Goal: Task Accomplishment & Management: Manage account settings

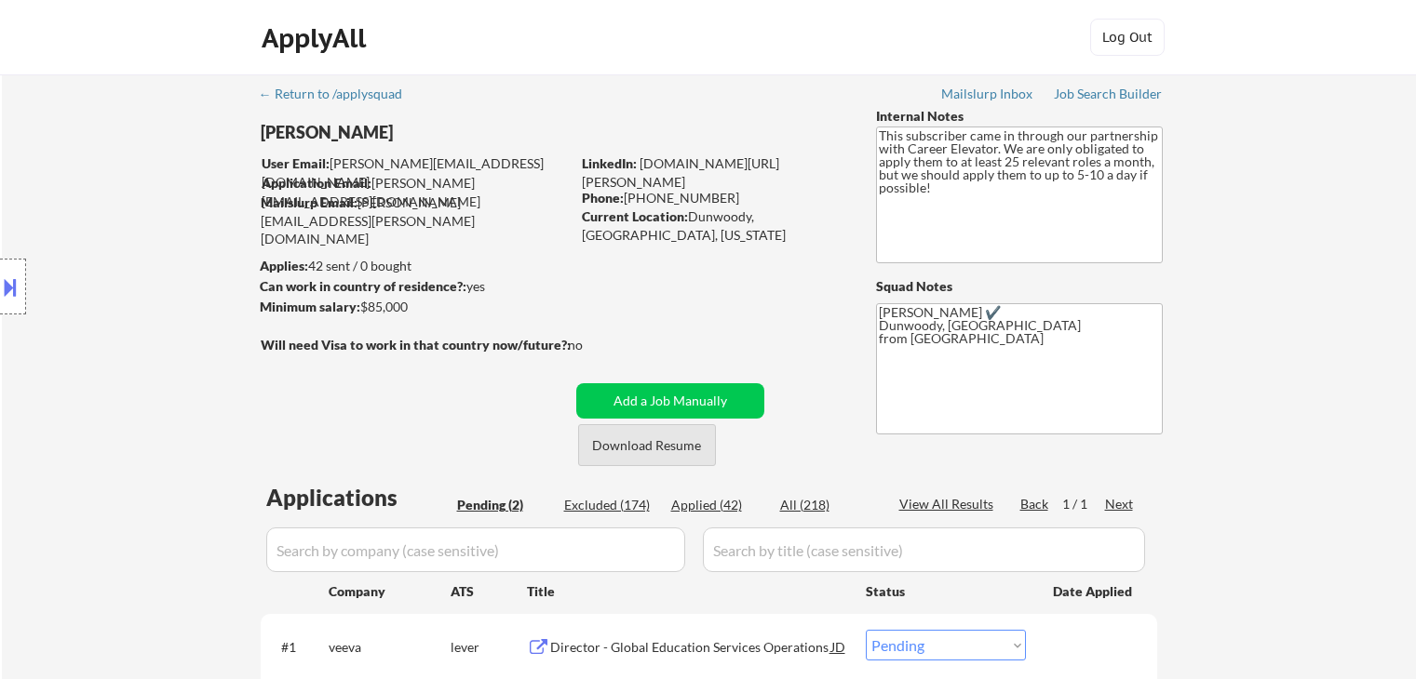
select select ""pending""
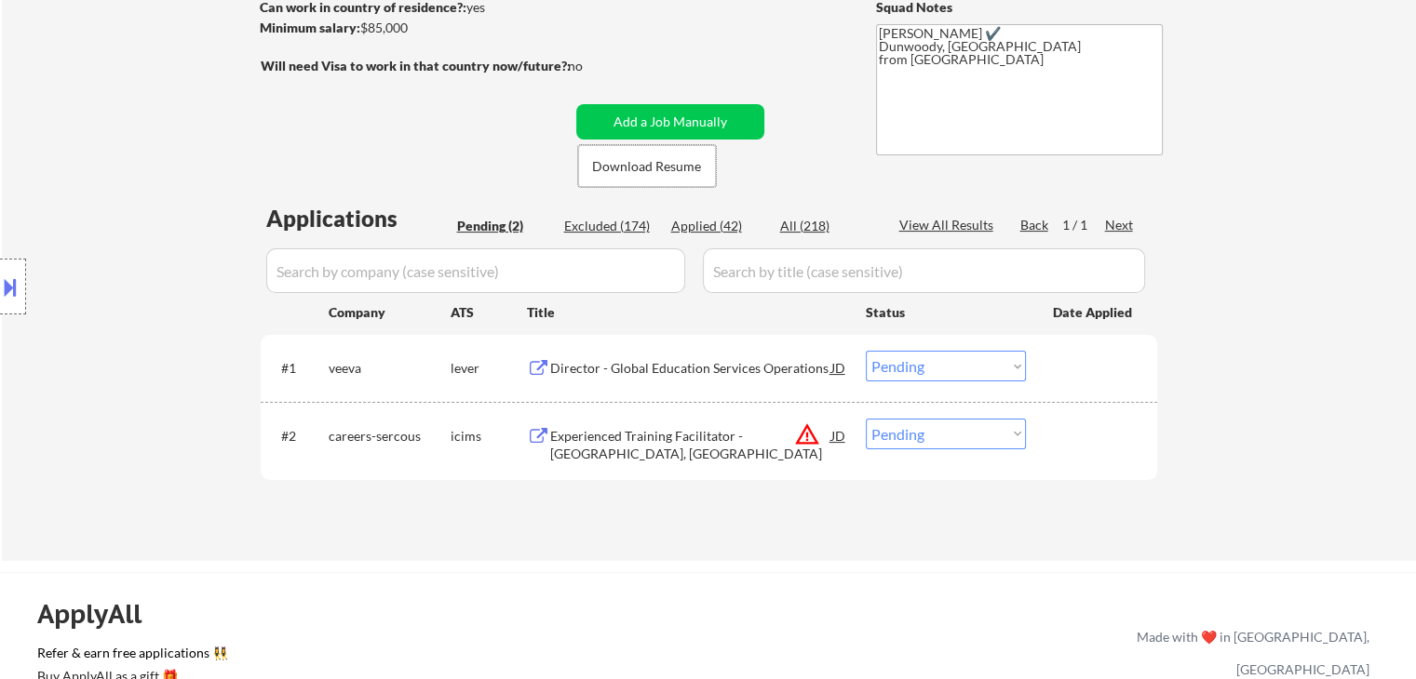
click at [727, 363] on div "Director - Global Education Services Operations" at bounding box center [690, 368] width 281 height 19
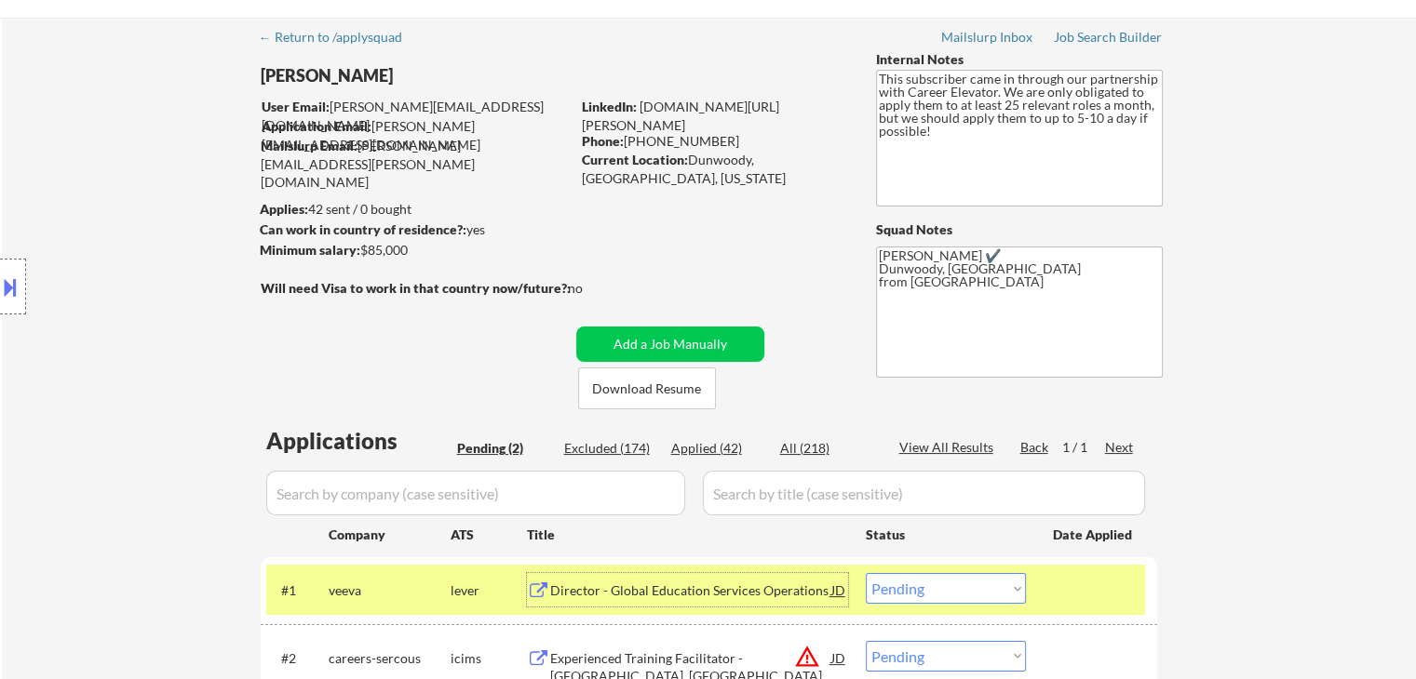
scroll to position [0, 0]
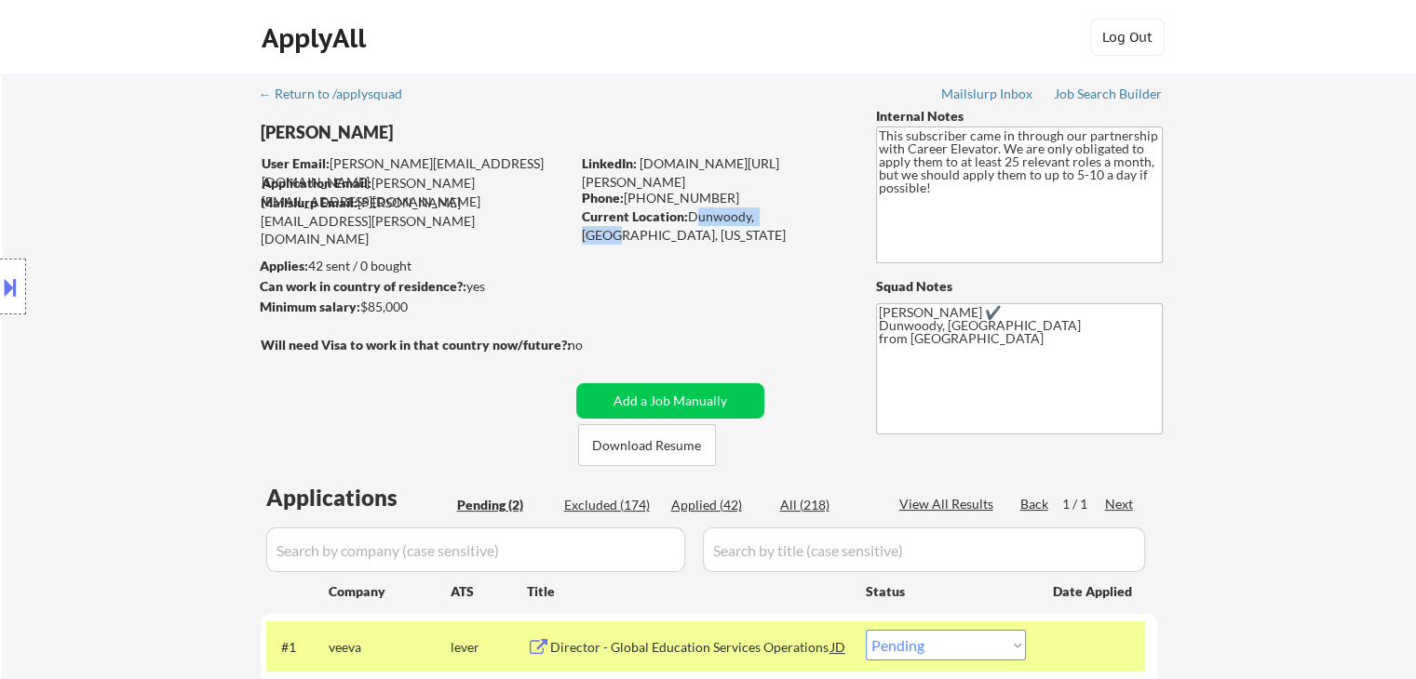
drag, startPoint x: 689, startPoint y: 212, endPoint x: 777, endPoint y: 218, distance: 88.6
click at [777, 218] on div "Current Location: Dunwoody, GA, Georgia" at bounding box center [713, 226] width 263 height 36
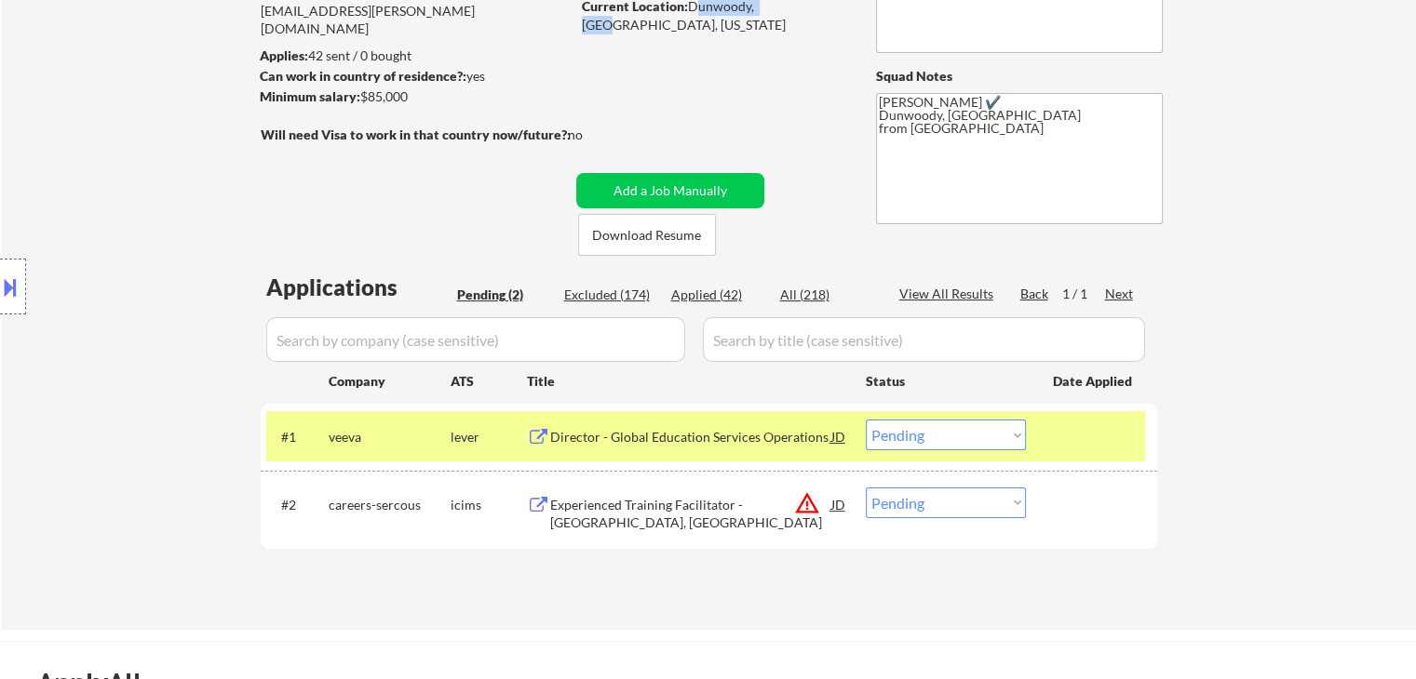
scroll to position [279, 0]
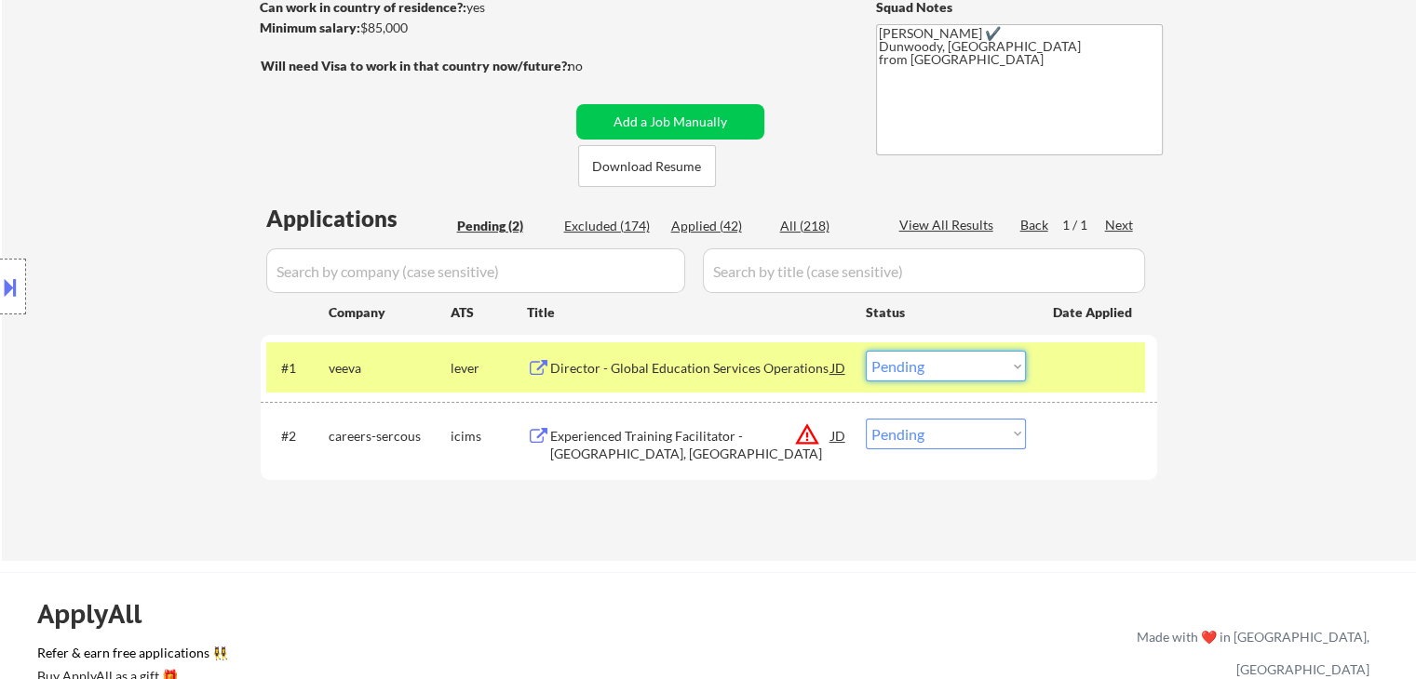
click at [920, 370] on select "Choose an option... Pending Applied Excluded (Questions) Excluded (Expired) Exc…" at bounding box center [946, 366] width 160 height 31
click at [866, 351] on select "Choose an option... Pending Applied Excluded (Questions) Excluded (Expired) Exc…" at bounding box center [946, 366] width 160 height 31
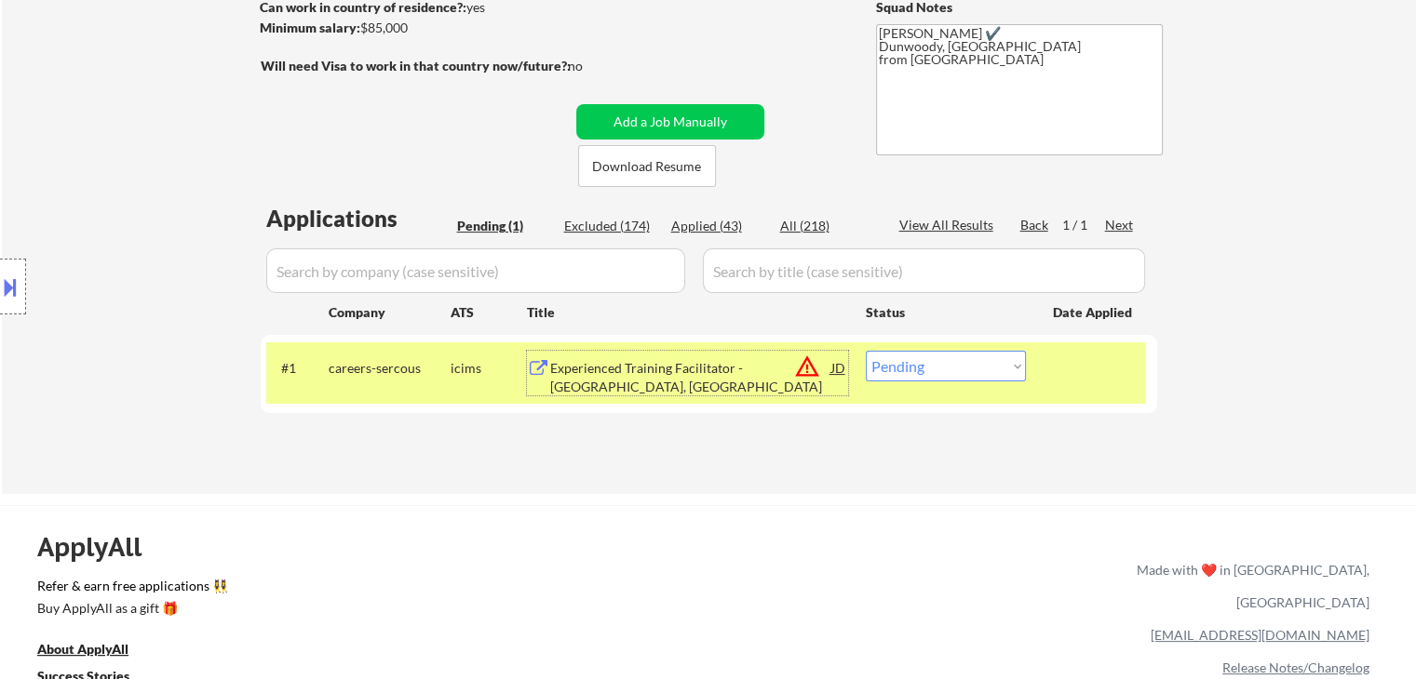
click at [662, 380] on div "Experienced Training Facilitator - Pearl Harbor, HI" at bounding box center [690, 377] width 281 height 36
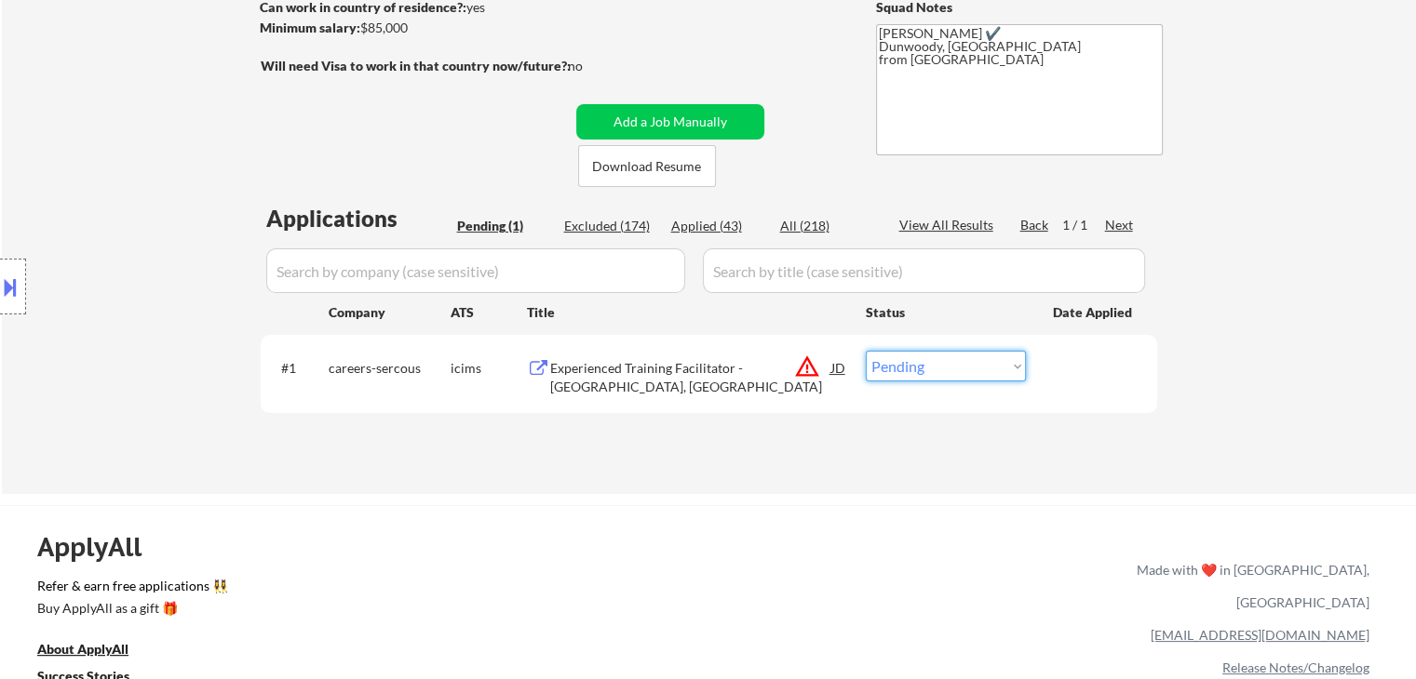
drag, startPoint x: 903, startPoint y: 365, endPoint x: 905, endPoint y: 376, distance: 11.3
click at [904, 365] on select "Choose an option... Pending Applied Excluded (Questions) Excluded (Expired) Exc…" at bounding box center [946, 366] width 160 height 31
select select ""excluded__location_""
click at [866, 351] on select "Choose an option... Pending Applied Excluded (Questions) Excluded (Expired) Exc…" at bounding box center [946, 366] width 160 height 31
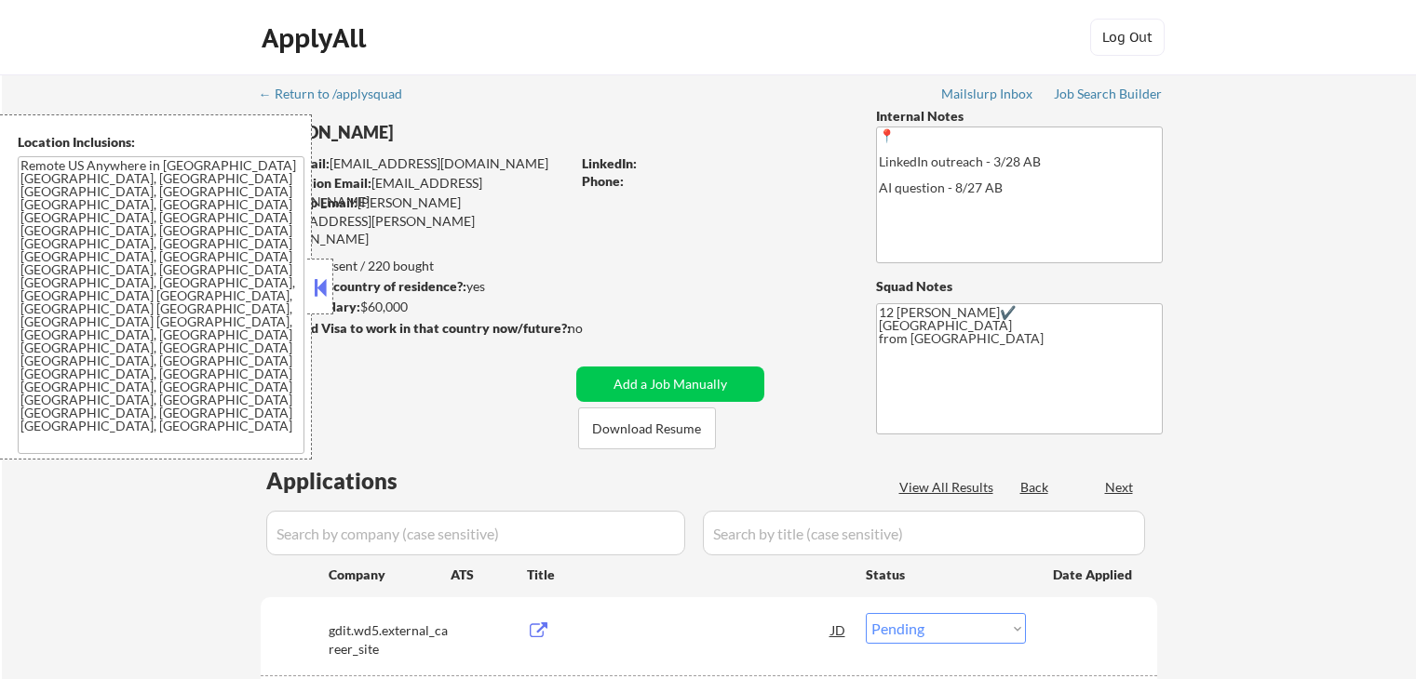
select select ""pending""
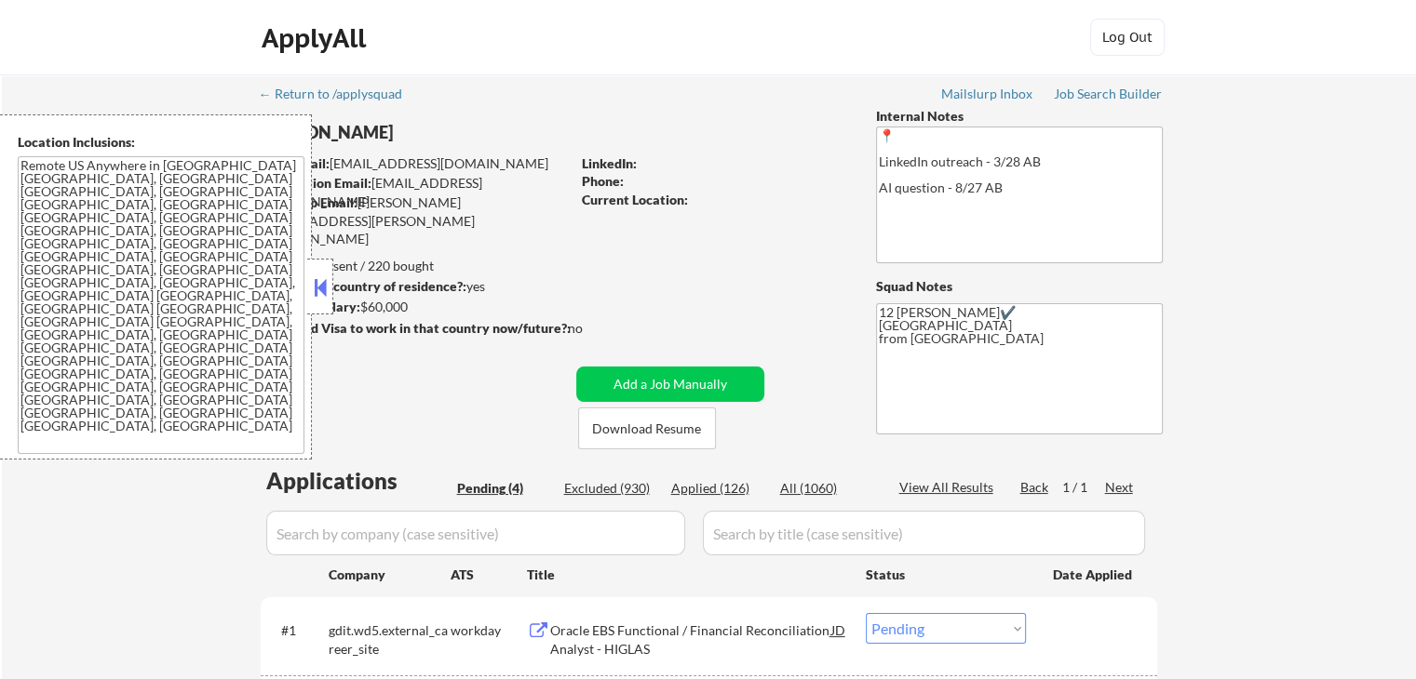
click at [320, 276] on button at bounding box center [320, 288] width 20 height 28
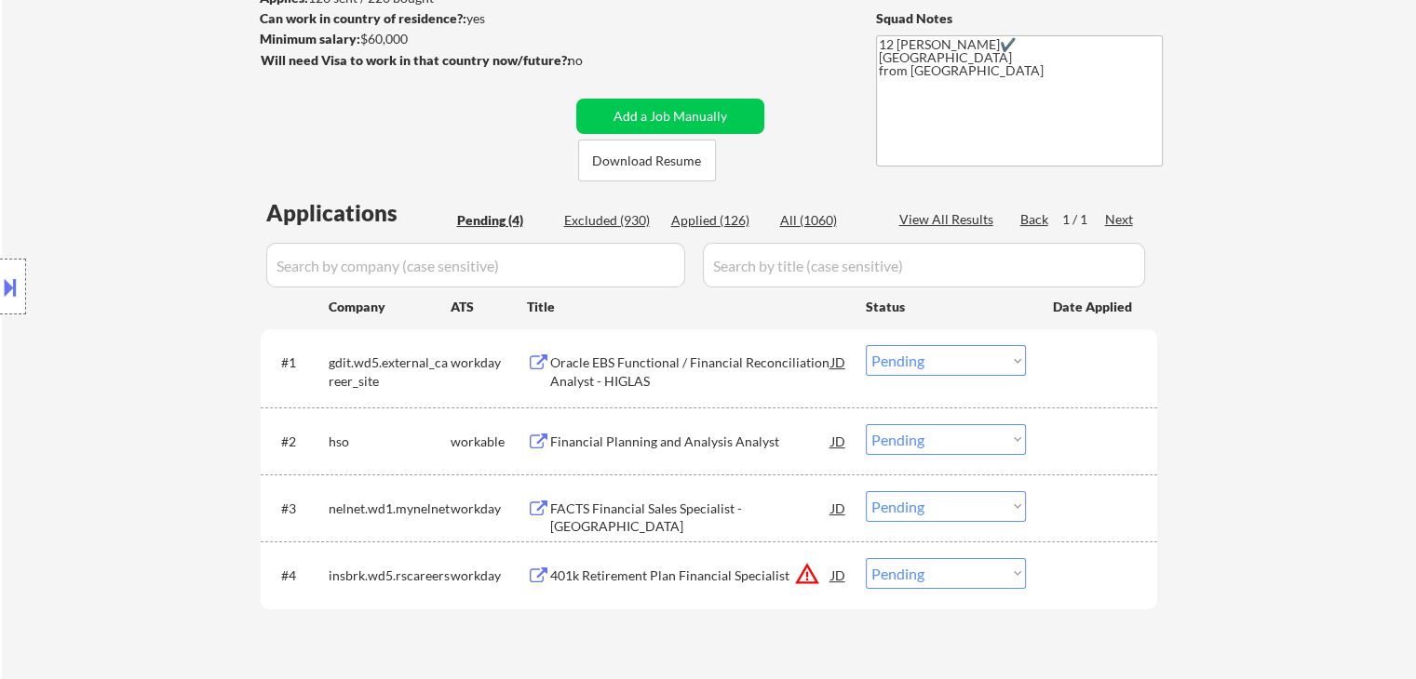
scroll to position [279, 0]
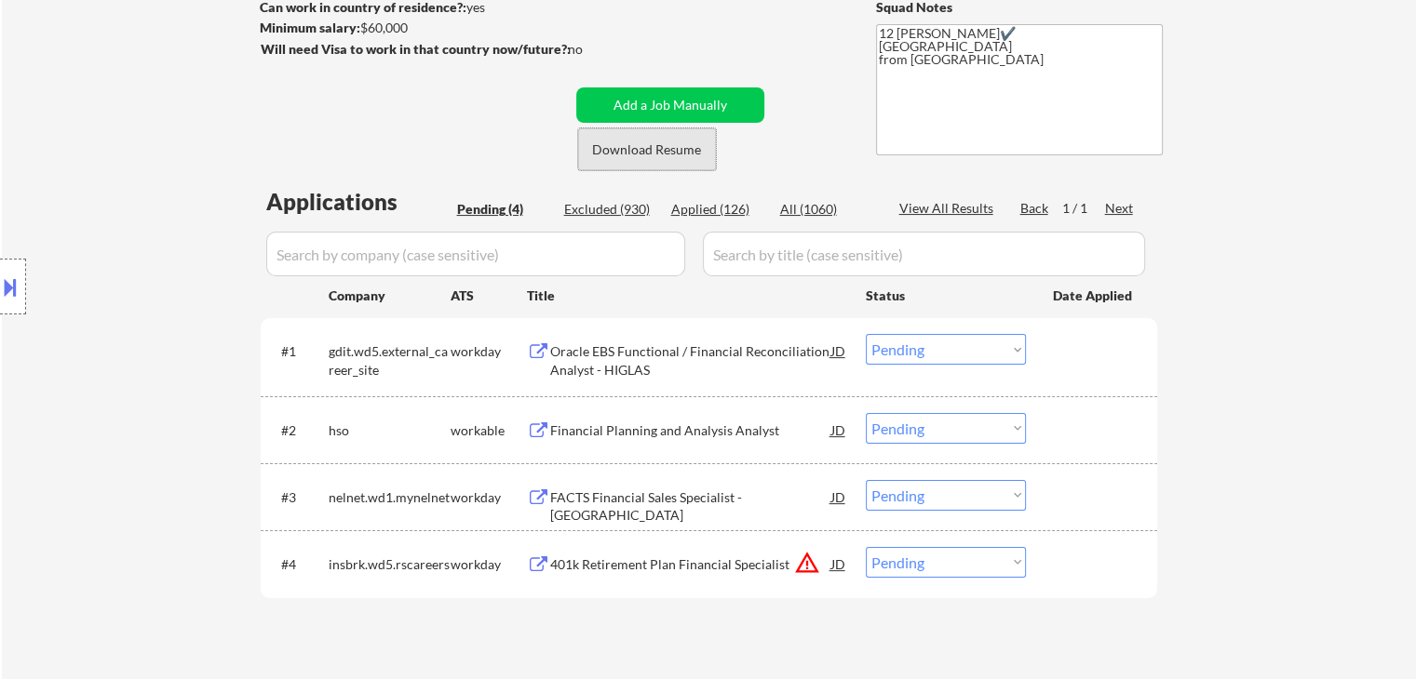
click at [680, 146] on button "Download Resume" at bounding box center [647, 149] width 138 height 42
click at [745, 496] on div "FACTS Financial Sales Specialist - [GEOGRAPHIC_DATA]" at bounding box center [690, 507] width 281 height 36
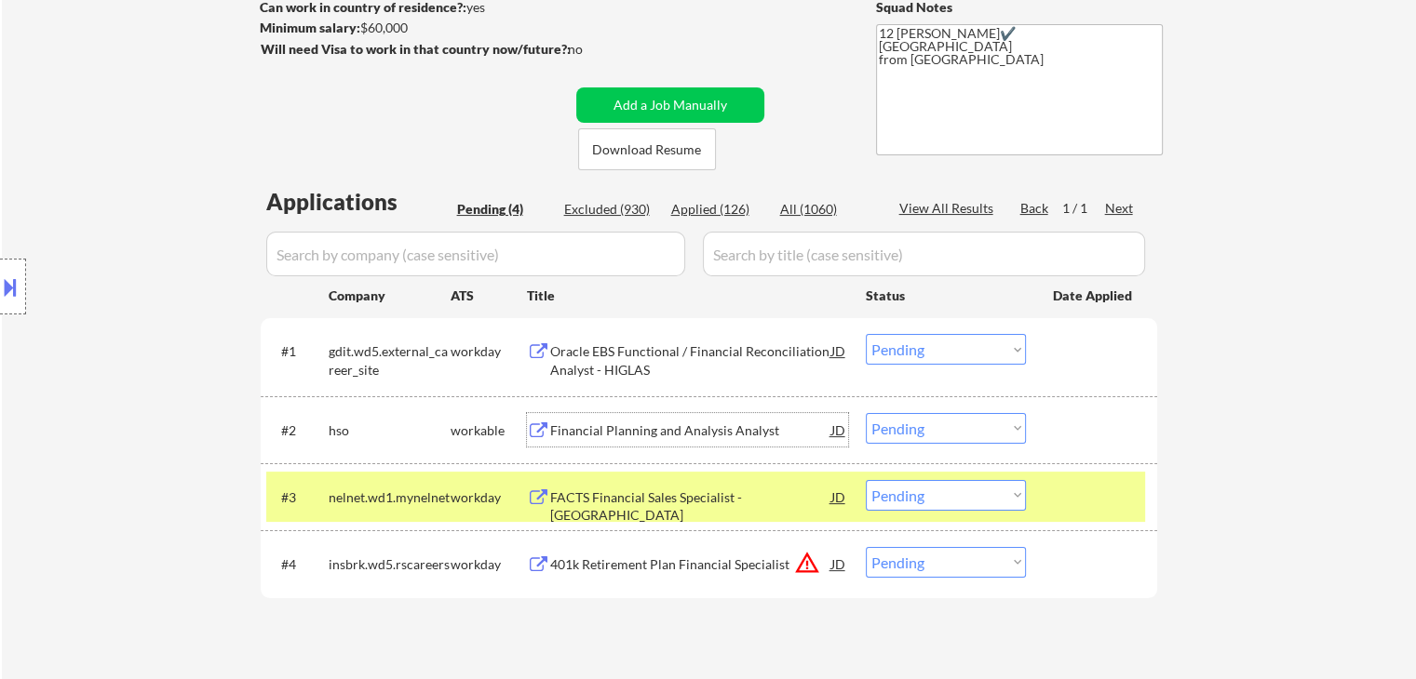
click at [710, 420] on div "Financial Planning and Analysis Analyst" at bounding box center [690, 430] width 281 height 34
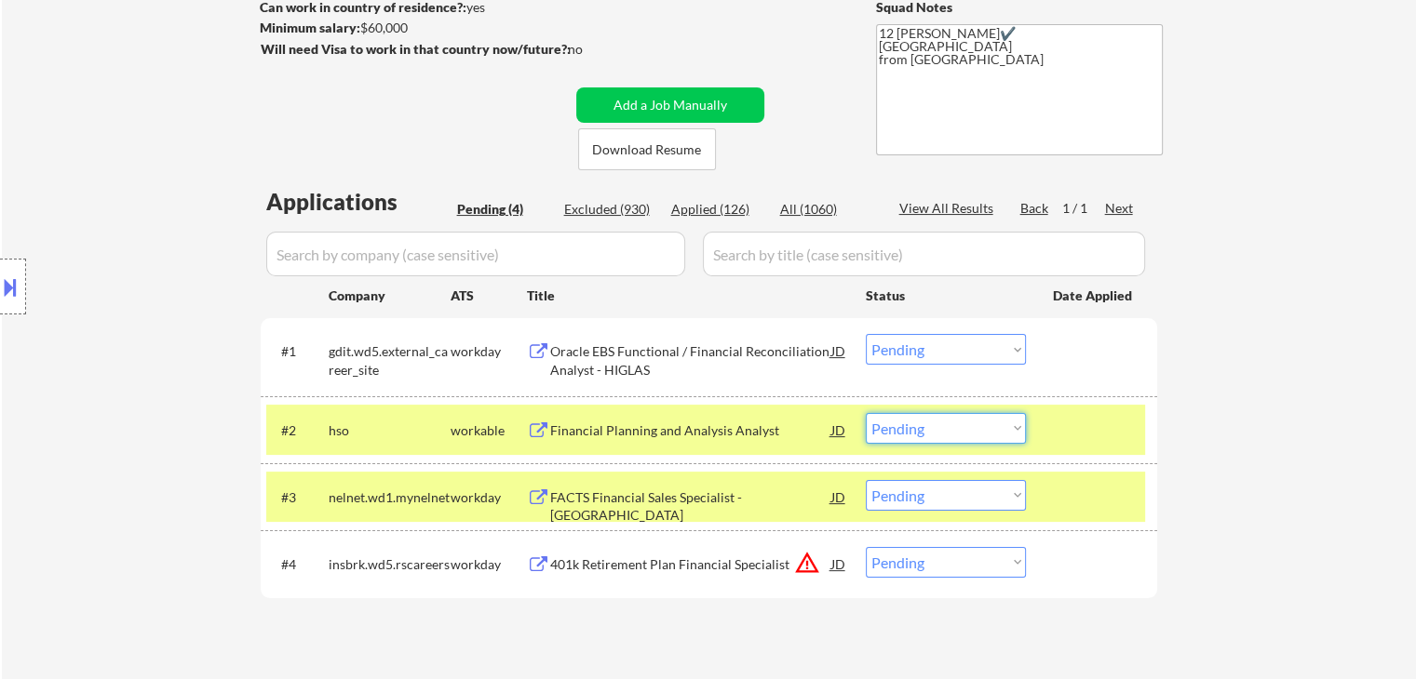
click at [923, 429] on select "Choose an option... Pending Applied Excluded (Questions) Excluded (Expired) Exc…" at bounding box center [946, 428] width 160 height 31
click at [866, 413] on select "Choose an option... Pending Applied Excluded (Questions) Excluded (Expired) Exc…" at bounding box center [946, 428] width 160 height 31
select select ""pending""
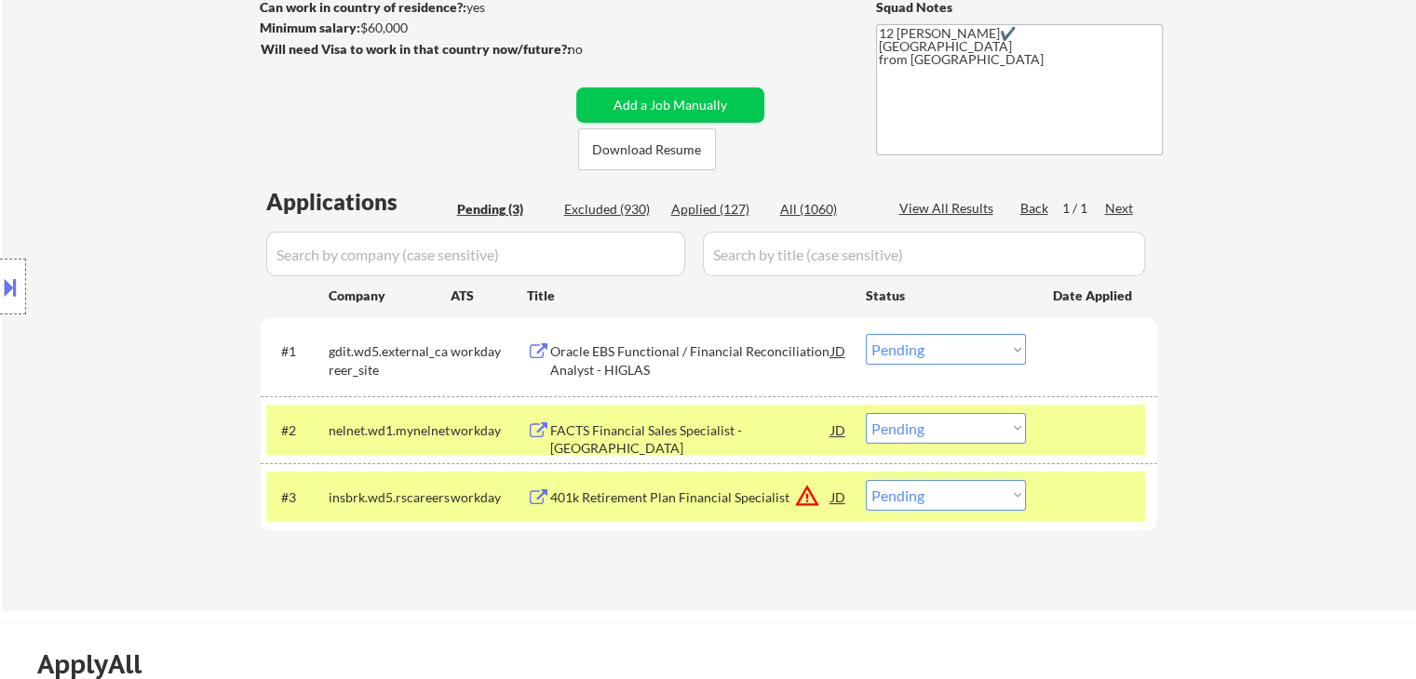
click at [484, 425] on div "workday" at bounding box center [489, 431] width 76 height 19
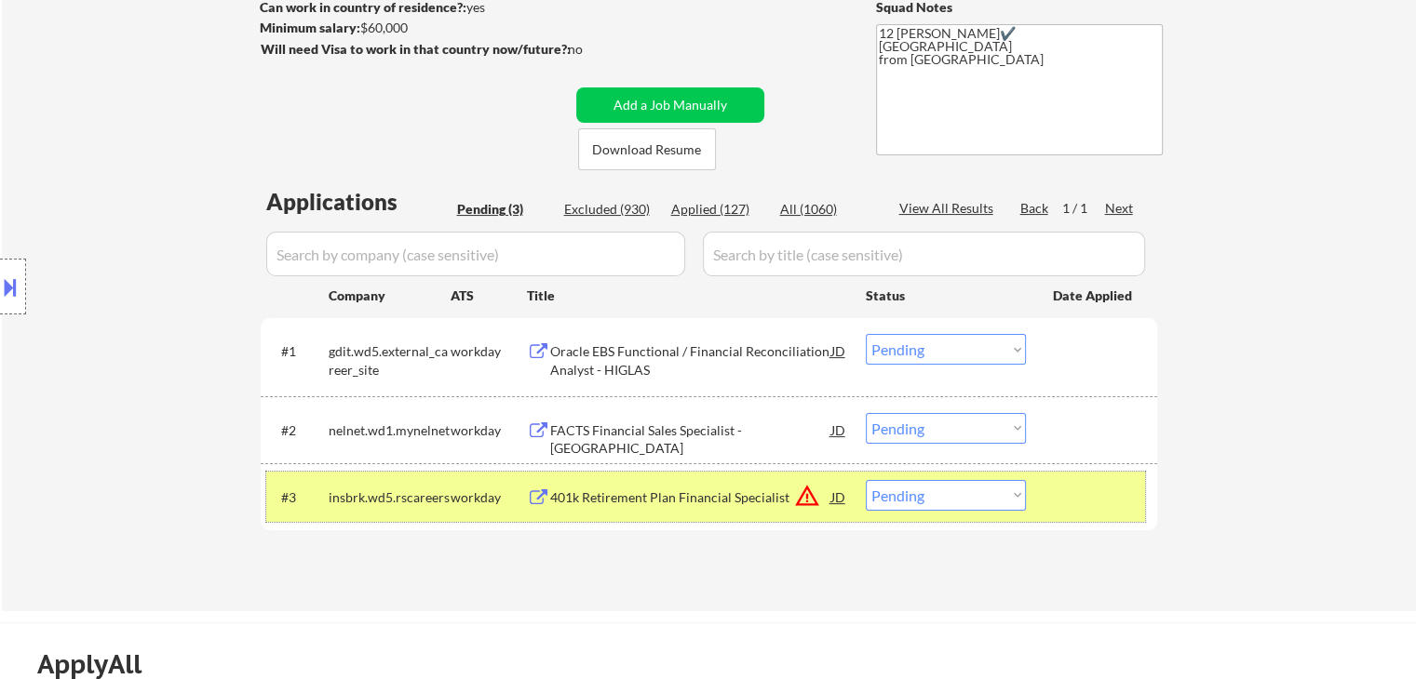
click at [498, 491] on div "workday" at bounding box center [489, 498] width 76 height 19
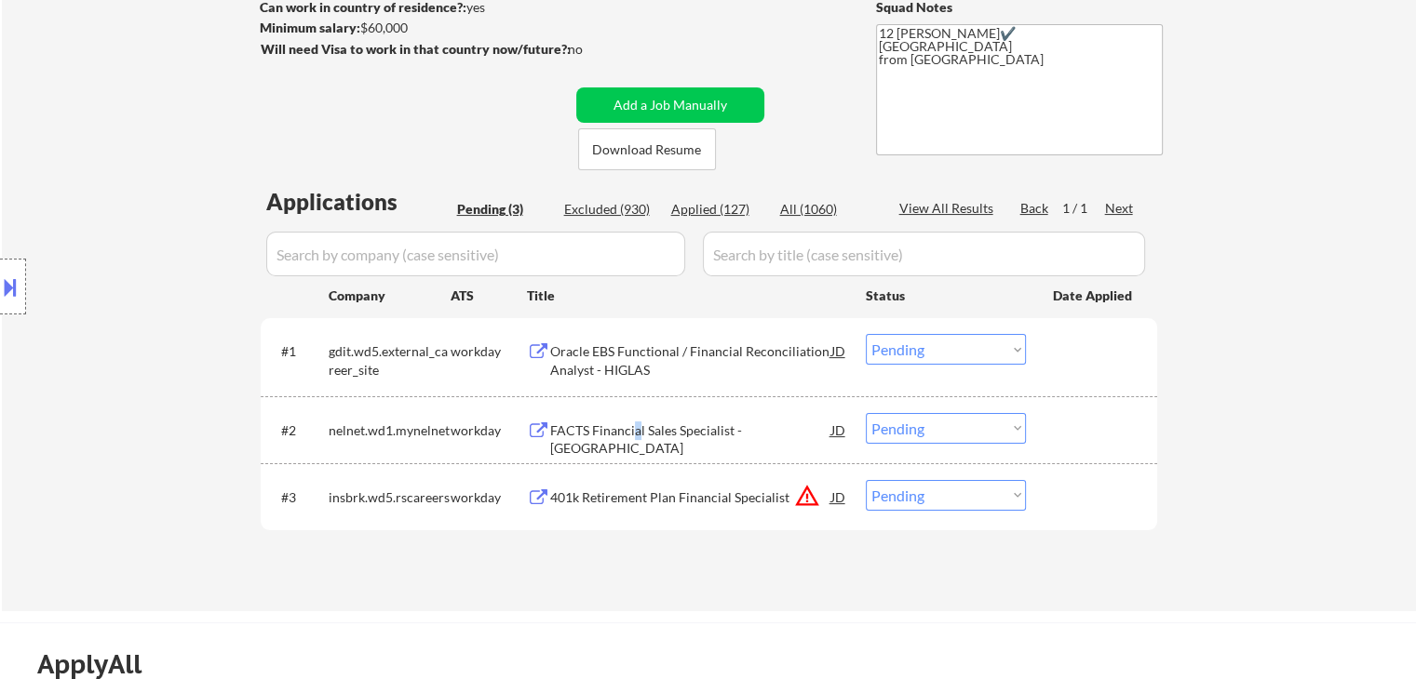
click at [636, 433] on div "FACTS Financial Sales Specialist - Western US" at bounding box center [690, 440] width 281 height 36
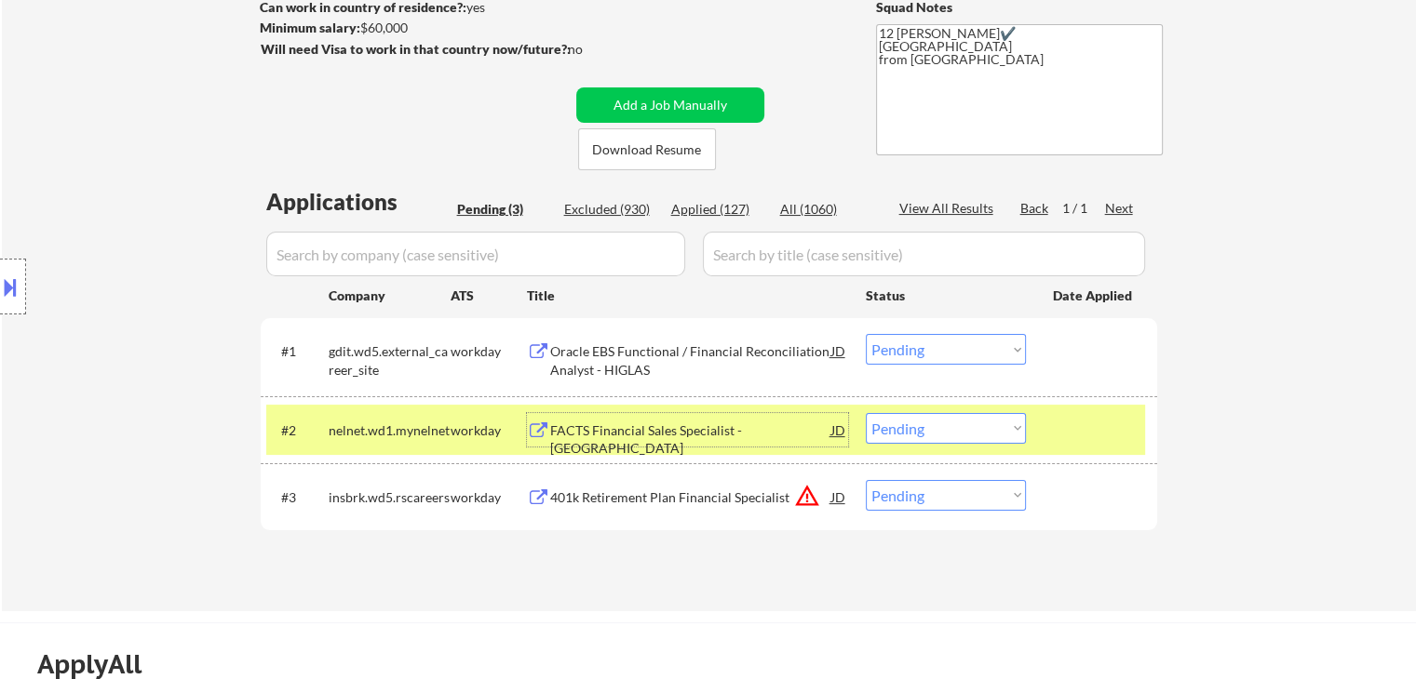
click at [494, 424] on div "workday" at bounding box center [489, 431] width 76 height 19
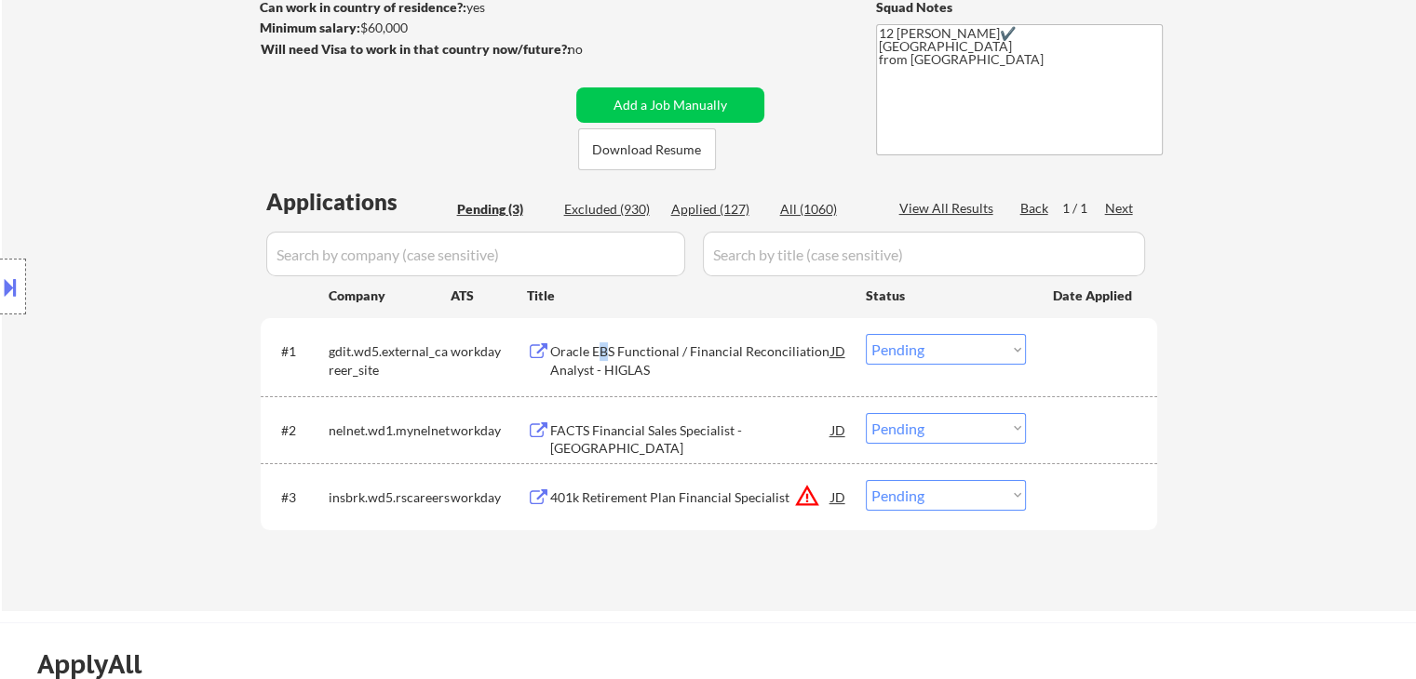
click at [603, 343] on div "Oracle EBS Functional / Financial Reconciliation Analyst - HIGLAS" at bounding box center [690, 361] width 281 height 36
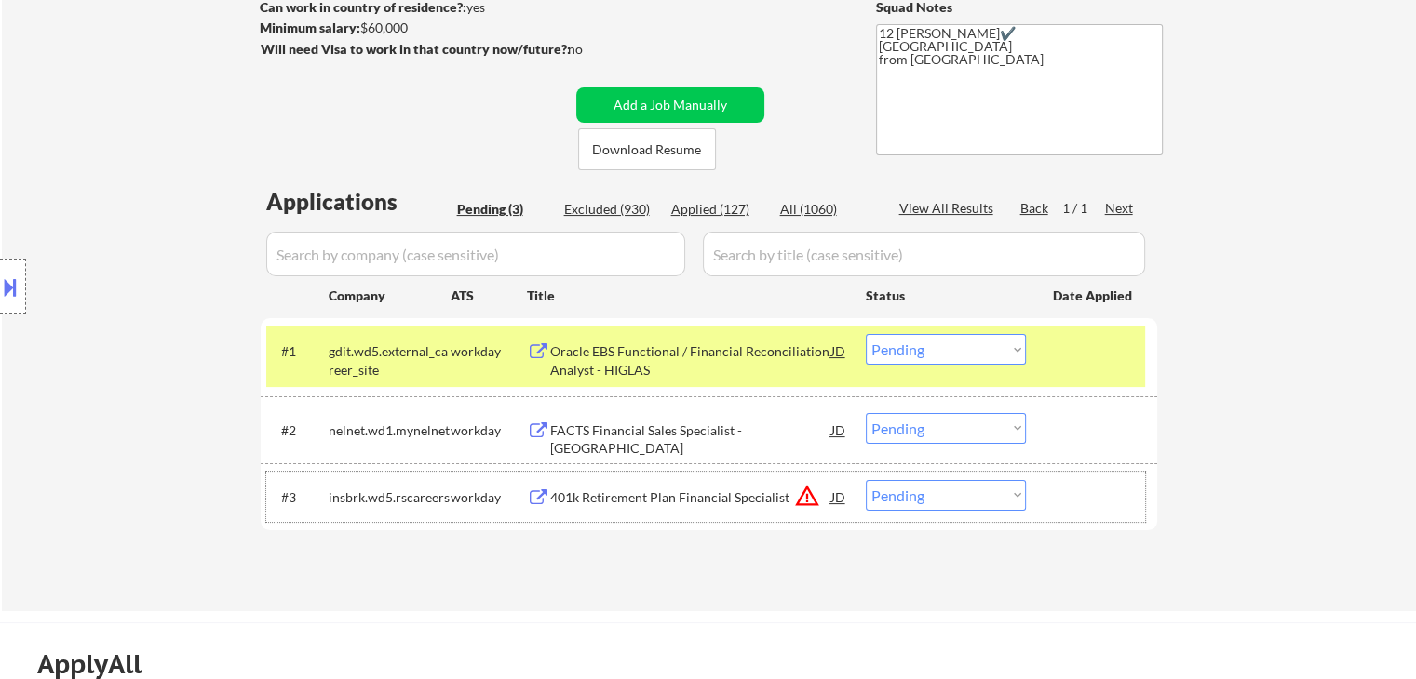
click at [468, 489] on div "workday" at bounding box center [489, 498] width 76 height 19
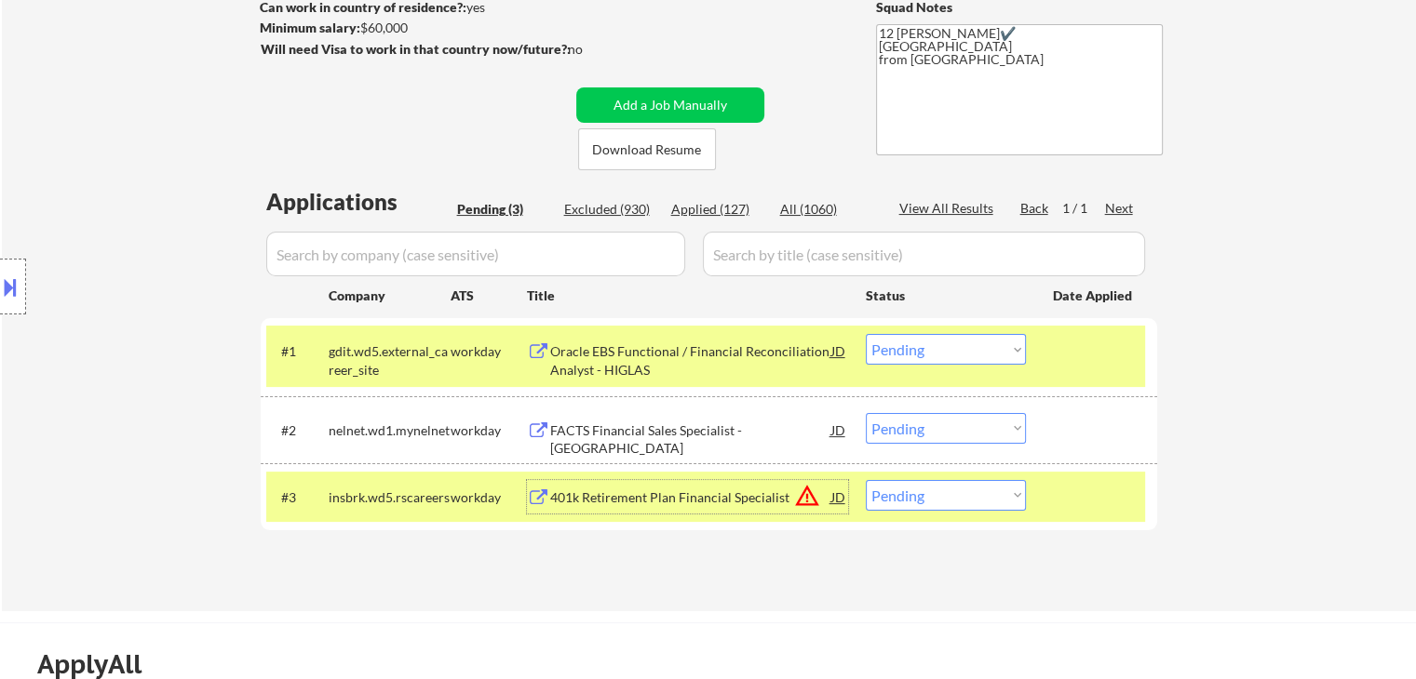
click at [661, 489] on div "401k Retirement Plan Financial Specialist" at bounding box center [690, 498] width 281 height 19
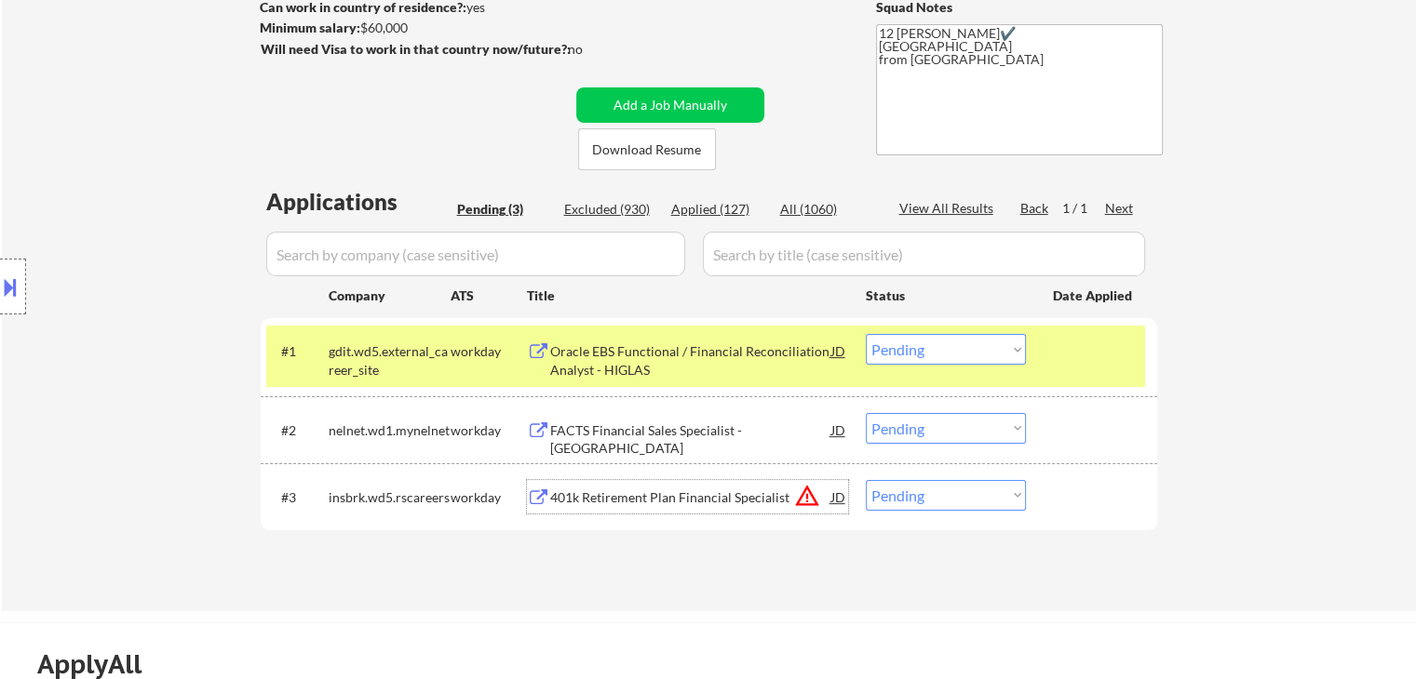
click at [460, 366] on div "workday" at bounding box center [489, 351] width 76 height 34
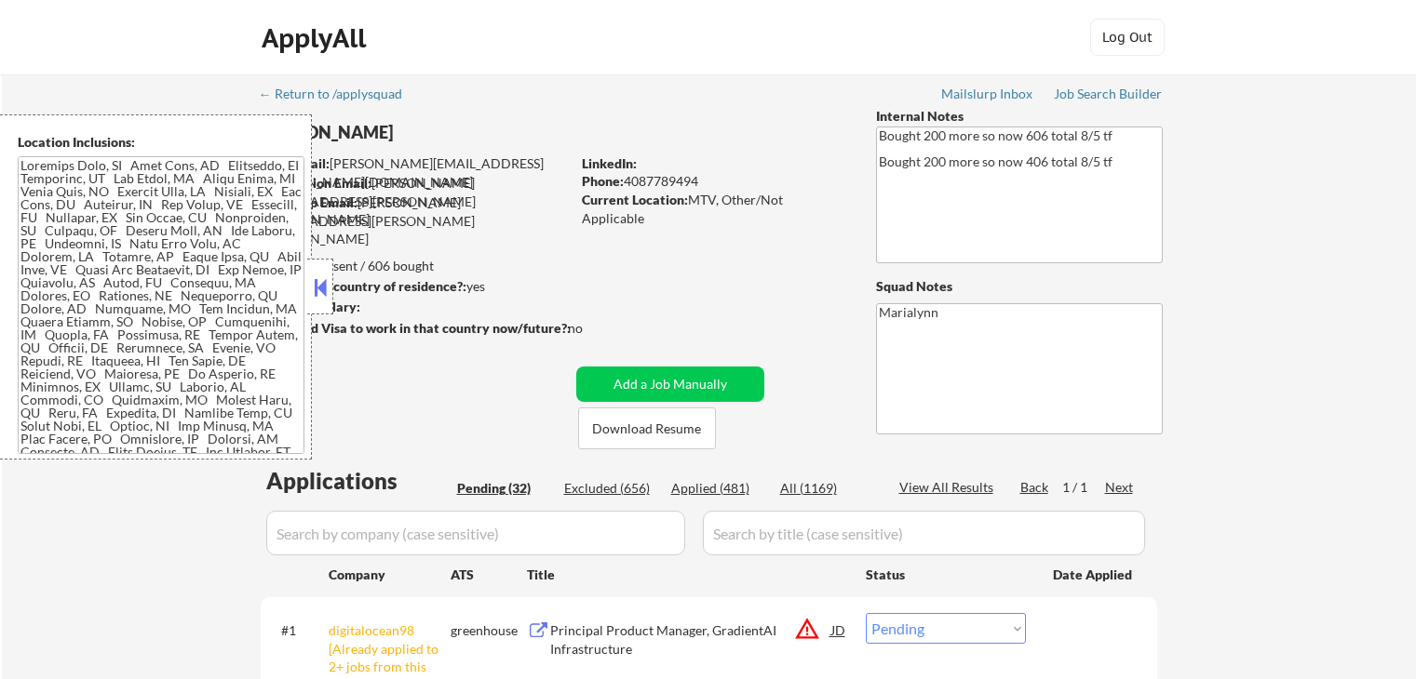
select select ""pending""
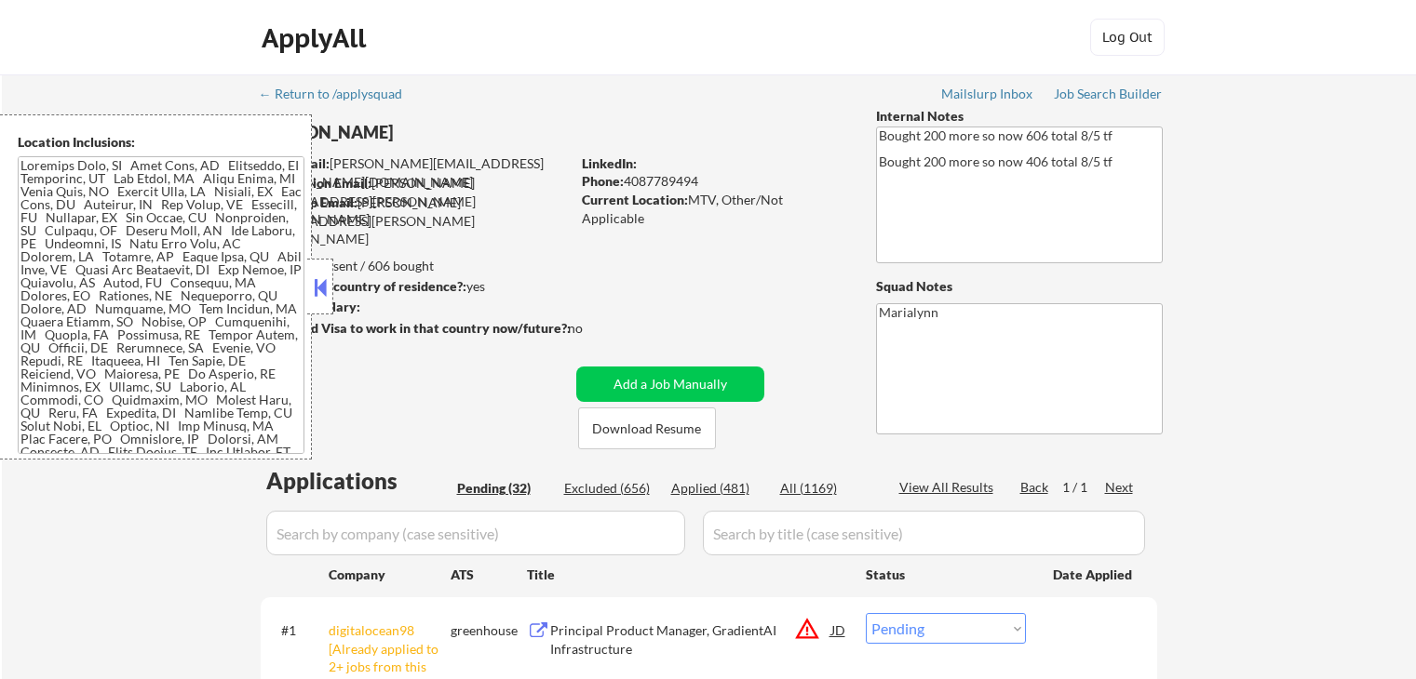
select select ""pending""
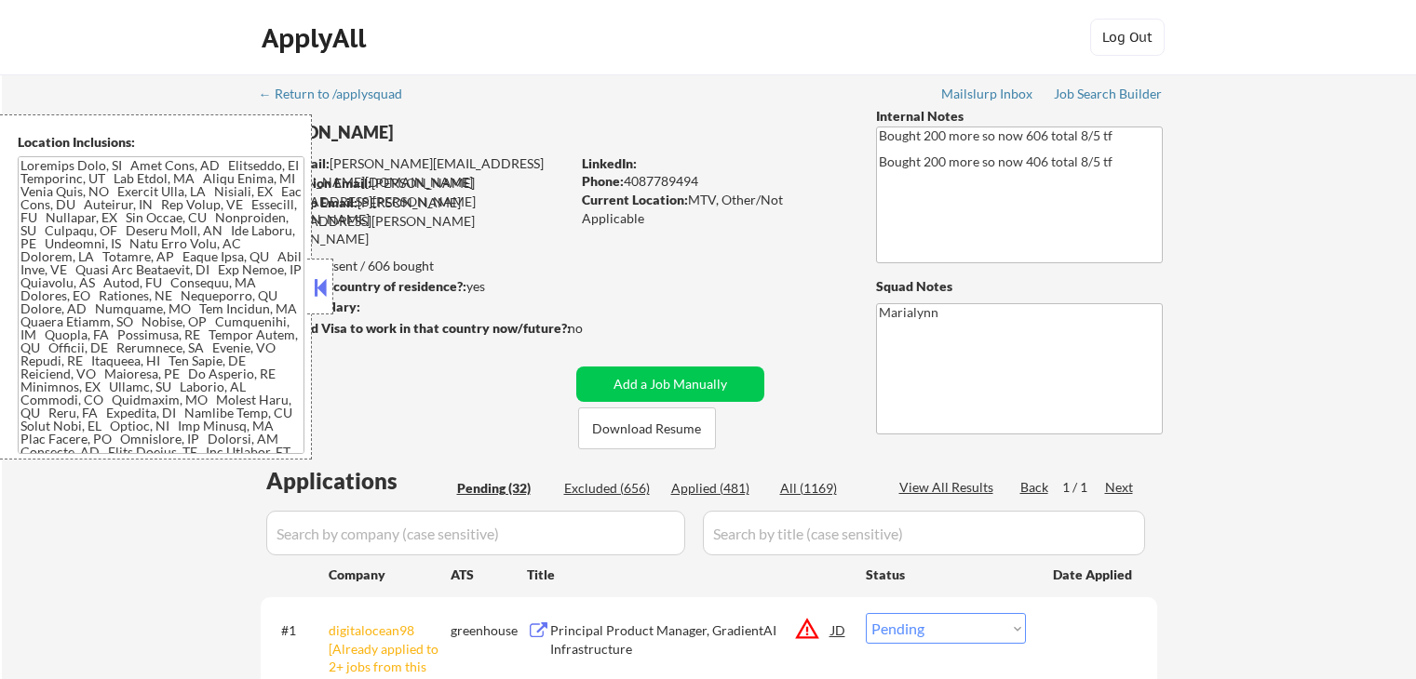
select select ""pending""
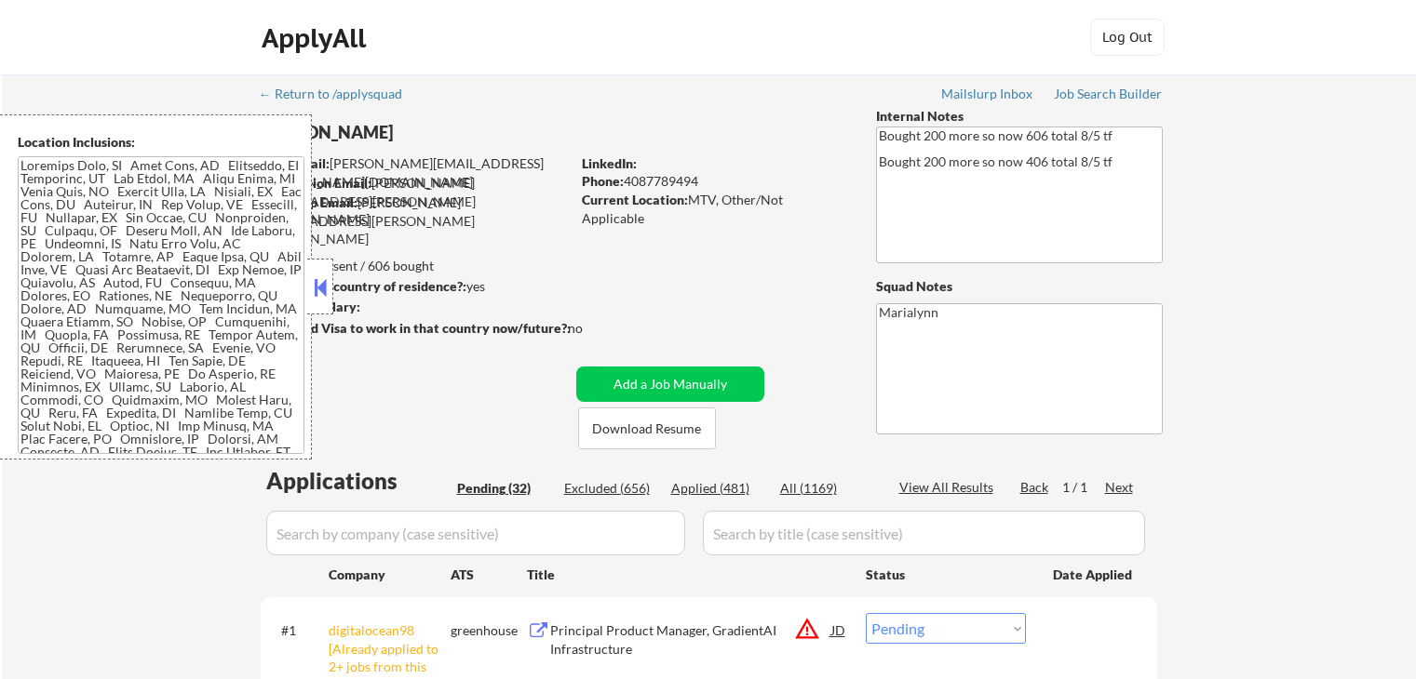
select select ""pending""
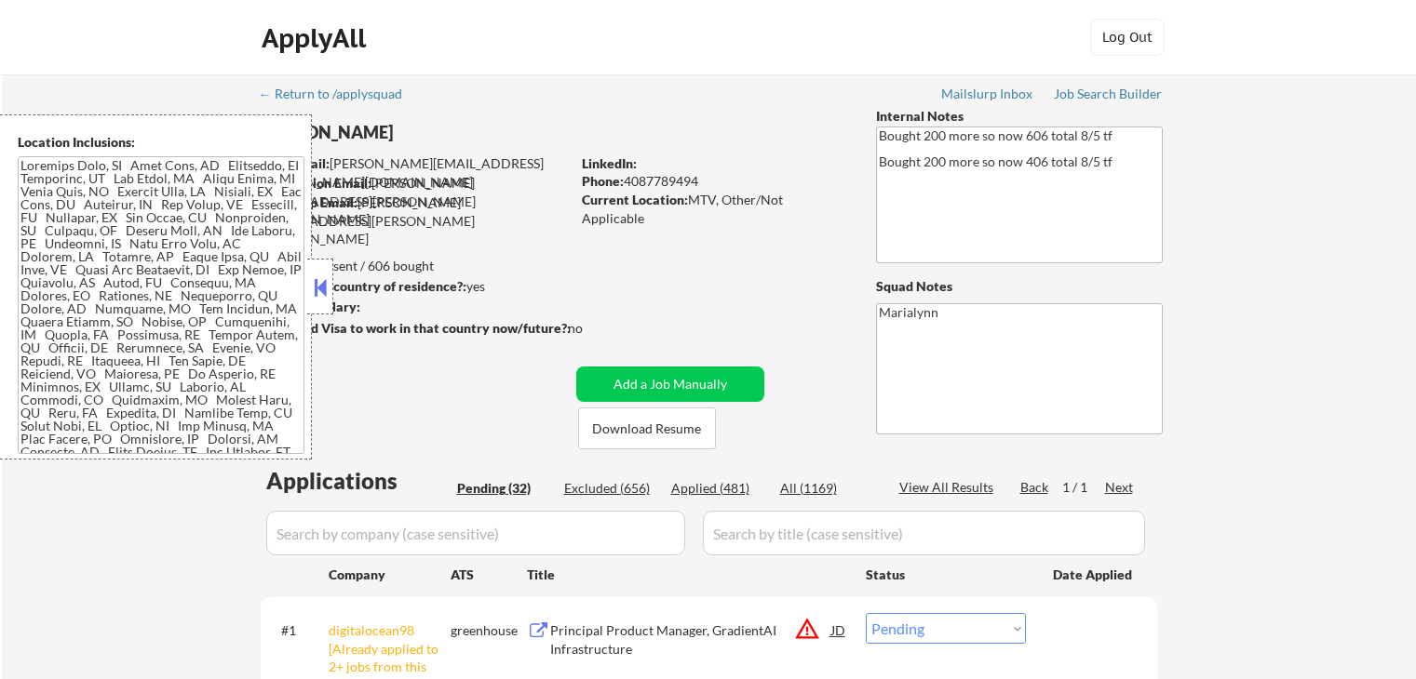
select select ""pending""
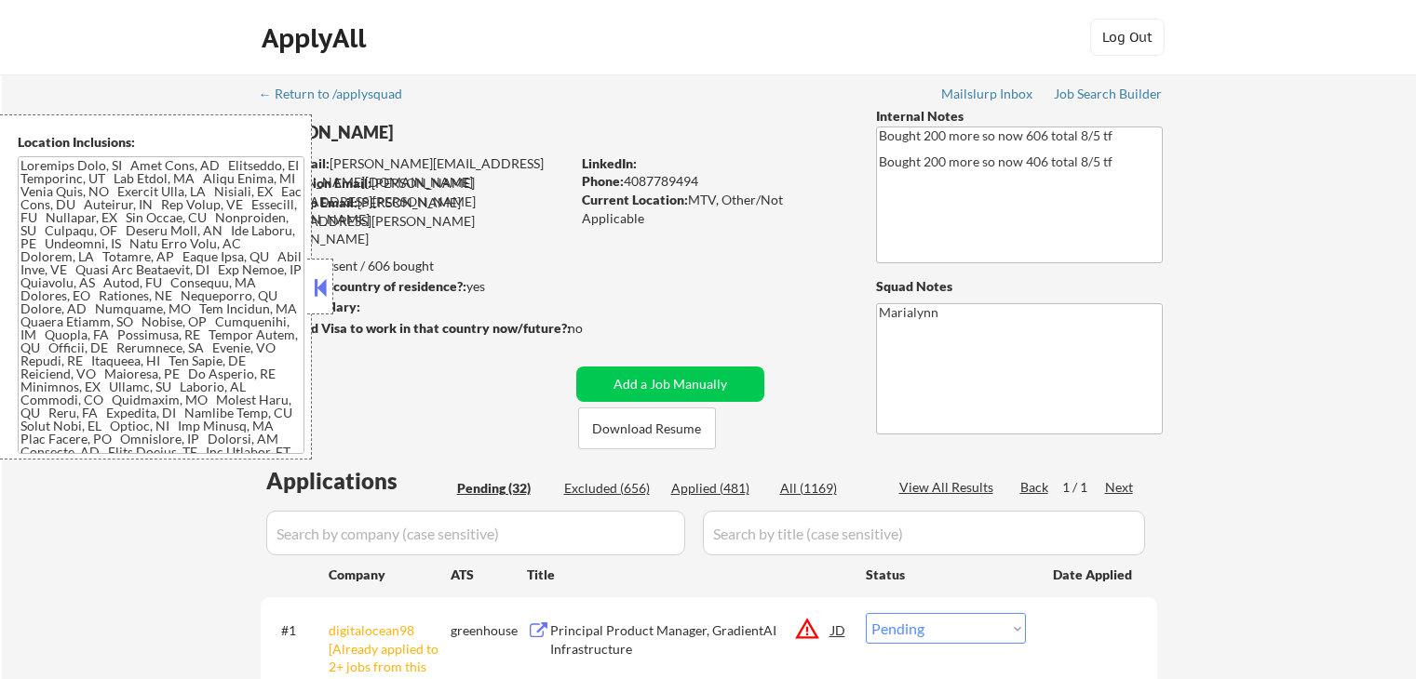
select select ""pending""
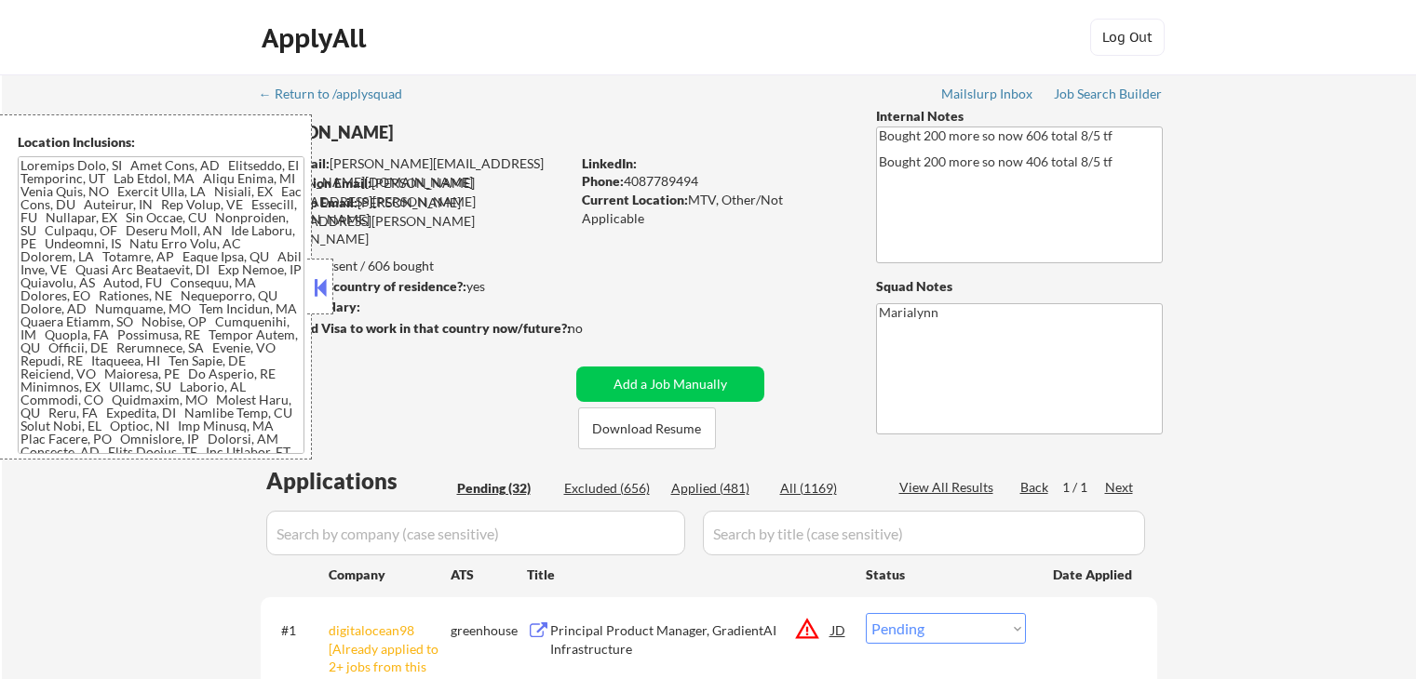
select select ""pending""
click at [316, 276] on button at bounding box center [320, 288] width 20 height 28
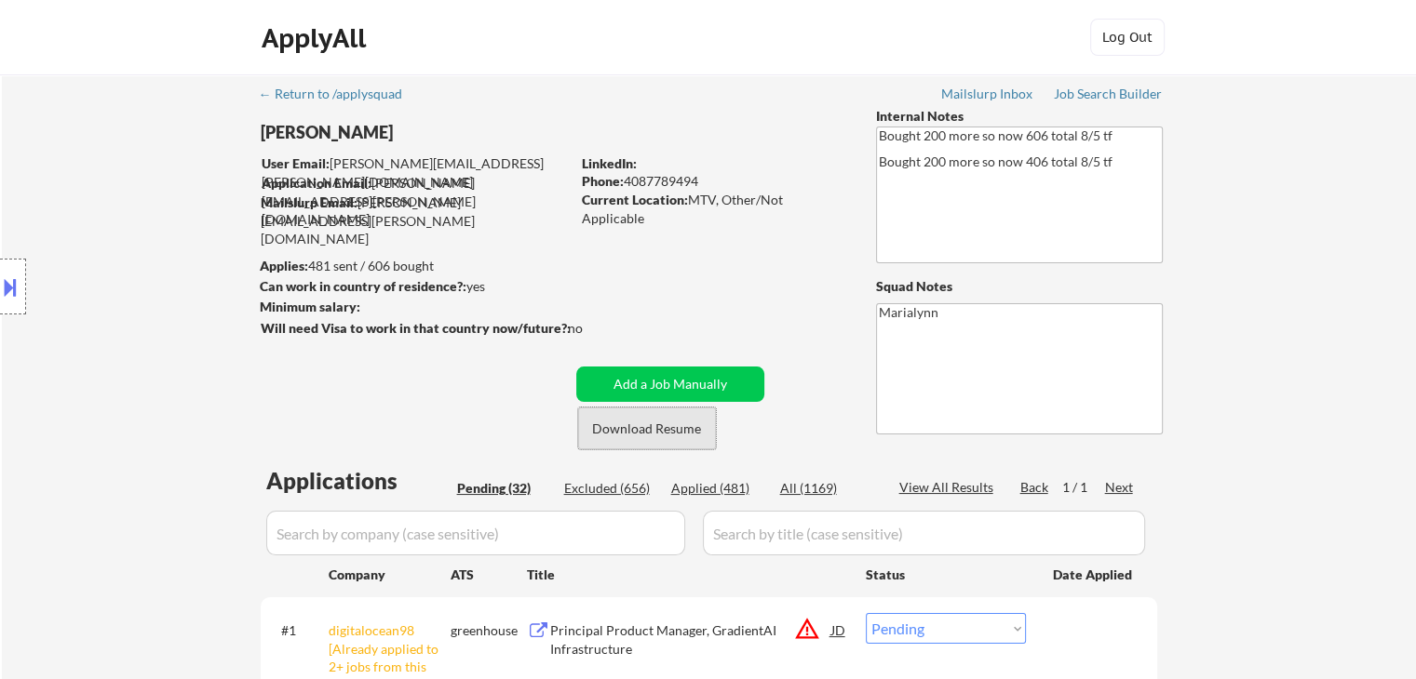
drag, startPoint x: 693, startPoint y: 424, endPoint x: 683, endPoint y: 404, distance: 22.5
click at [693, 423] on button "Download Resume" at bounding box center [647, 429] width 138 height 42
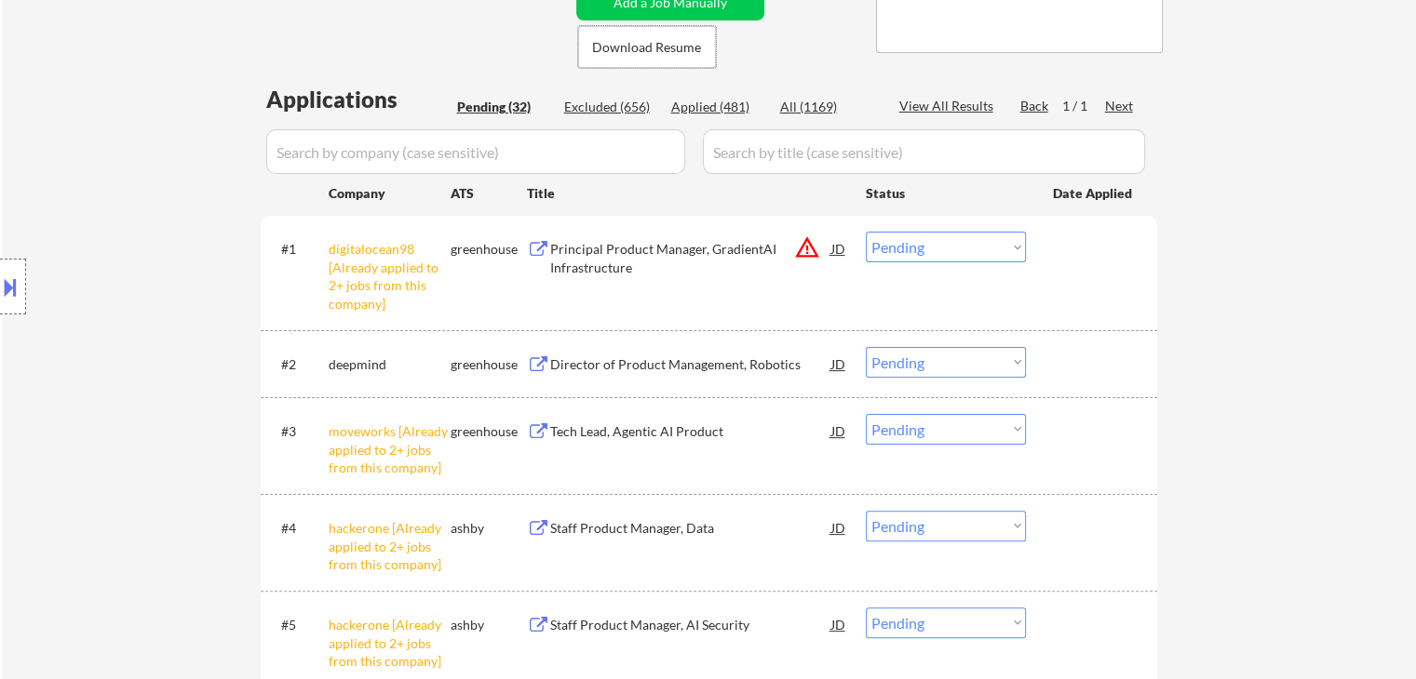
scroll to position [558, 0]
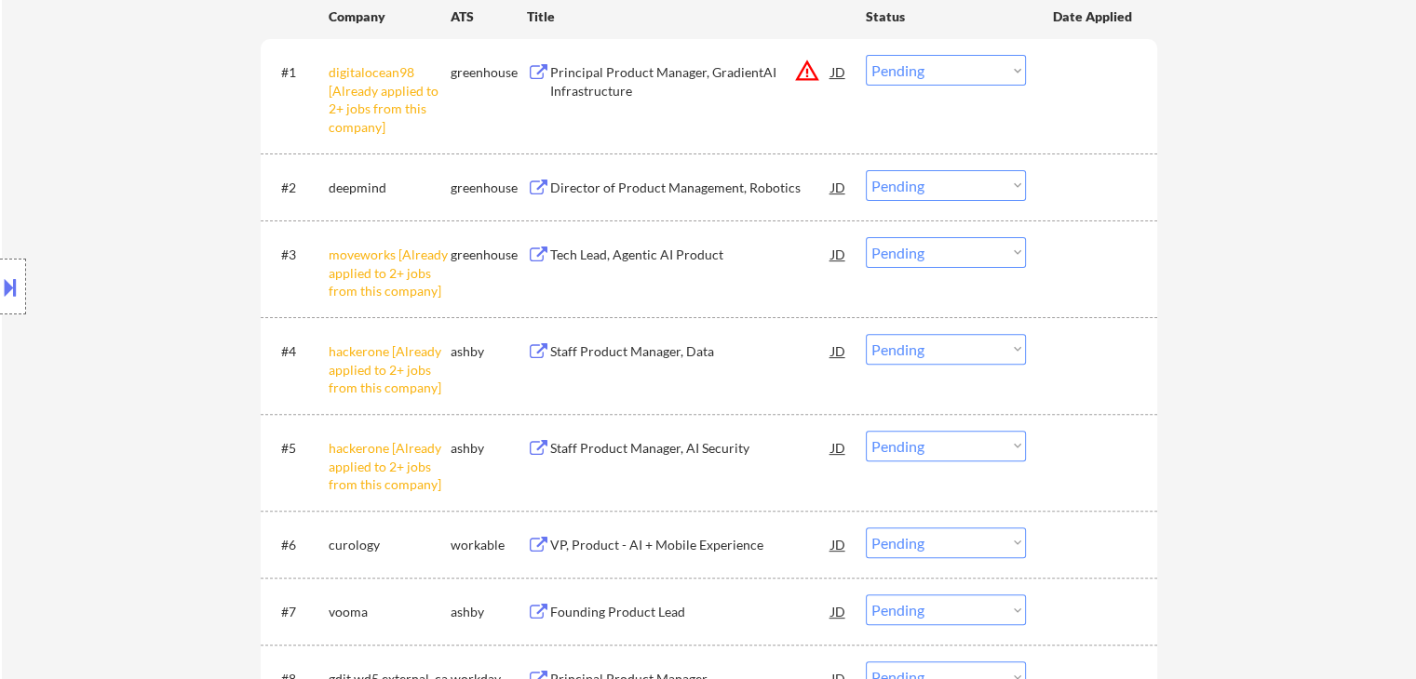
click at [929, 66] on select "Choose an option... Pending Applied Excluded (Questions) Excluded (Expired) Exc…" at bounding box center [946, 70] width 160 height 31
click at [866, 55] on select "Choose an option... Pending Applied Excluded (Questions) Excluded (Expired) Exc…" at bounding box center [946, 70] width 160 height 31
select select ""pending""
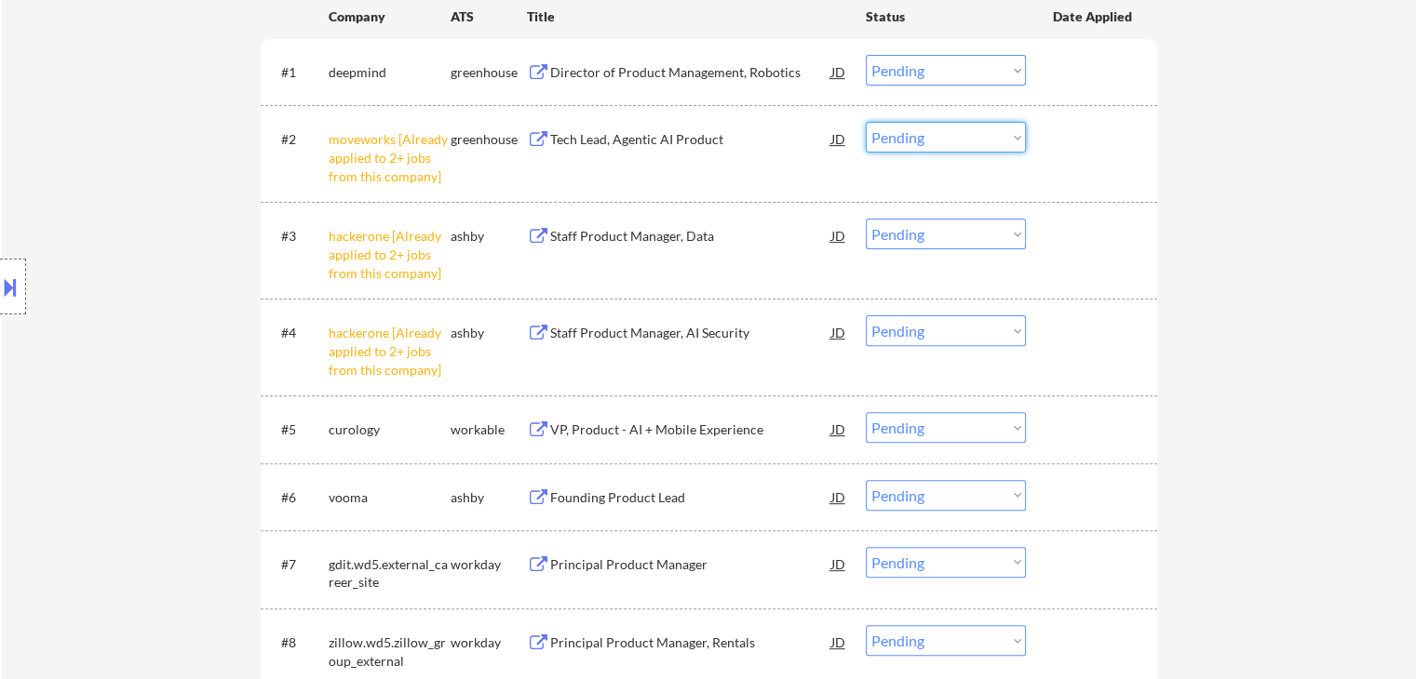
drag, startPoint x: 943, startPoint y: 138, endPoint x: 946, endPoint y: 148, distance: 10.6
click at [943, 138] on select "Choose an option... Pending Applied Excluded (Questions) Excluded (Expired) Exc…" at bounding box center [946, 137] width 160 height 31
click at [866, 122] on select "Choose an option... Pending Applied Excluded (Questions) Excluded (Expired) Exc…" at bounding box center [946, 137] width 160 height 31
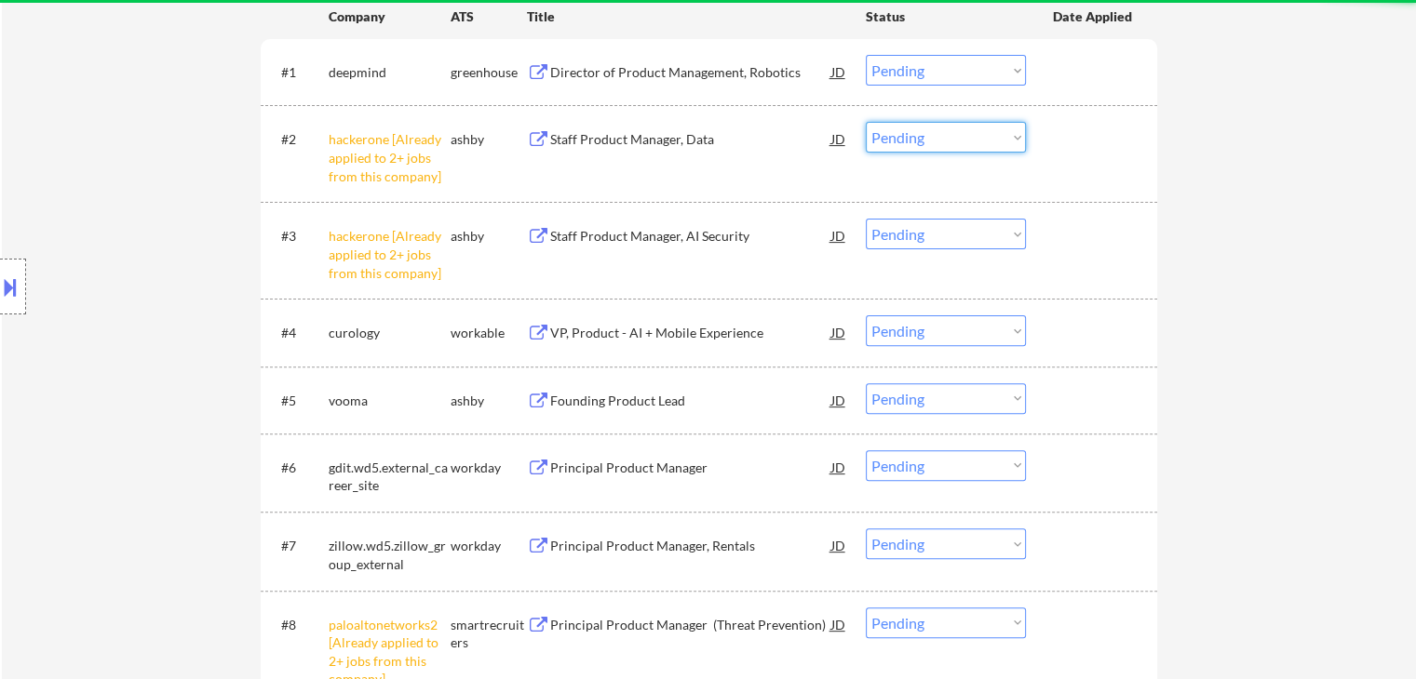
click at [958, 137] on select "Choose an option... Pending Applied Excluded (Questions) Excluded (Expired) Exc…" at bounding box center [946, 137] width 160 height 31
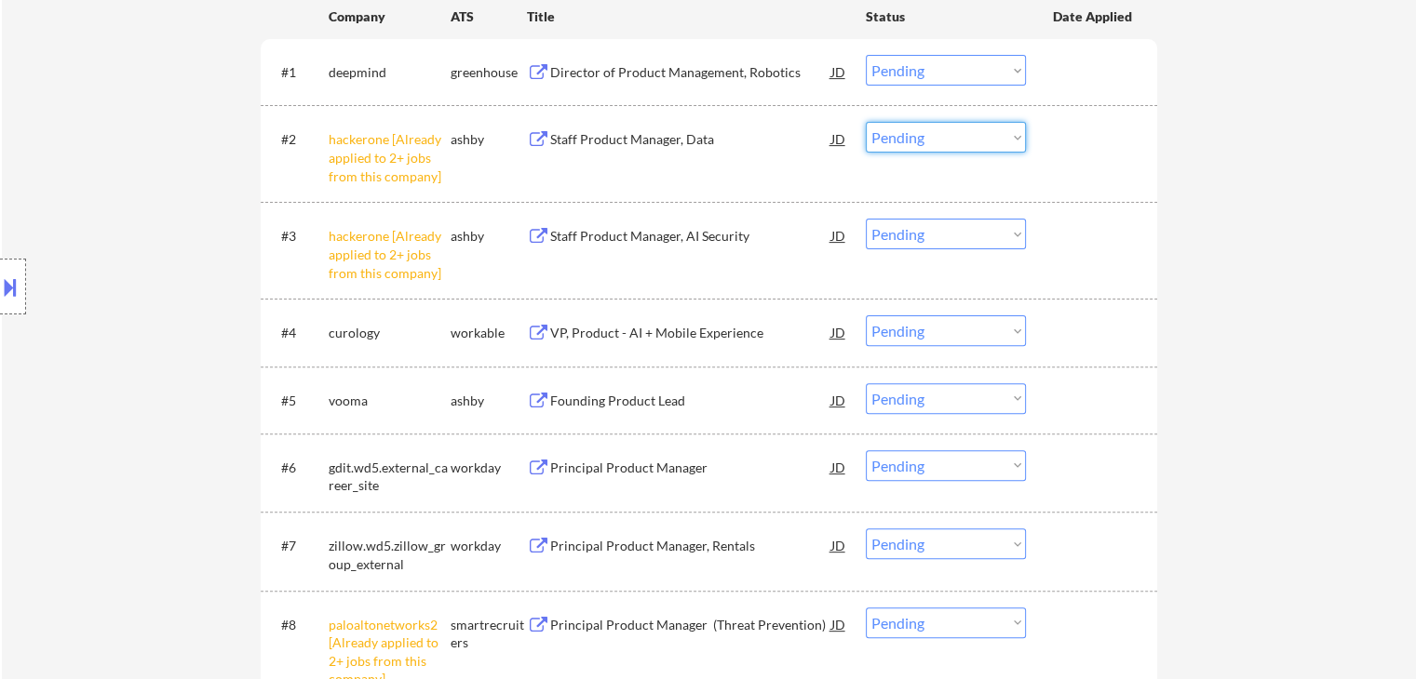
select select ""excluded__other_""
click at [866, 122] on select "Choose an option... Pending Applied Excluded (Questions) Excluded (Expired) Exc…" at bounding box center [946, 137] width 160 height 31
select select ""PLACEHOLDER_1427118222253""
select select ""pending""
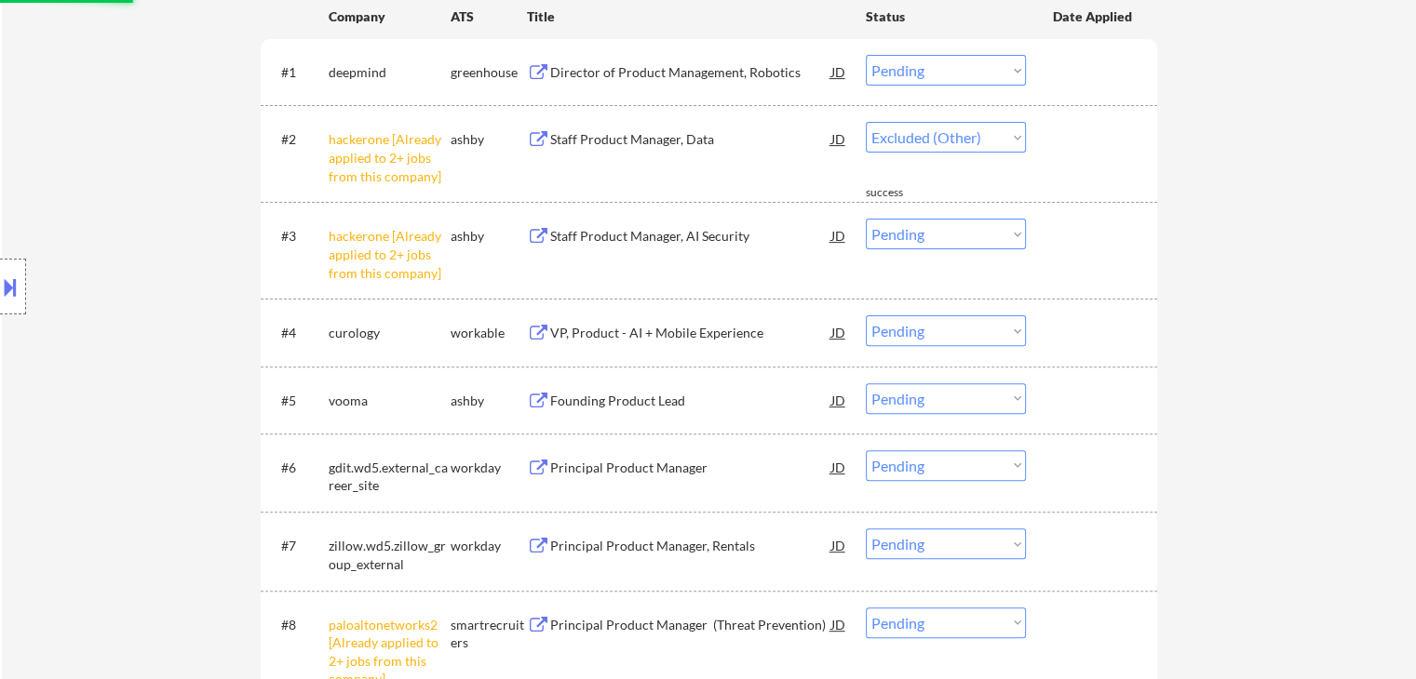
select select ""pending""
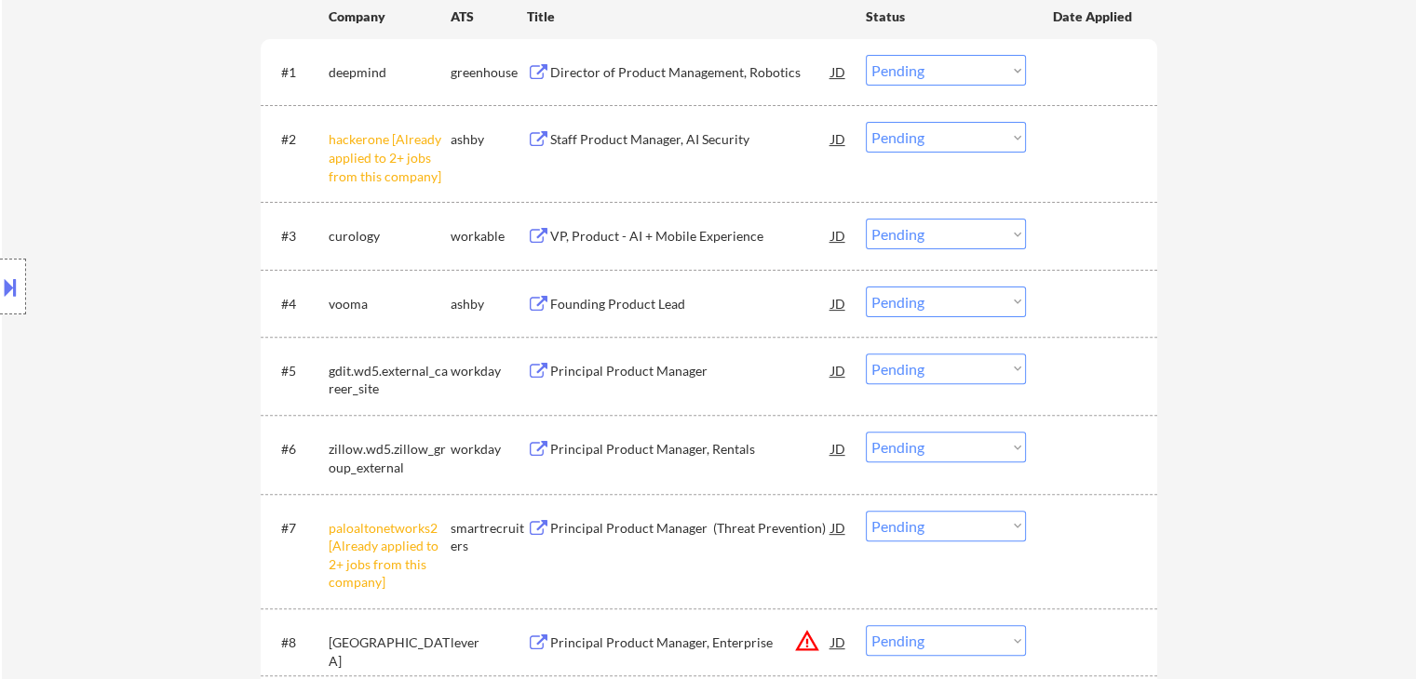
click at [919, 136] on select "Choose an option... Pending Applied Excluded (Questions) Excluded (Expired) Exc…" at bounding box center [946, 137] width 160 height 31
click at [866, 122] on select "Choose an option... Pending Applied Excluded (Questions) Excluded (Expired) Exc…" at bounding box center [946, 137] width 160 height 31
select select ""pending""
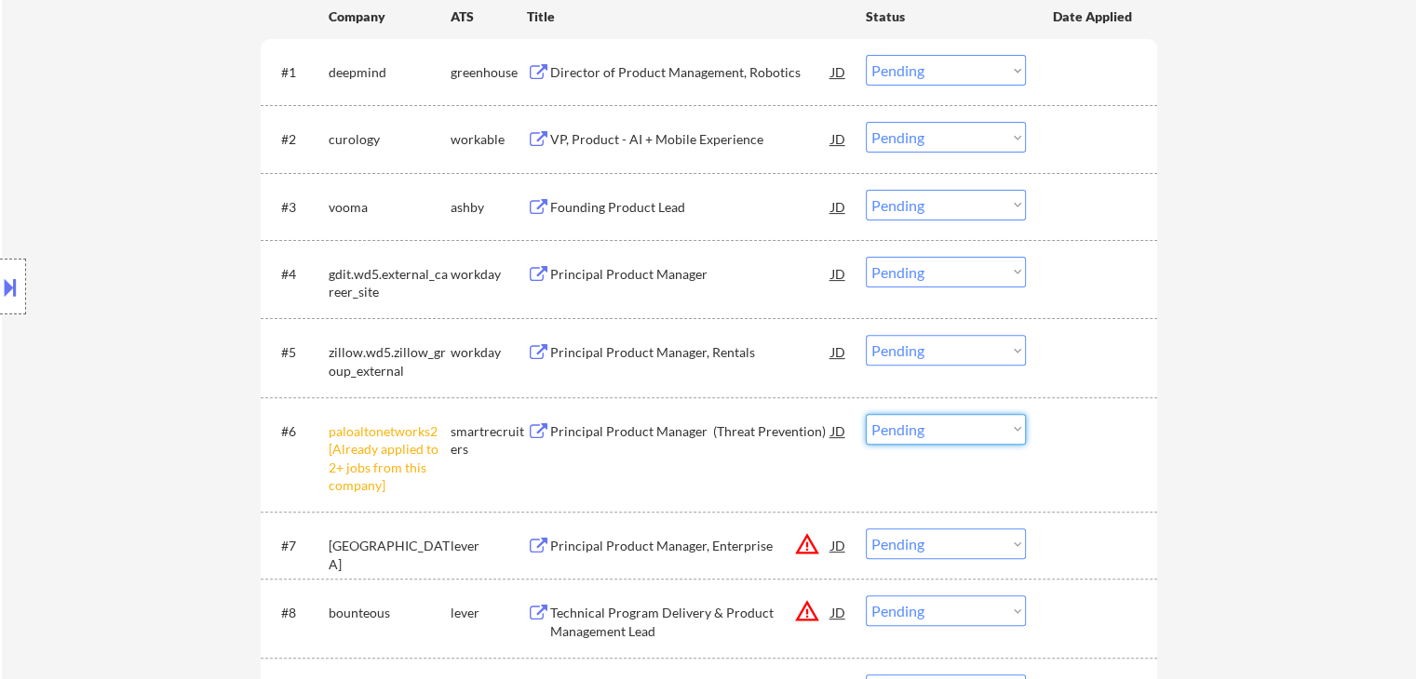
click at [905, 427] on select "Choose an option... Pending Applied Excluded (Questions) Excluded (Expired) Exc…" at bounding box center [946, 429] width 160 height 31
click at [866, 414] on select "Choose an option... Pending Applied Excluded (Questions) Excluded (Expired) Exc…" at bounding box center [946, 429] width 160 height 31
select select ""pending""
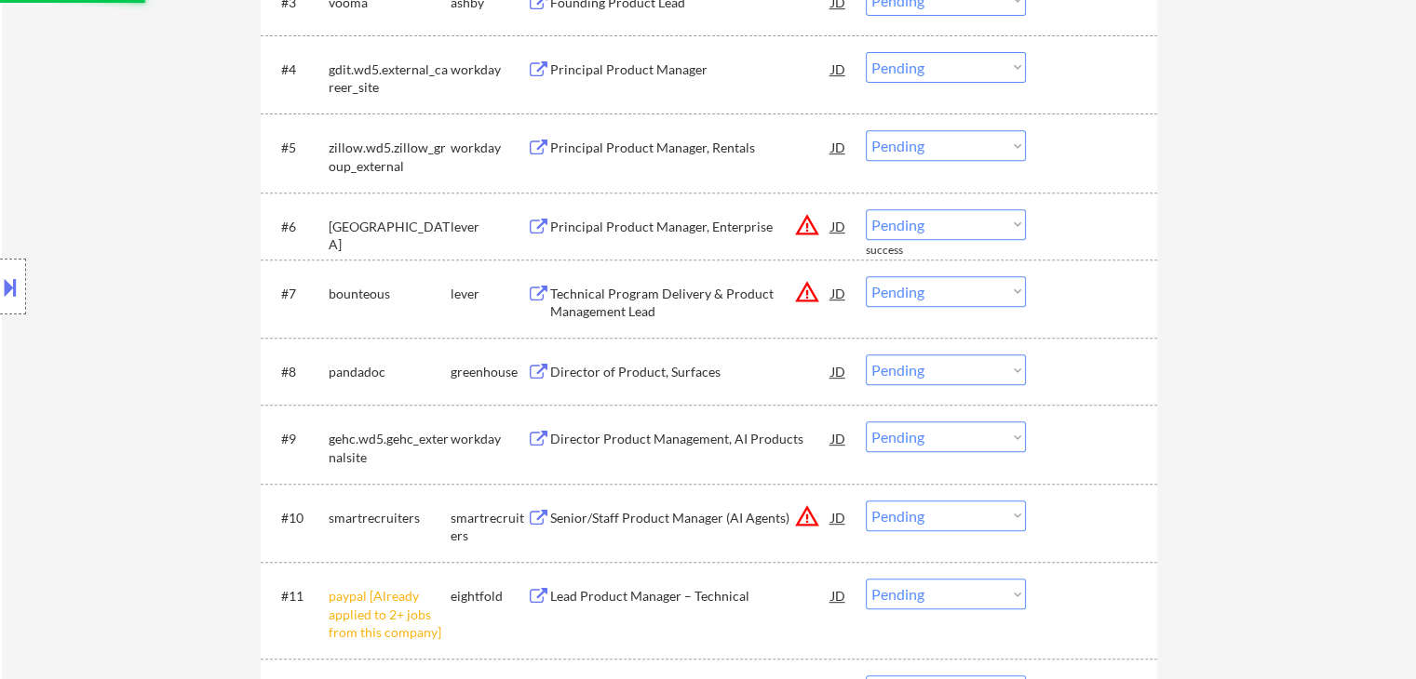
scroll to position [931, 0]
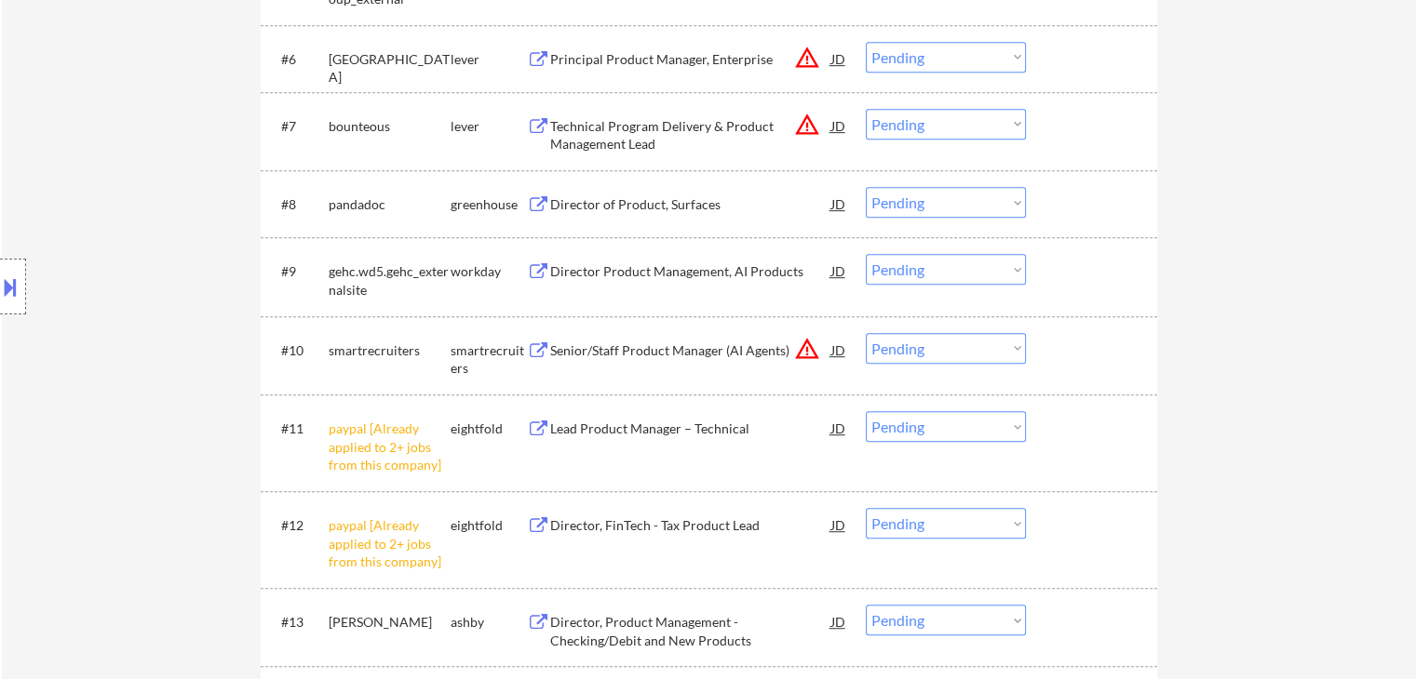
click at [983, 424] on select "Choose an option... Pending Applied Excluded (Questions) Excluded (Expired) Exc…" at bounding box center [946, 426] width 160 height 31
click at [866, 411] on select "Choose an option... Pending Applied Excluded (Questions) Excluded (Expired) Exc…" at bounding box center [946, 426] width 160 height 31
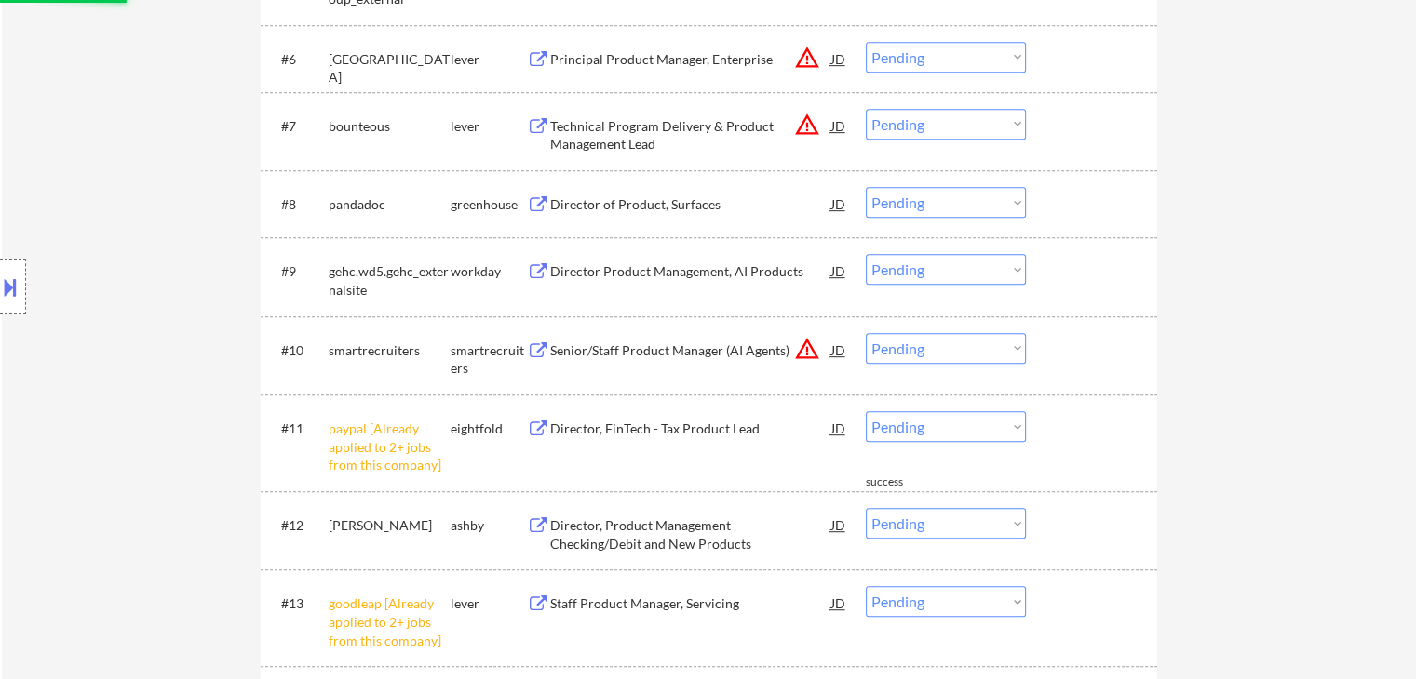
click at [928, 433] on select "Choose an option... Pending Applied Excluded (Questions) Excluded (Expired) Exc…" at bounding box center [946, 426] width 160 height 31
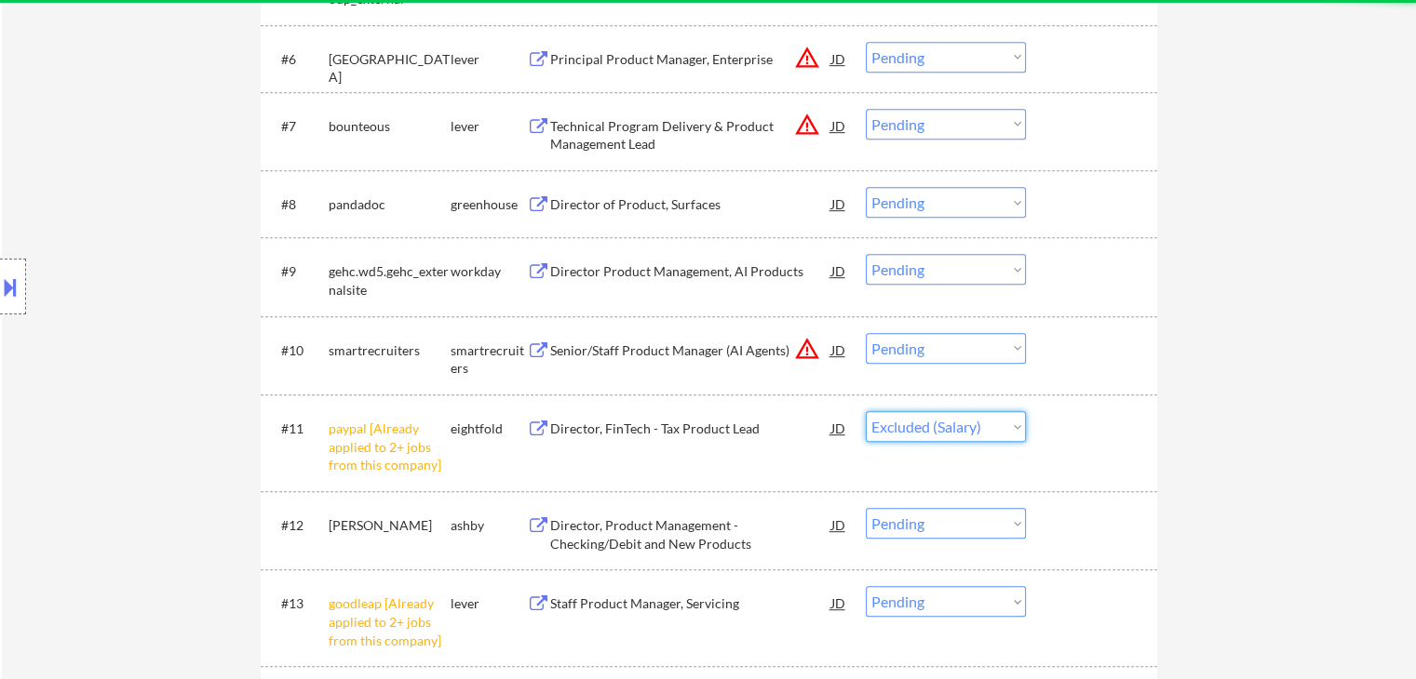
click at [866, 411] on select "Choose an option... Pending Applied Excluded (Questions) Excluded (Expired) Exc…" at bounding box center [946, 426] width 160 height 31
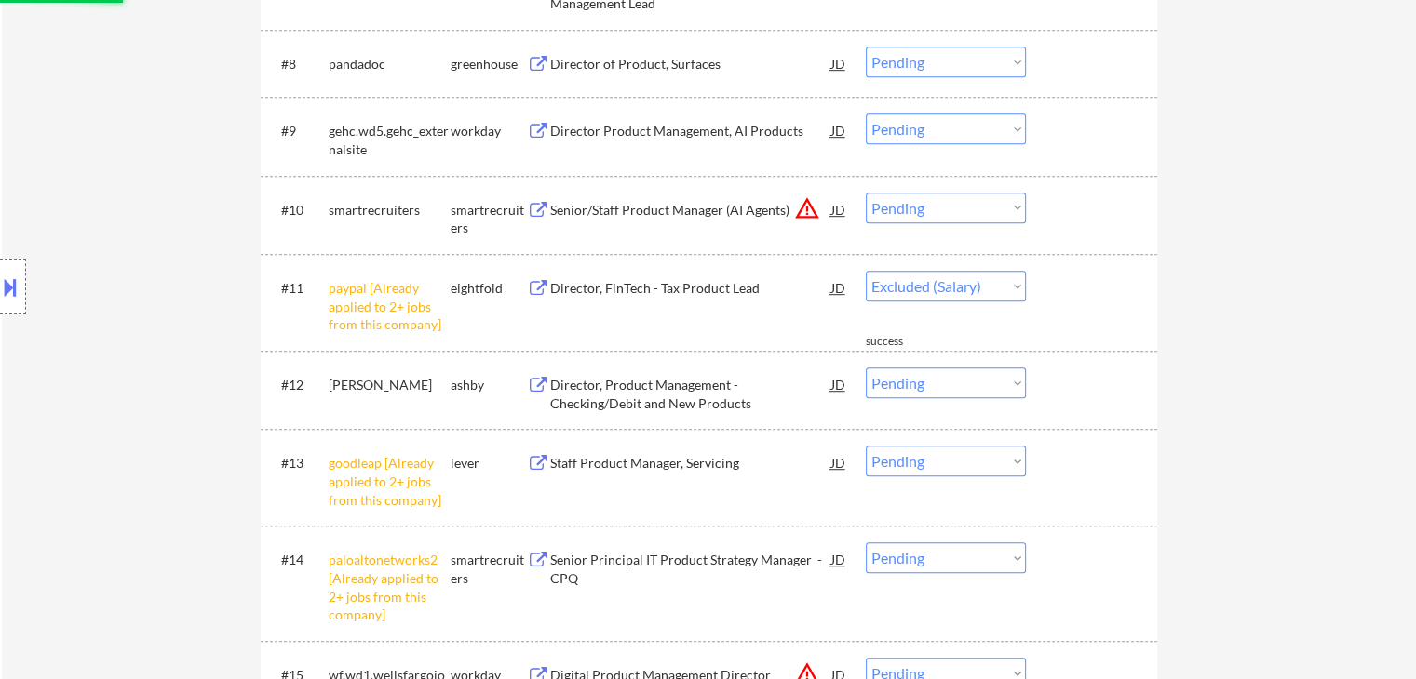
scroll to position [1117, 0]
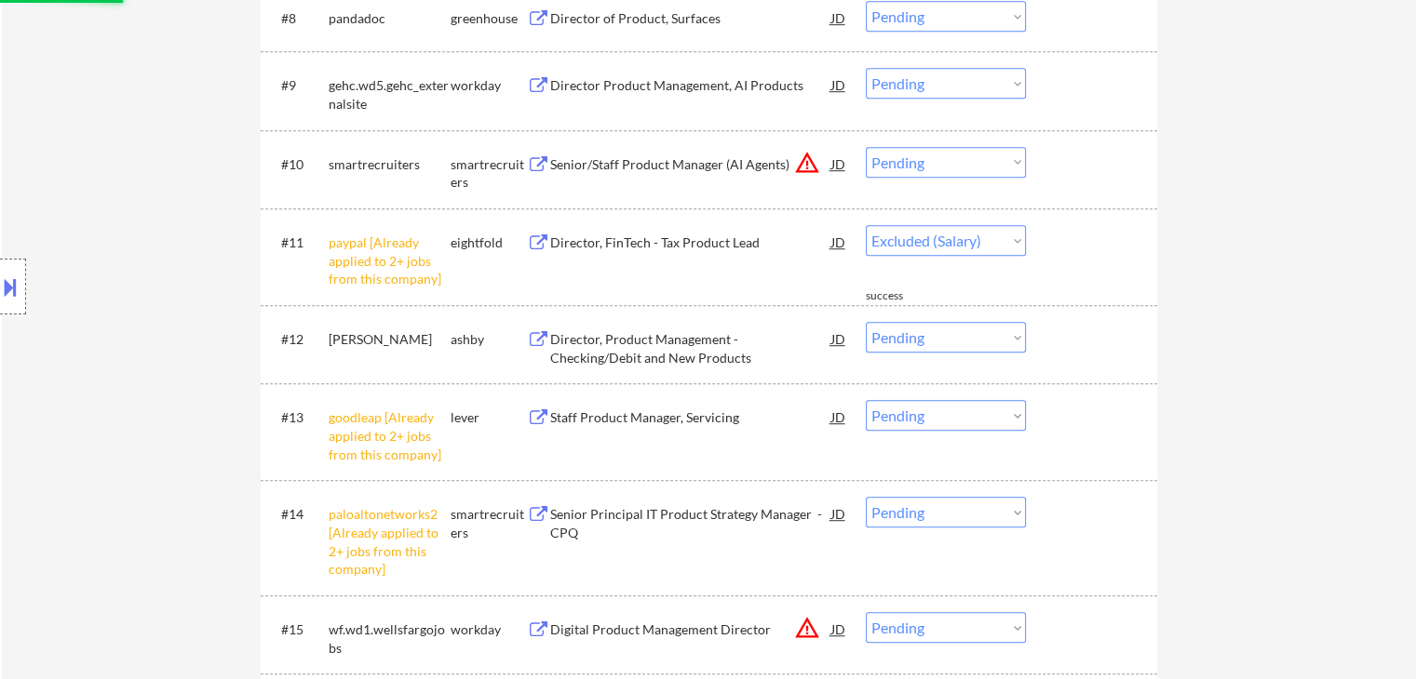
select select ""pending""
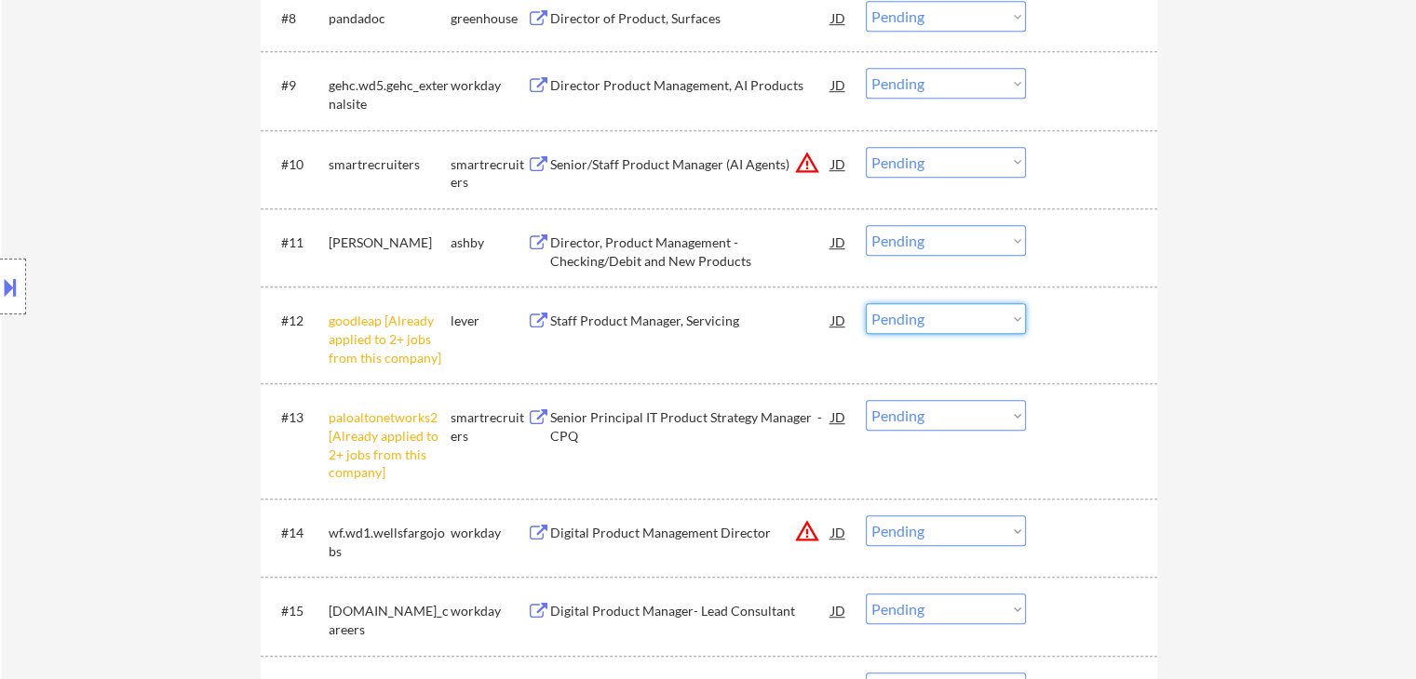
click at [935, 315] on select "Choose an option... Pending Applied Excluded (Questions) Excluded (Expired) Exc…" at bounding box center [946, 318] width 160 height 31
click at [866, 303] on select "Choose an option... Pending Applied Excluded (Questions) Excluded (Expired) Exc…" at bounding box center [946, 318] width 160 height 31
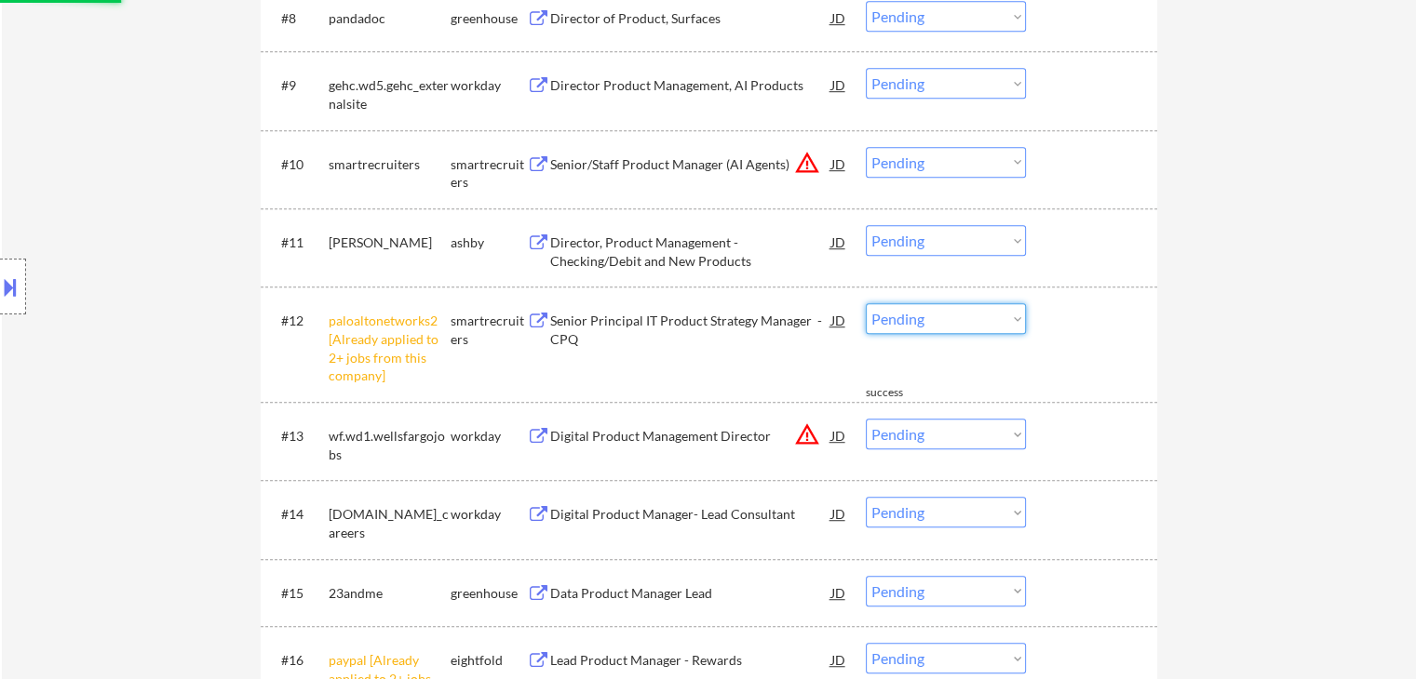
click at [931, 320] on select "Choose an option... Pending Applied Excluded (Questions) Excluded (Expired) Exc…" at bounding box center [946, 318] width 160 height 31
click at [866, 303] on select "Choose an option... Pending Applied Excluded (Questions) Excluded (Expired) Exc…" at bounding box center [946, 318] width 160 height 31
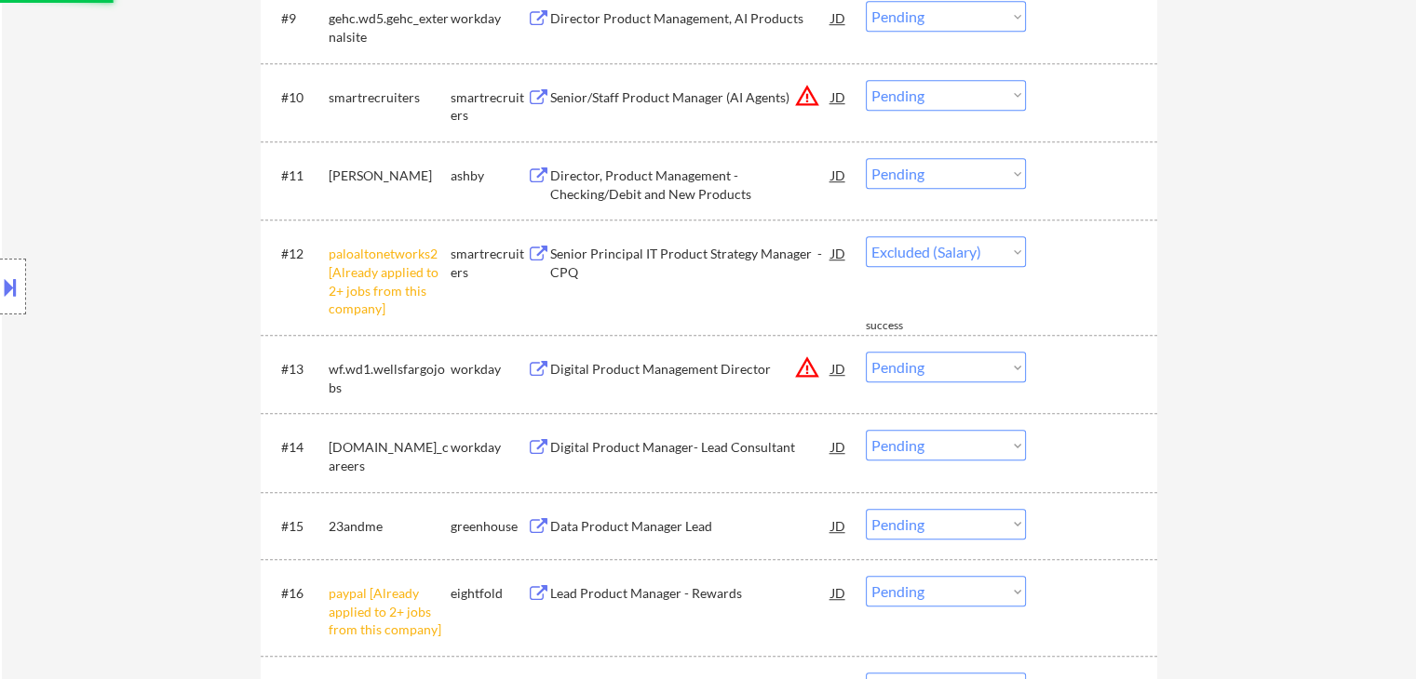
scroll to position [1303, 0]
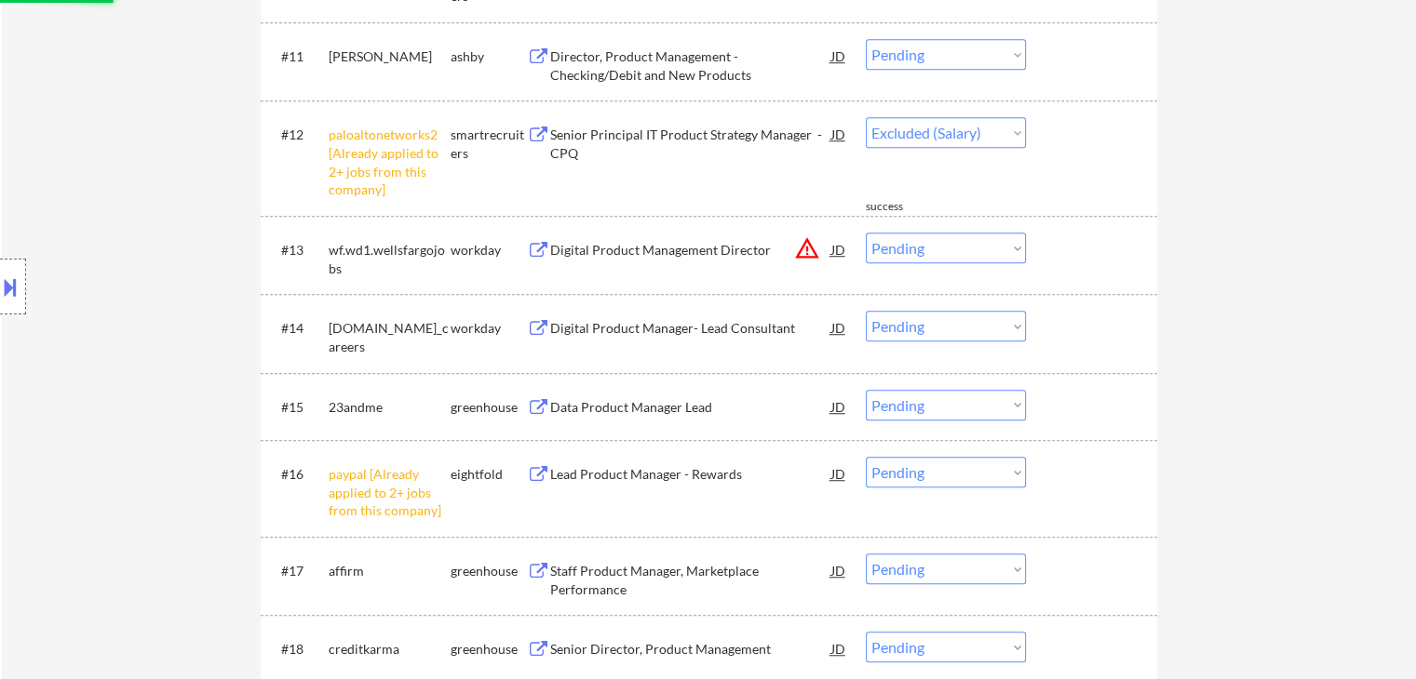
select select ""pending""
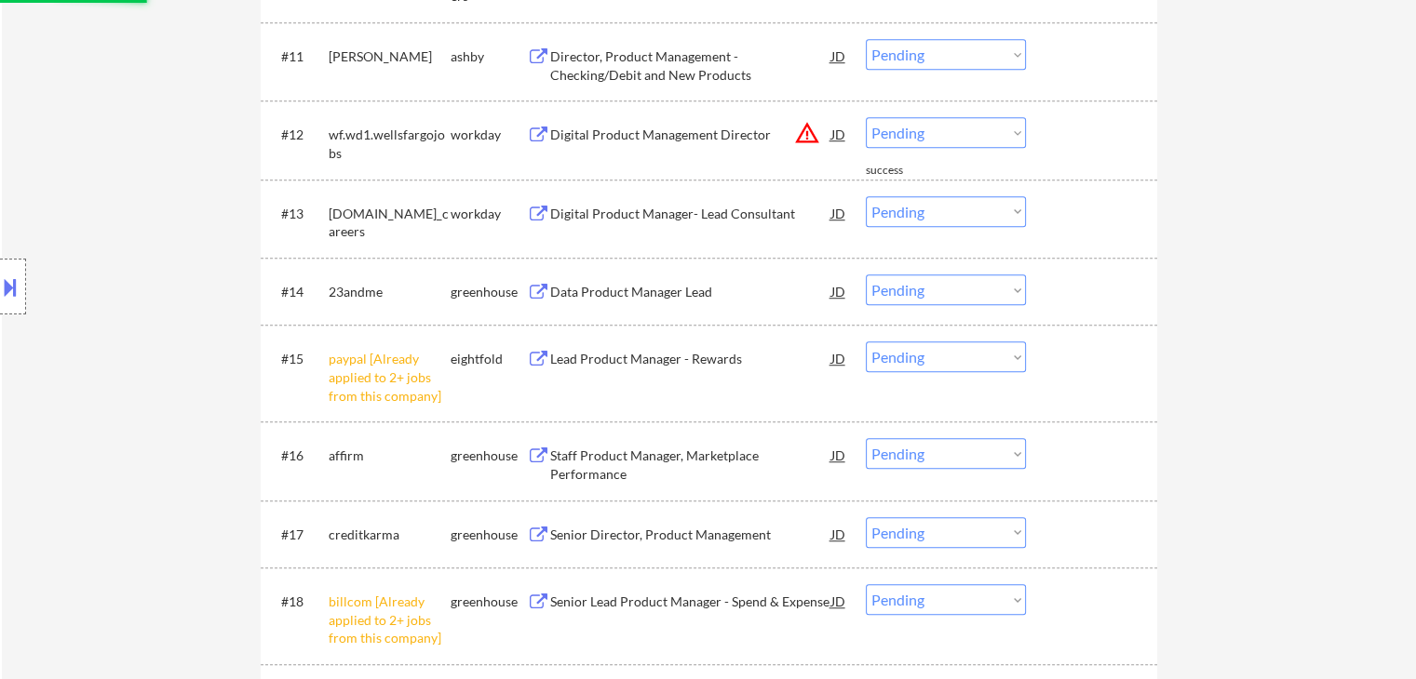
click at [935, 366] on select "Choose an option... Pending Applied Excluded (Questions) Excluded (Expired) Exc…" at bounding box center [946, 357] width 160 height 31
click at [866, 342] on select "Choose an option... Pending Applied Excluded (Questions) Excluded (Expired) Exc…" at bounding box center [946, 357] width 160 height 31
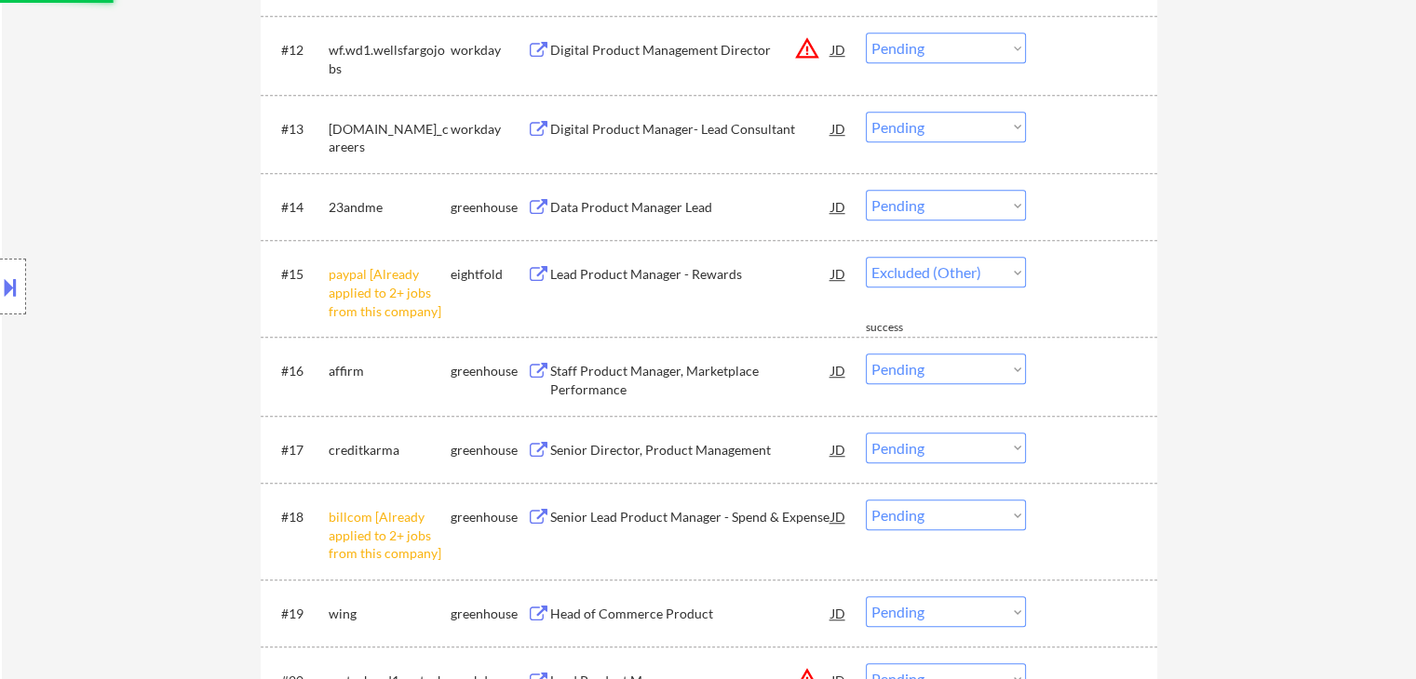
scroll to position [1489, 0]
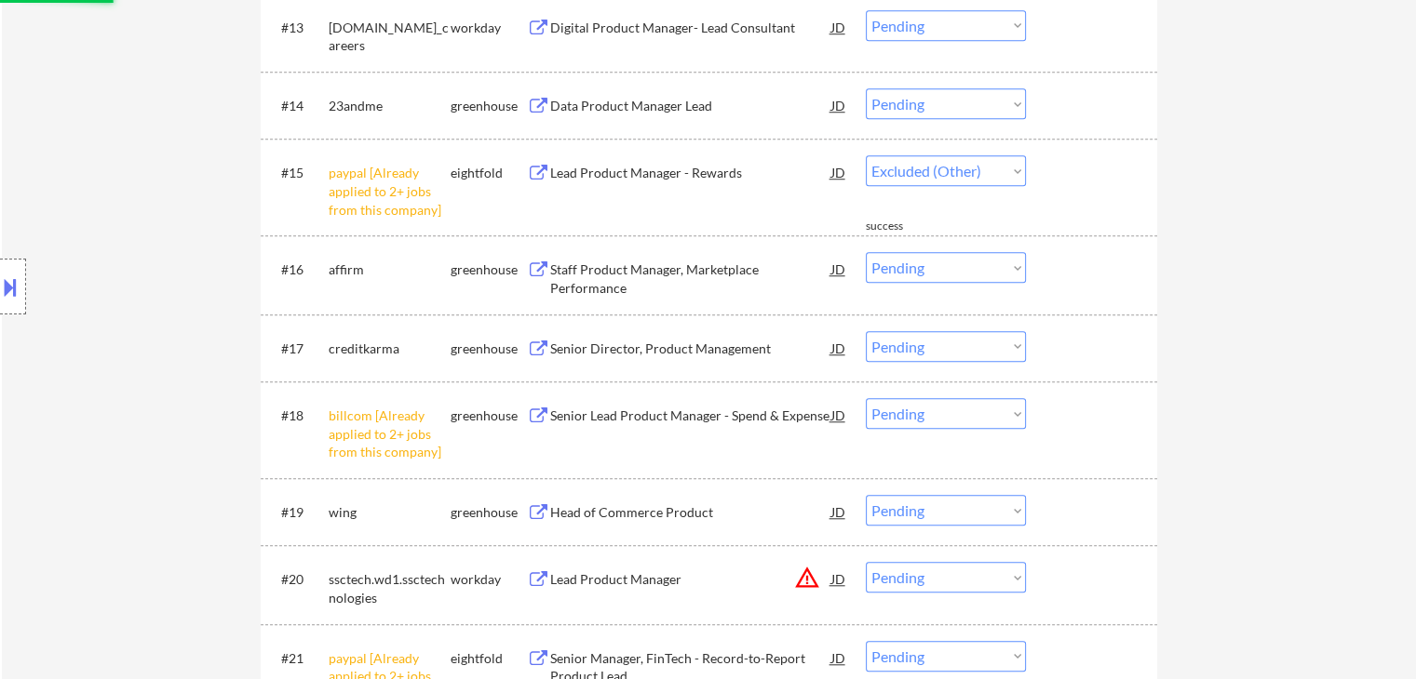
select select ""pending""
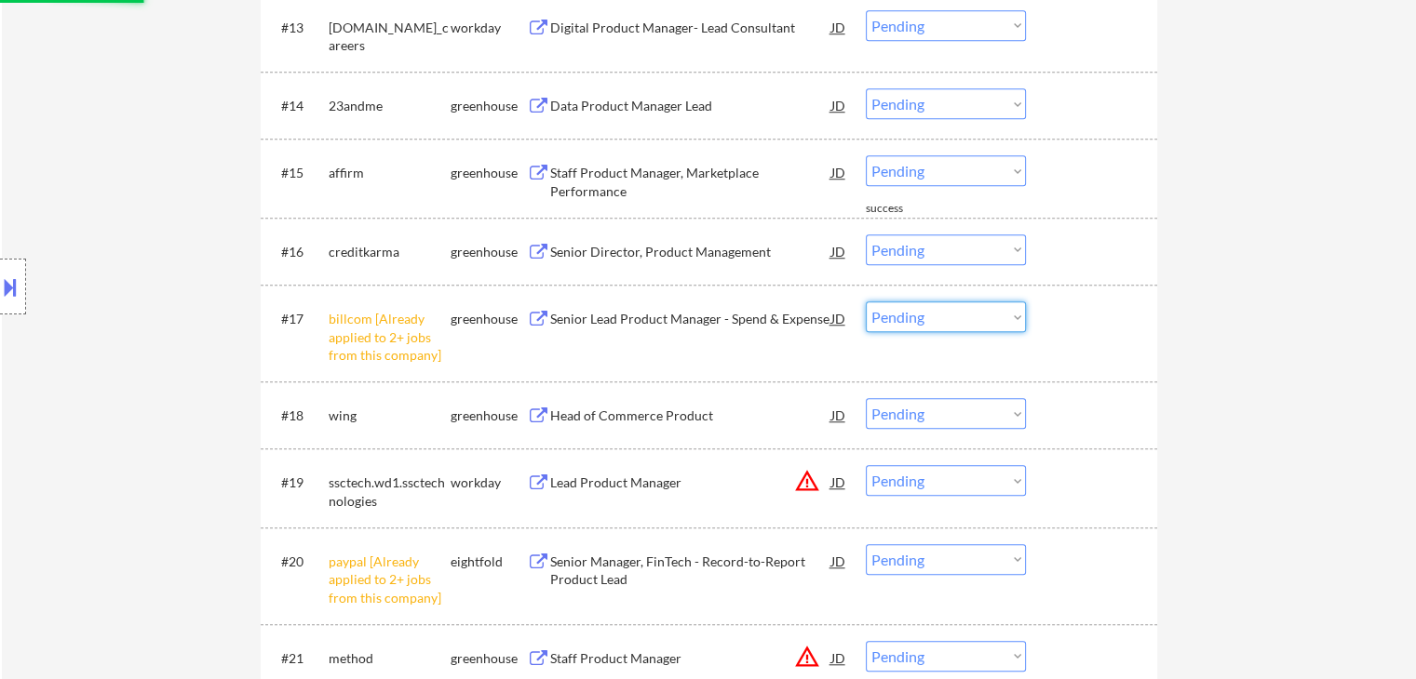
drag, startPoint x: 929, startPoint y: 323, endPoint x: 938, endPoint y: 330, distance: 11.4
click at [929, 323] on select "Choose an option... Pending Applied Excluded (Questions) Excluded (Expired) Exc…" at bounding box center [946, 317] width 160 height 31
click at [866, 302] on select "Choose an option... Pending Applied Excluded (Questions) Excluded (Expired) Exc…" at bounding box center [946, 317] width 160 height 31
select select ""pending""
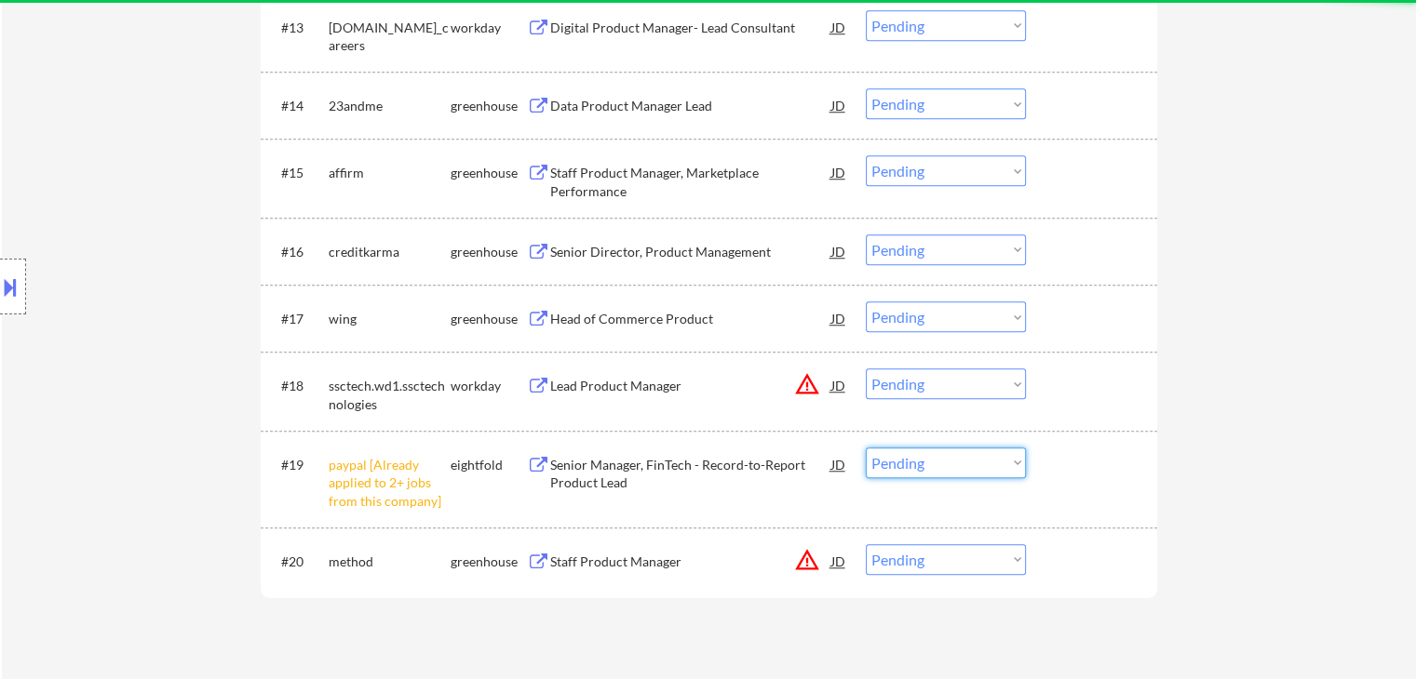
click at [967, 453] on select "Choose an option... Pending Applied Excluded (Questions) Excluded (Expired) Exc…" at bounding box center [946, 463] width 160 height 31
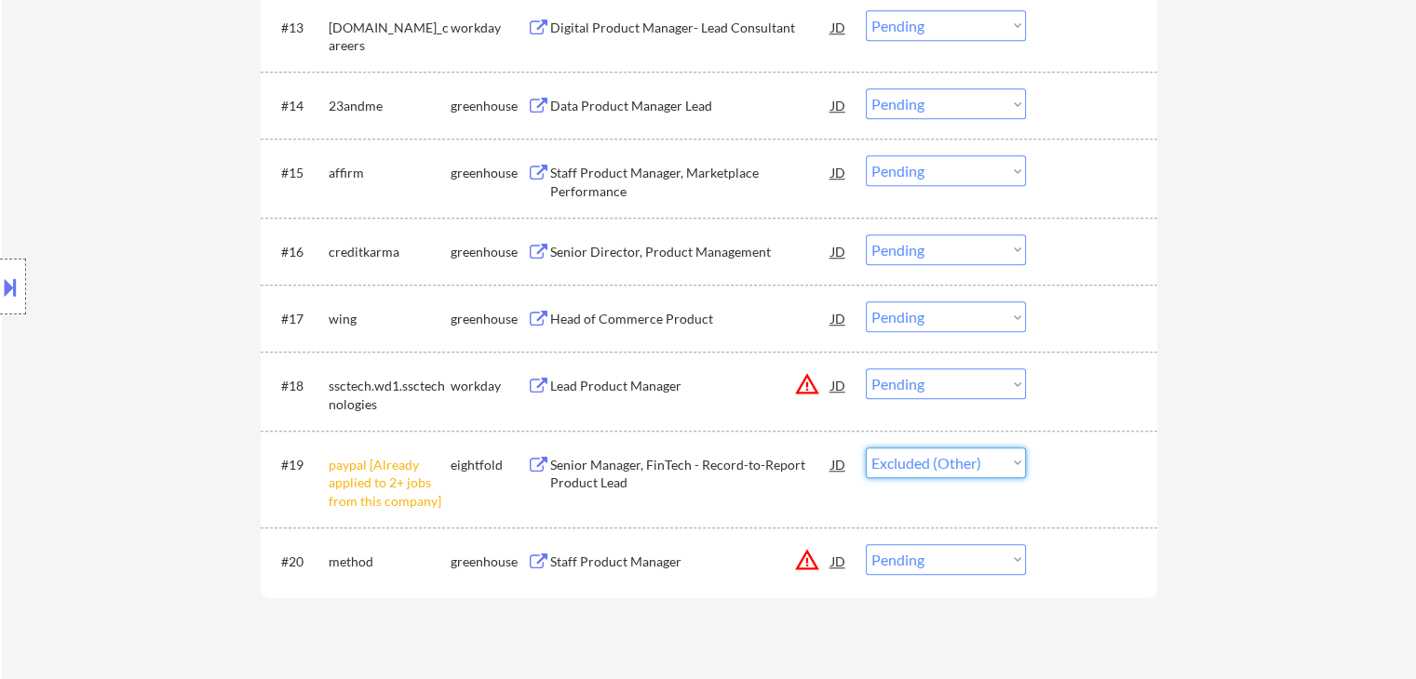
click at [866, 448] on select "Choose an option... Pending Applied Excluded (Questions) Excluded (Expired) Exc…" at bounding box center [946, 463] width 160 height 31
select select ""pending""
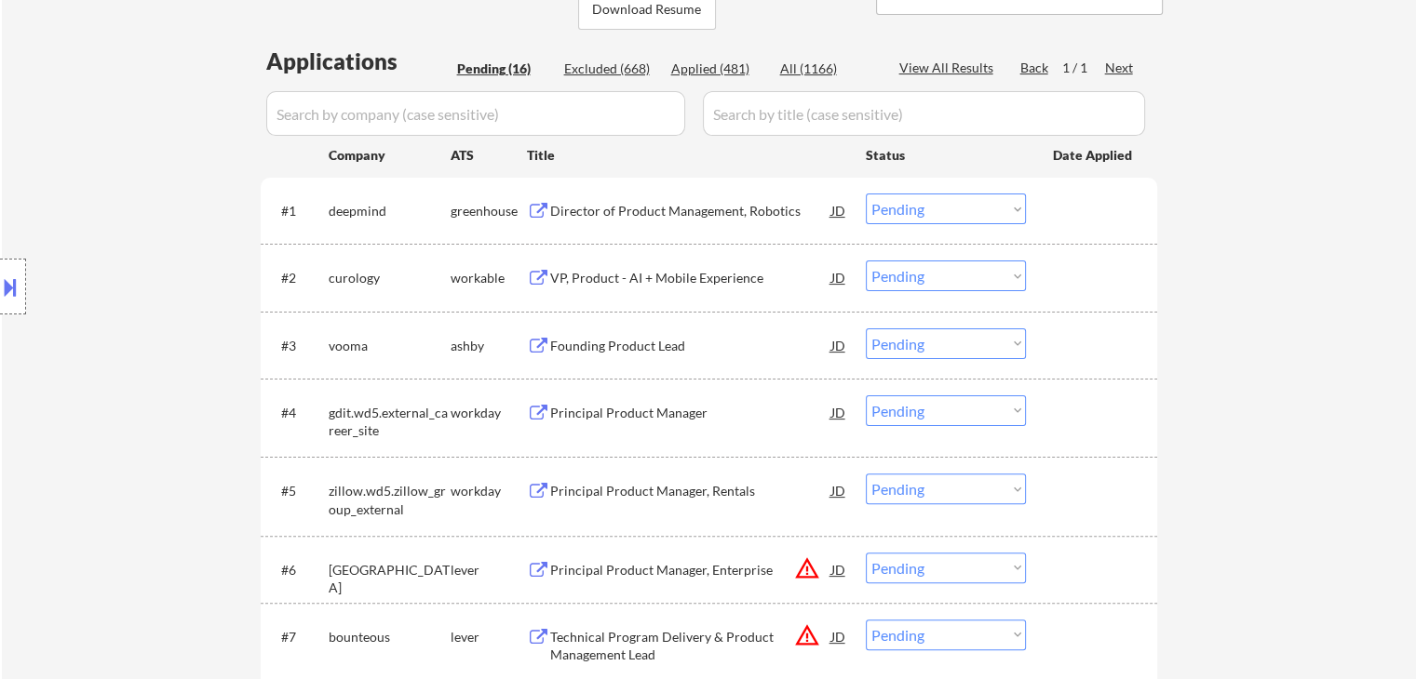
scroll to position [279, 0]
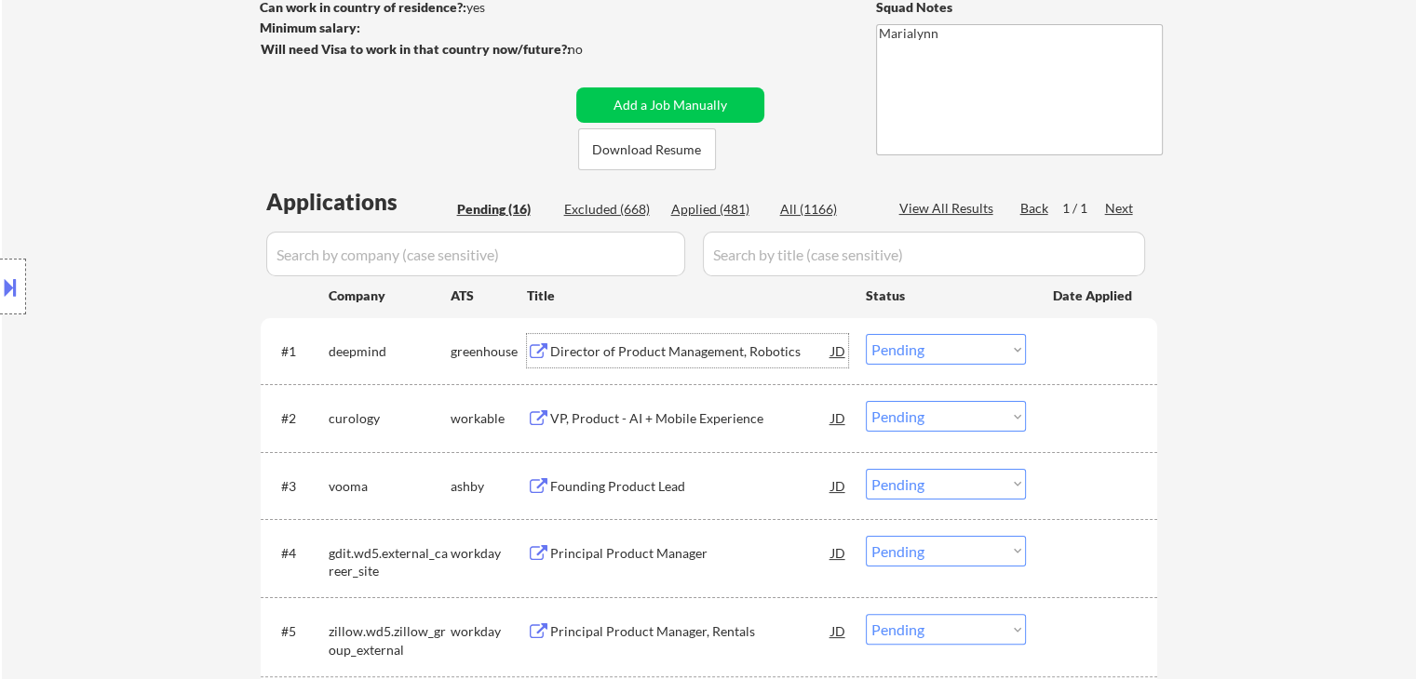
click at [661, 343] on div "Director of Product Management, Robotics" at bounding box center [690, 352] width 281 height 19
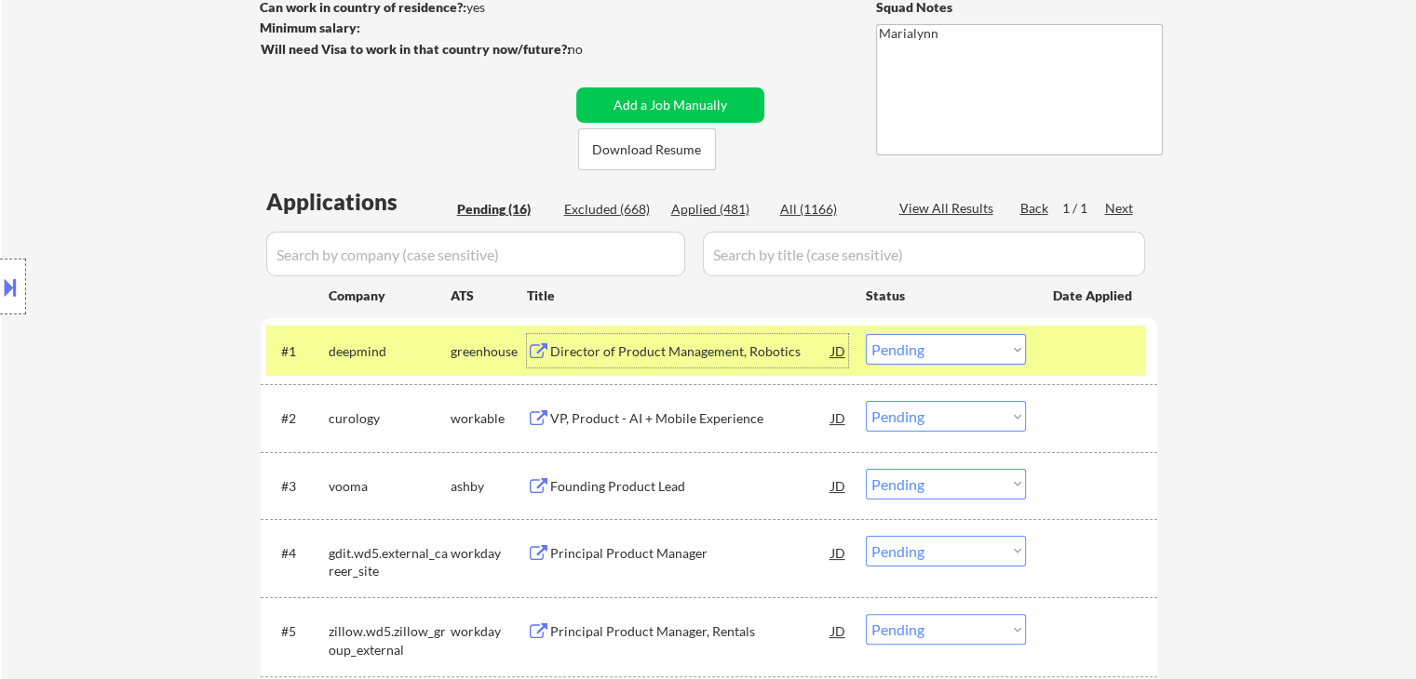
click at [964, 348] on select "Choose an option... Pending Applied Excluded (Questions) Excluded (Expired) Exc…" at bounding box center [946, 349] width 160 height 31
click at [866, 334] on select "Choose an option... Pending Applied Excluded (Questions) Excluded (Expired) Exc…" at bounding box center [946, 349] width 160 height 31
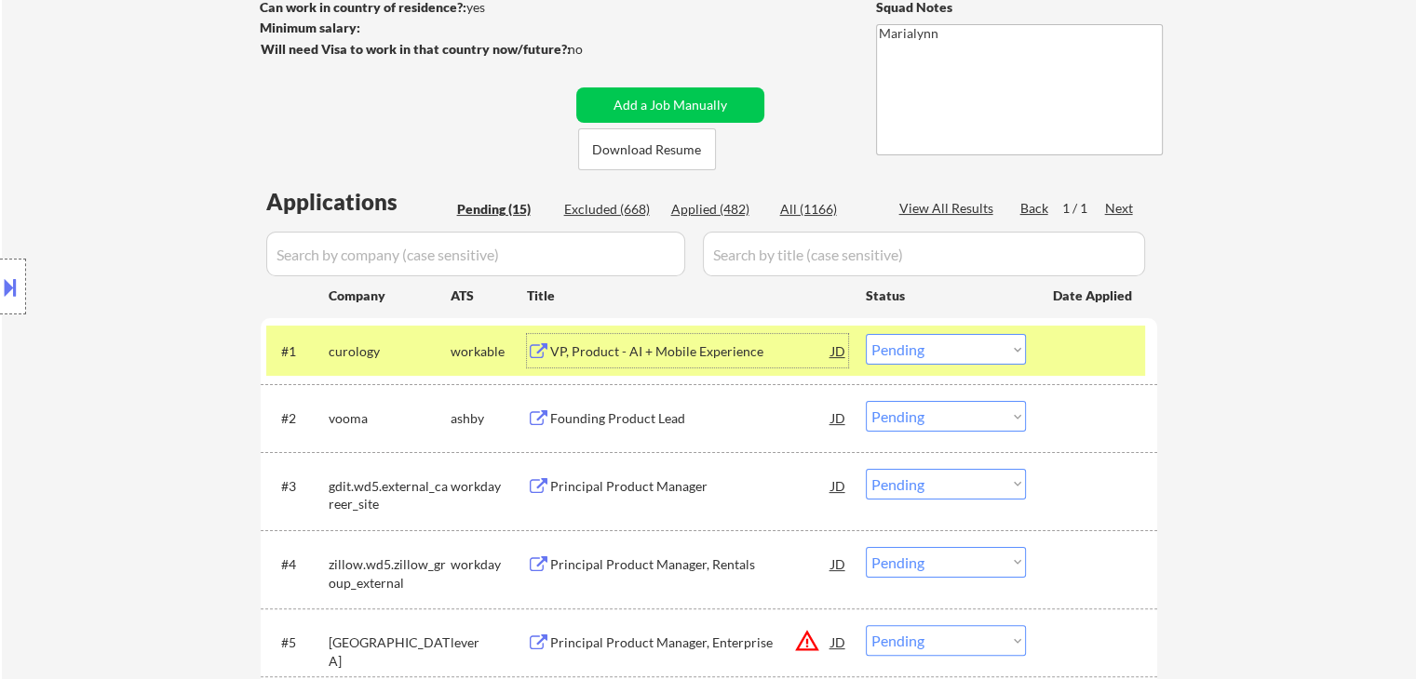
click at [607, 358] on div "VP, Product - AI + Mobile Experience" at bounding box center [690, 352] width 281 height 19
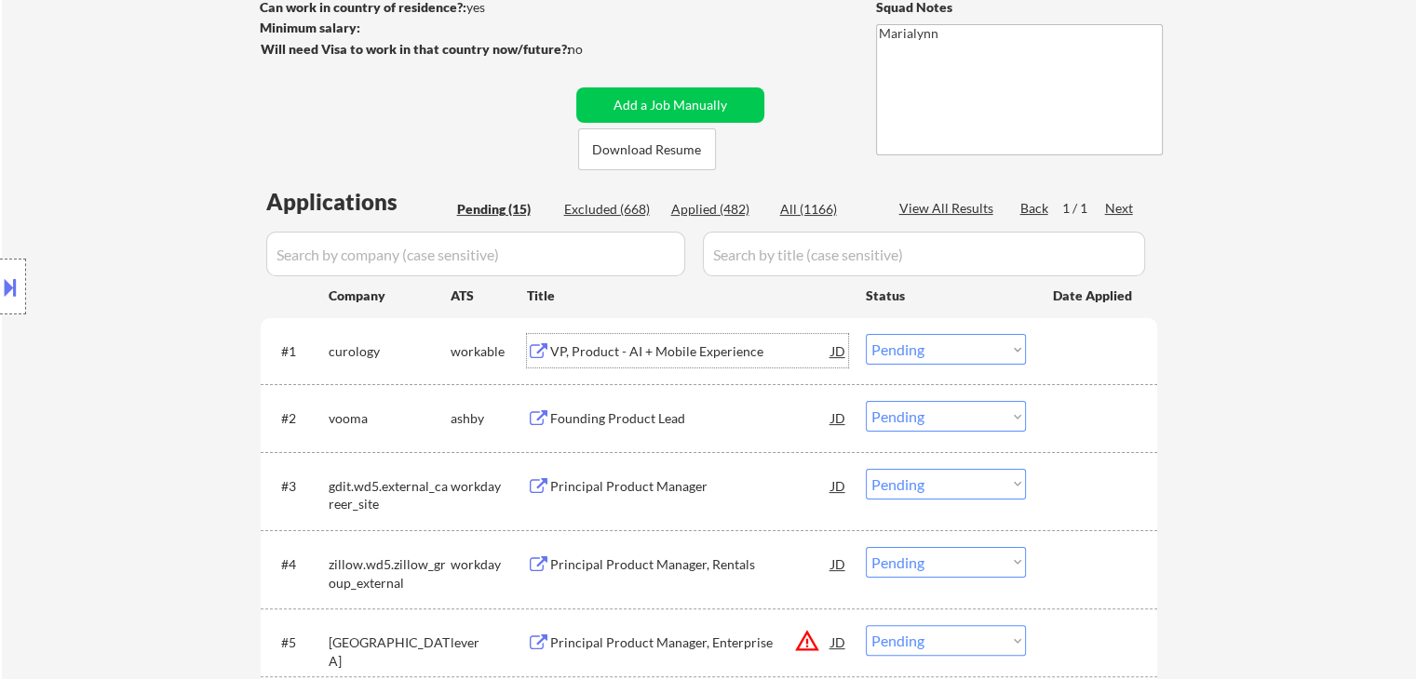
click at [922, 347] on select "Choose an option... Pending Applied Excluded (Questions) Excluded (Expired) Exc…" at bounding box center [946, 349] width 160 height 31
click at [866, 334] on select "Choose an option... Pending Applied Excluded (Questions) Excluded (Expired) Exc…" at bounding box center [946, 349] width 160 height 31
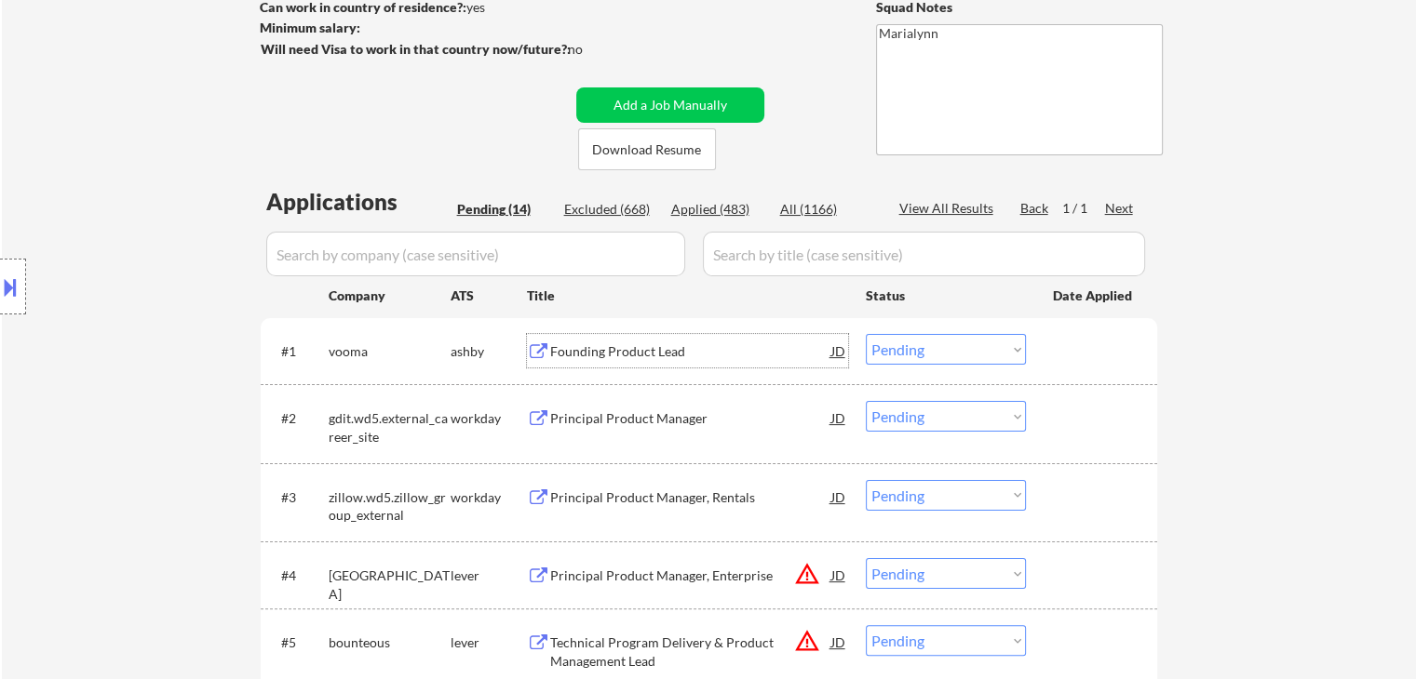
click at [599, 357] on div "Founding Product Lead" at bounding box center [690, 352] width 281 height 19
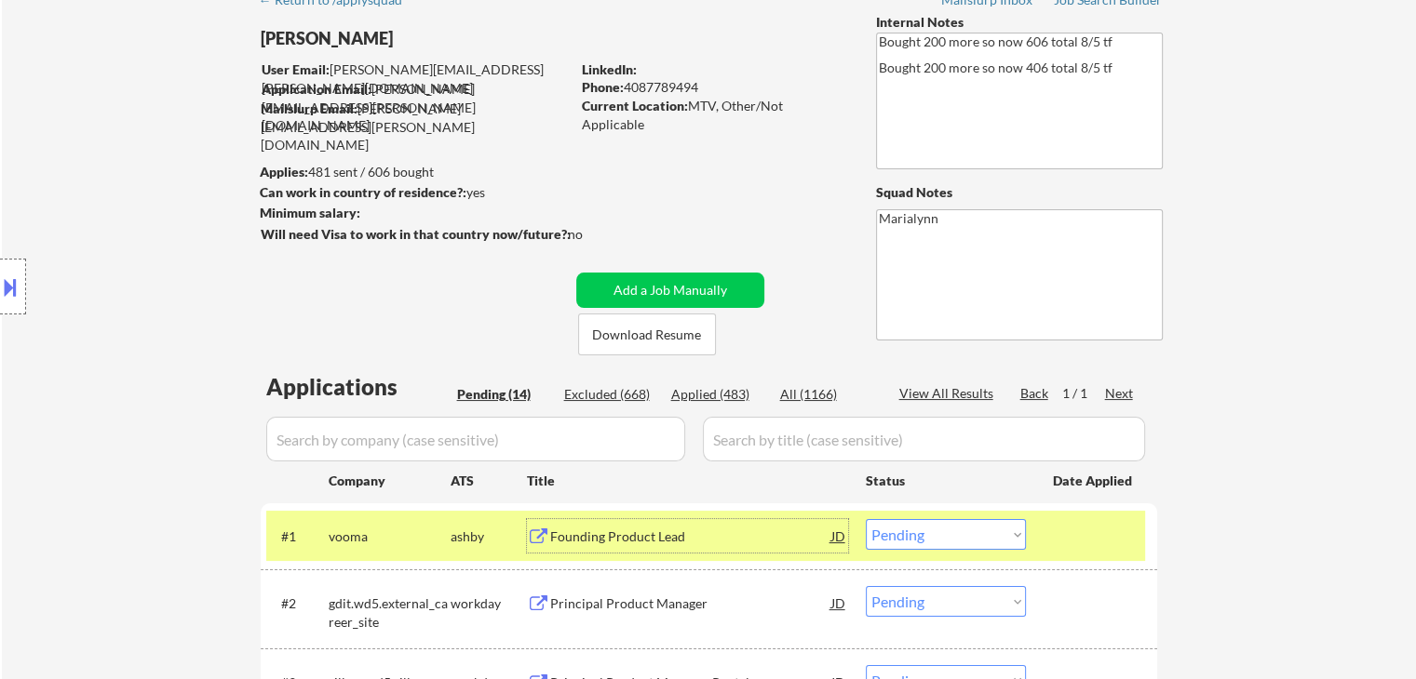
scroll to position [93, 0]
drag, startPoint x: 919, startPoint y: 531, endPoint x: 922, endPoint y: 521, distance: 10.0
click at [919, 531] on select "Choose an option... Pending Applied Excluded (Questions) Excluded (Expired) Exc…" at bounding box center [946, 535] width 160 height 31
click at [866, 520] on select "Choose an option... Pending Applied Excluded (Questions) Excluded (Expired) Exc…" at bounding box center [946, 535] width 160 height 31
select select ""pending""
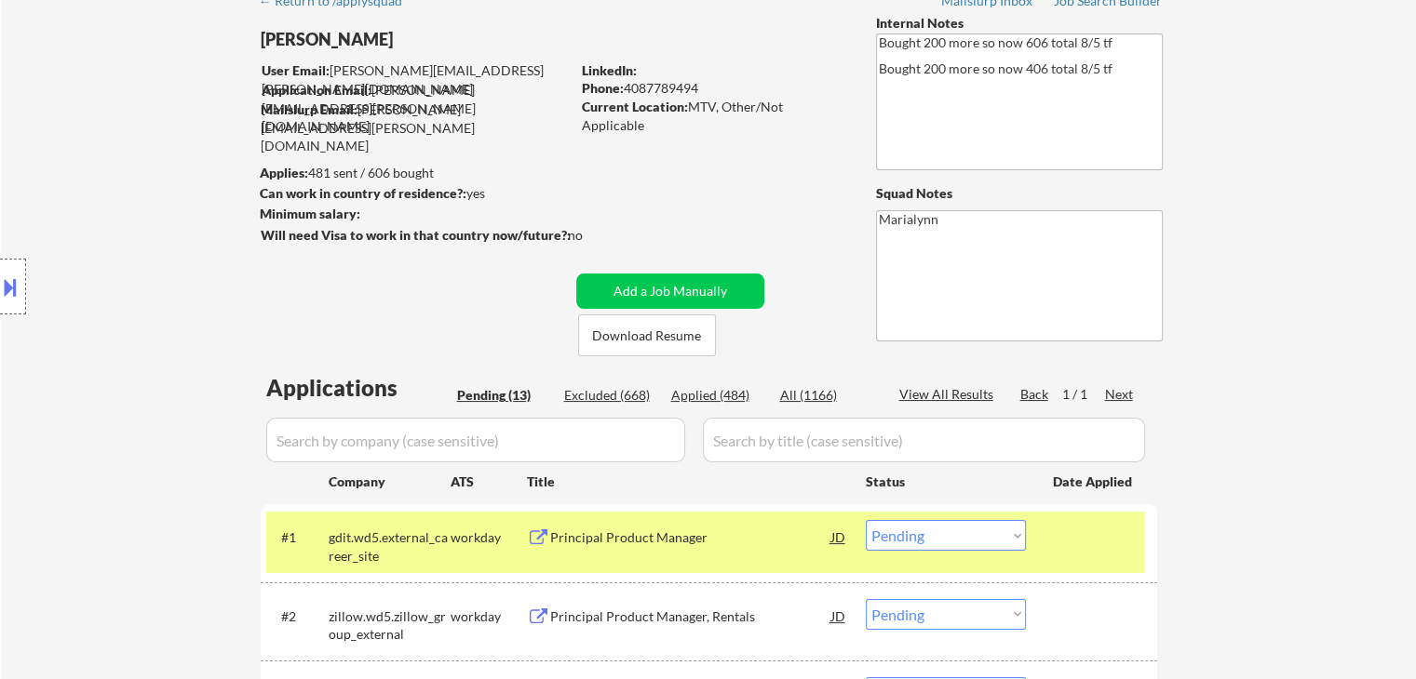
scroll to position [372, 0]
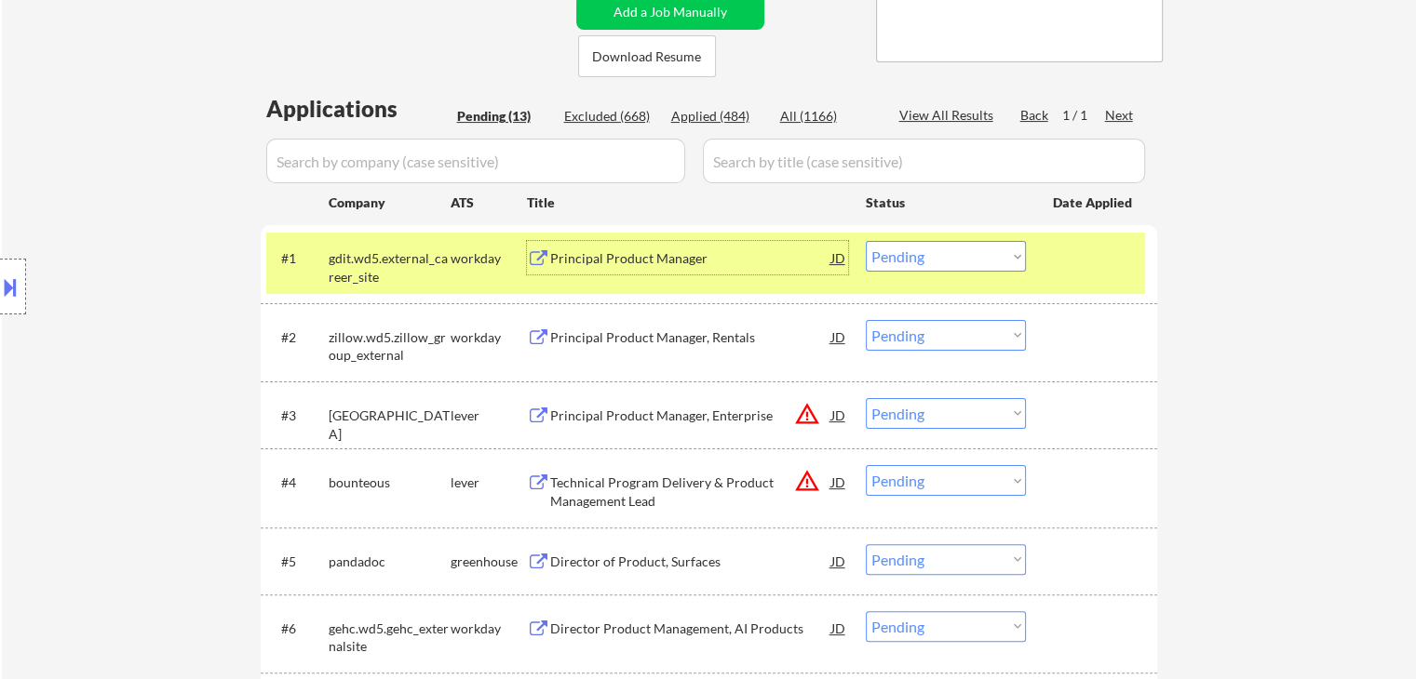
click at [626, 269] on div "Principal Product Manager" at bounding box center [690, 258] width 281 height 34
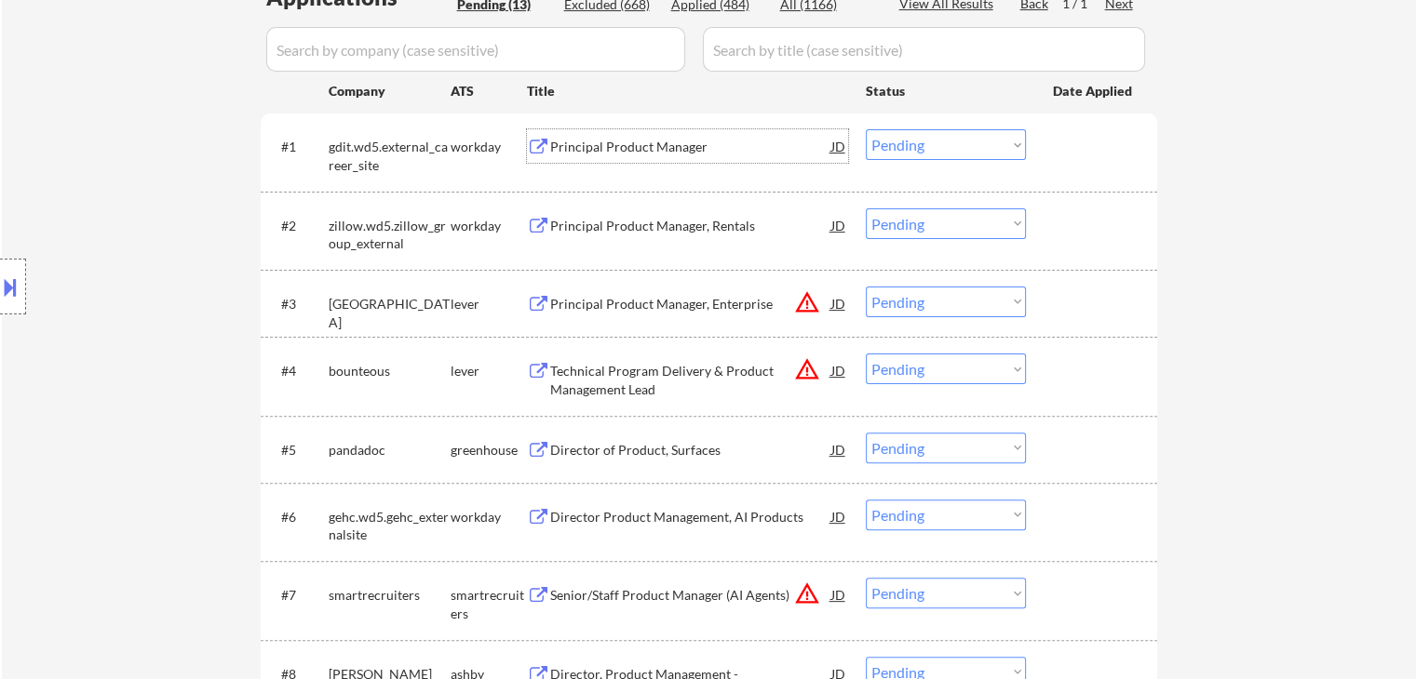
scroll to position [558, 0]
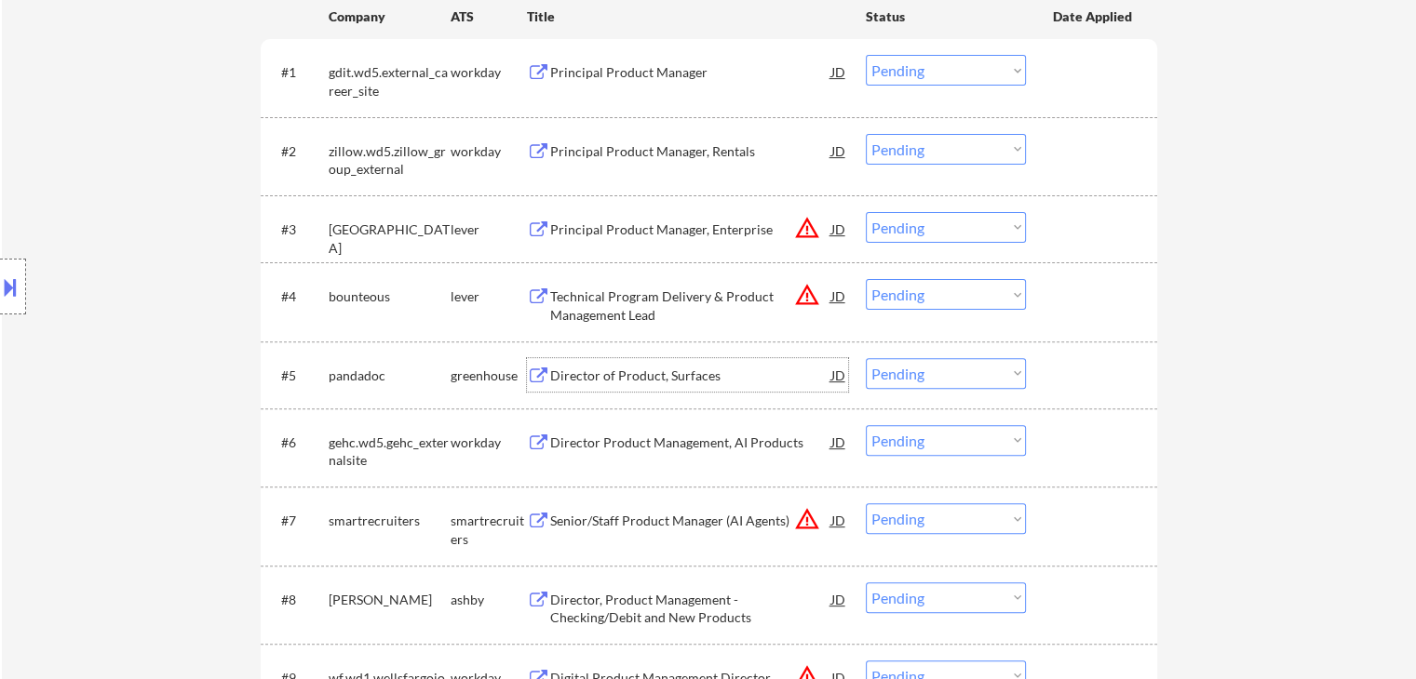
click at [585, 378] on div "Director of Product, Surfaces" at bounding box center [690, 376] width 281 height 19
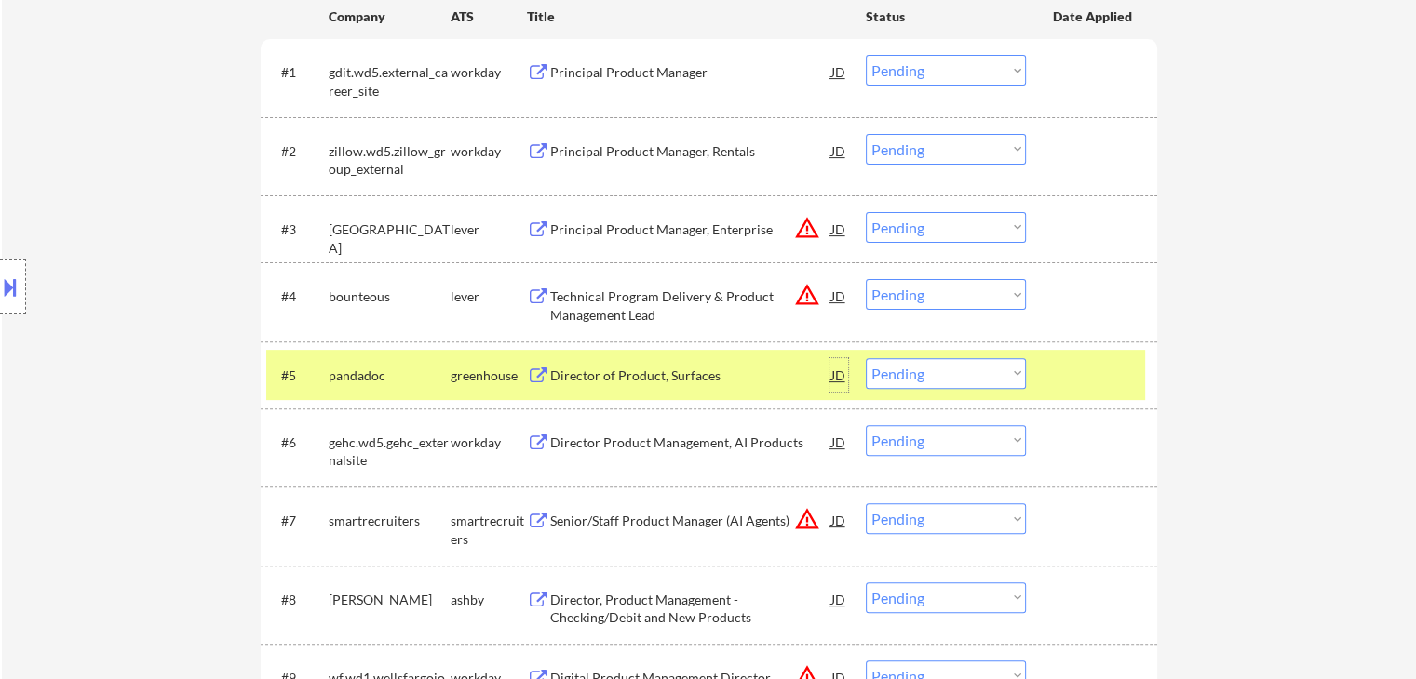
click at [843, 373] on div "JD" at bounding box center [838, 375] width 19 height 34
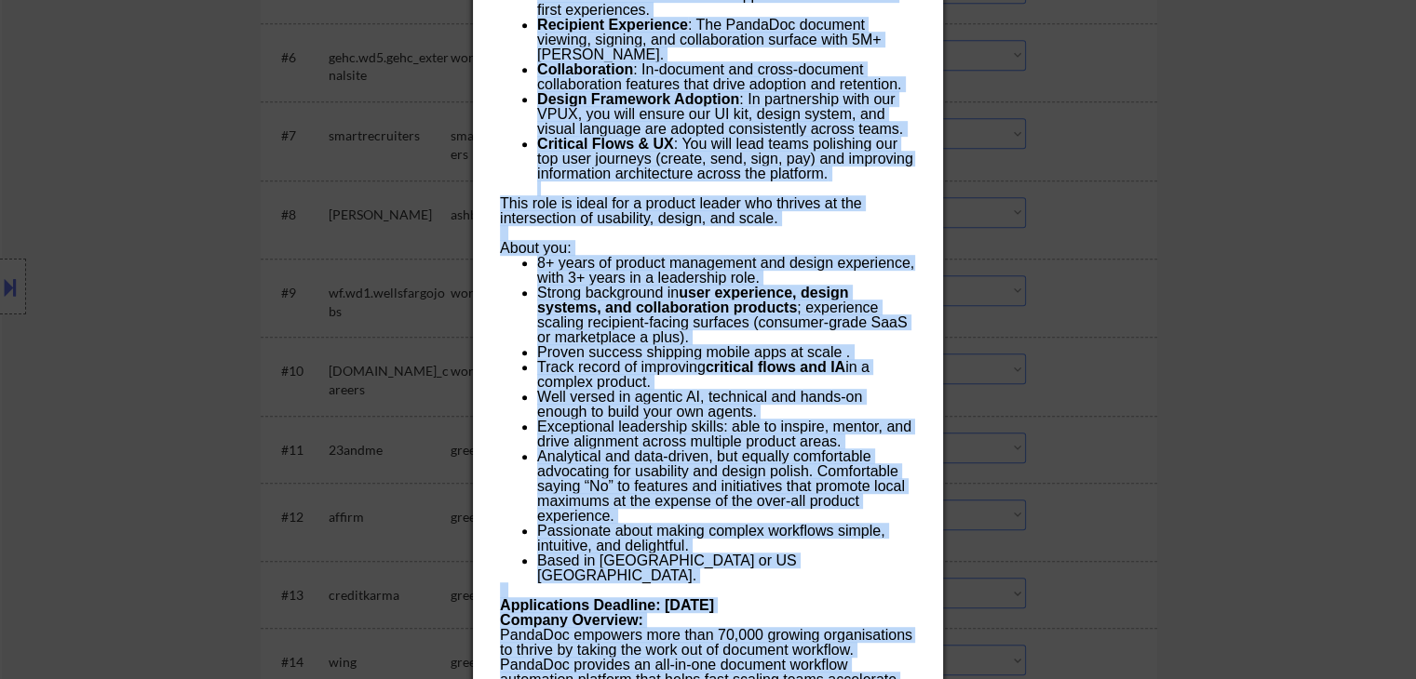
scroll to position [1517, 0]
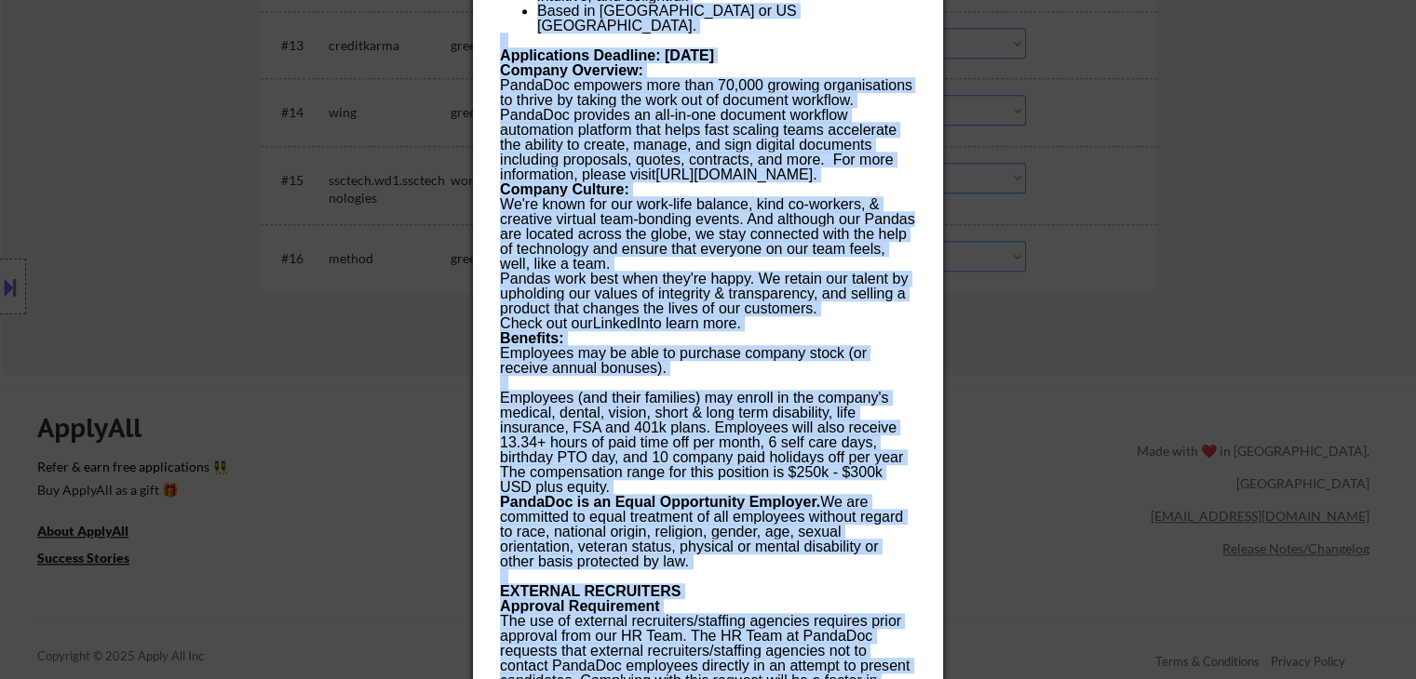
drag, startPoint x: 495, startPoint y: 74, endPoint x: 566, endPoint y: 331, distance: 266.5
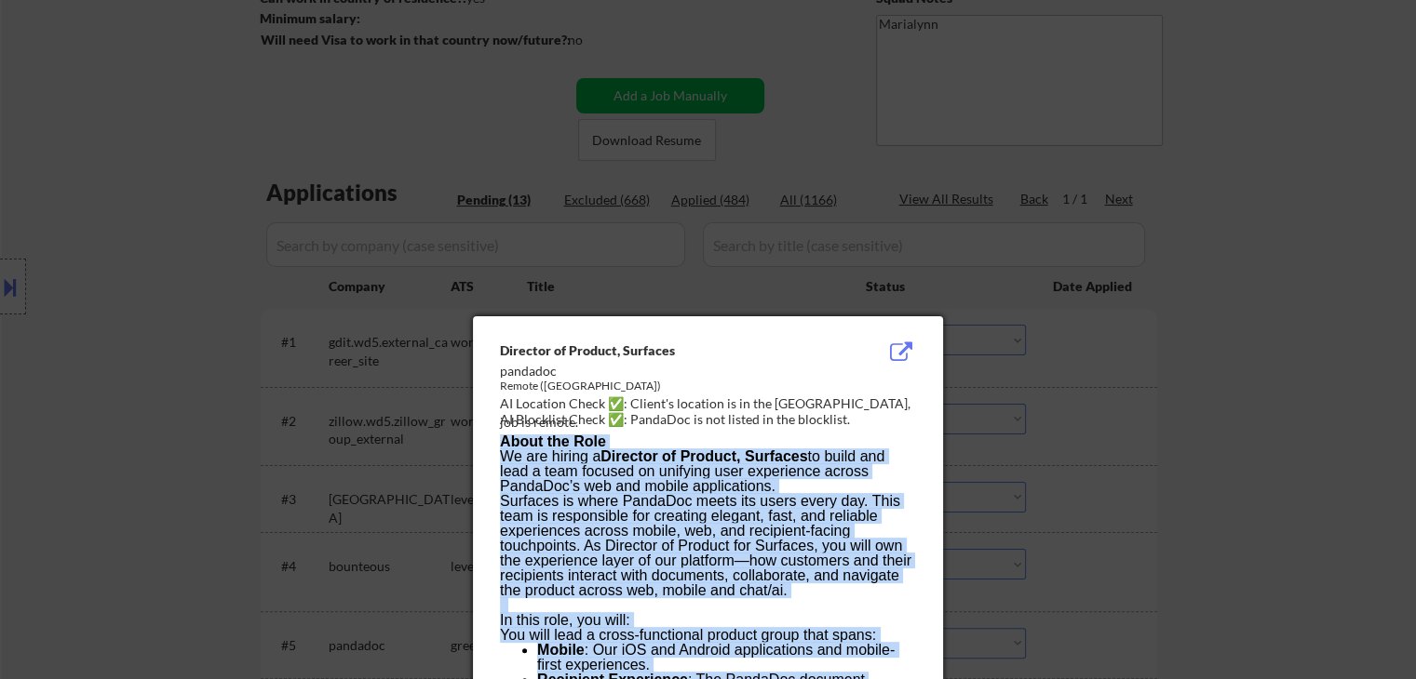
scroll to position [400, 0]
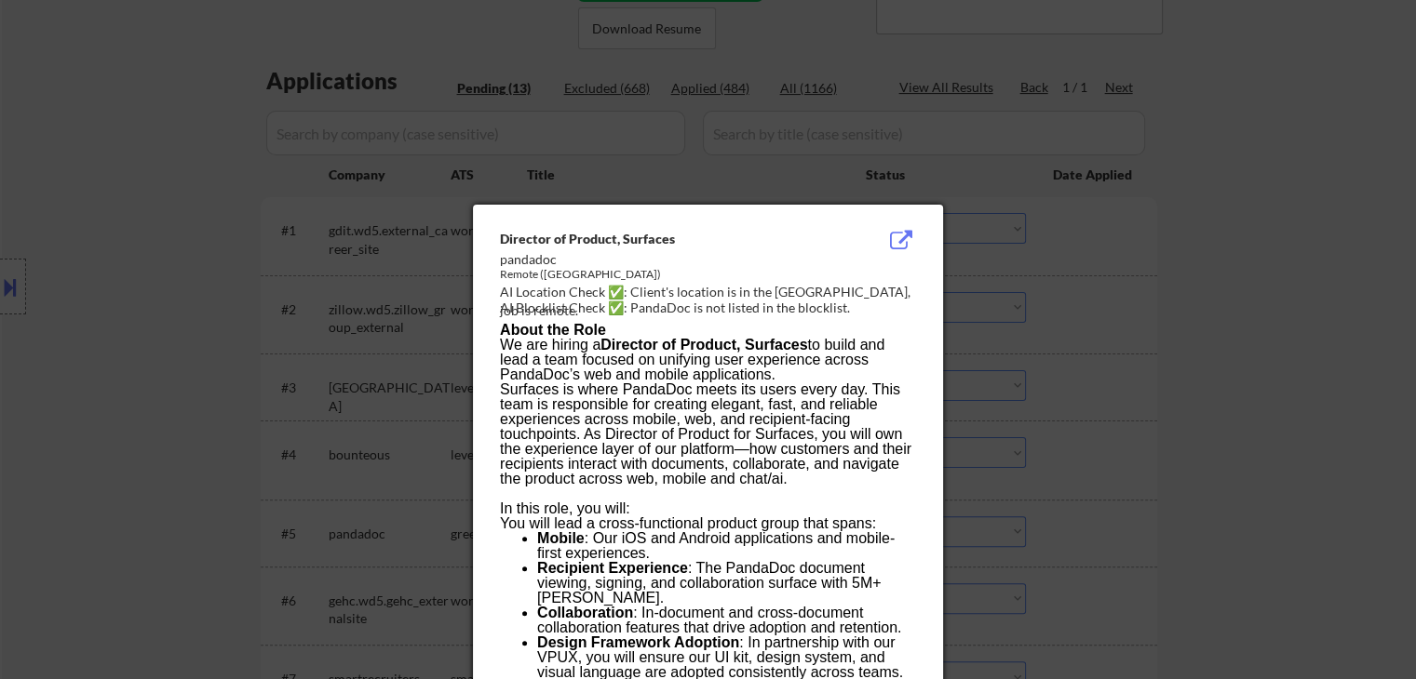
click at [540, 238] on div "Director of Product, Surfaces" at bounding box center [661, 239] width 322 height 19
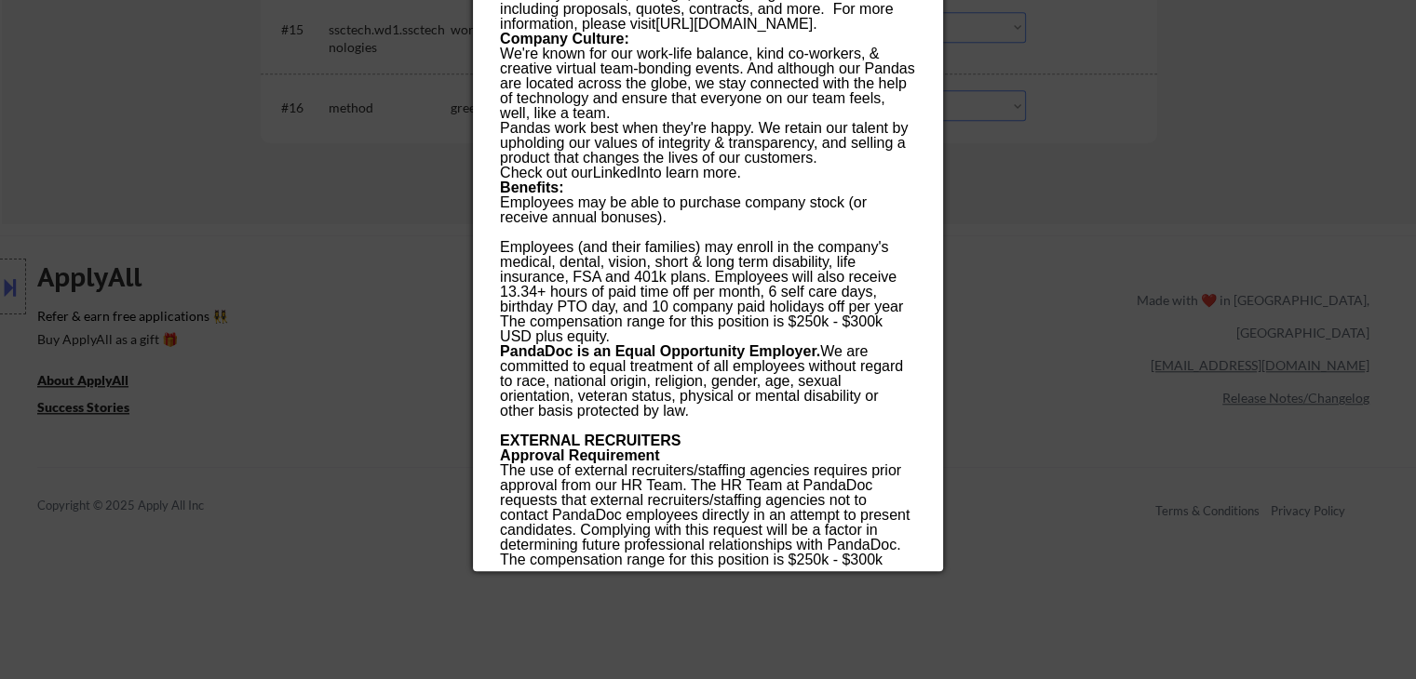
scroll to position [1890, 0]
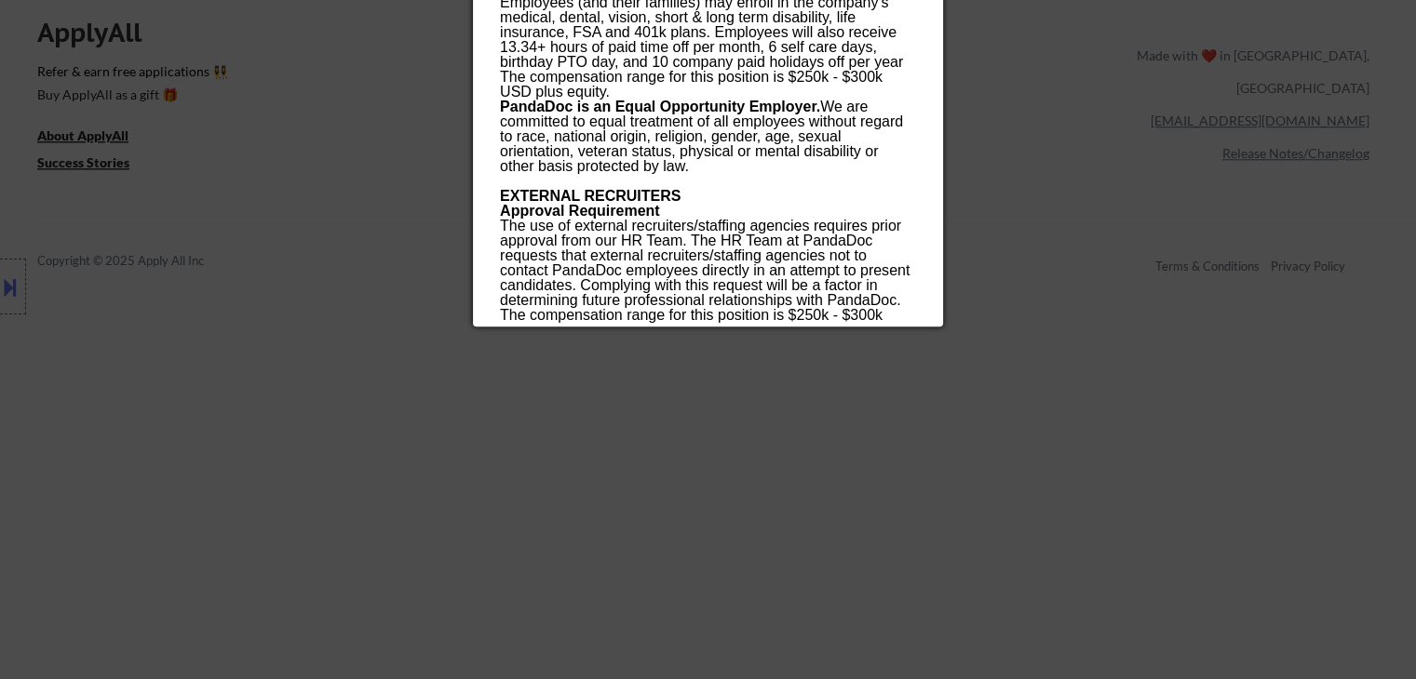
drag, startPoint x: 504, startPoint y: 234, endPoint x: 644, endPoint y: 314, distance: 161.8
drag, startPoint x: 644, startPoint y: 260, endPoint x: 677, endPoint y: 235, distance: 40.6
copy div "Director of Product, Surfaces pandadoc Remote (USA) AI Location Check ✅: Client…"
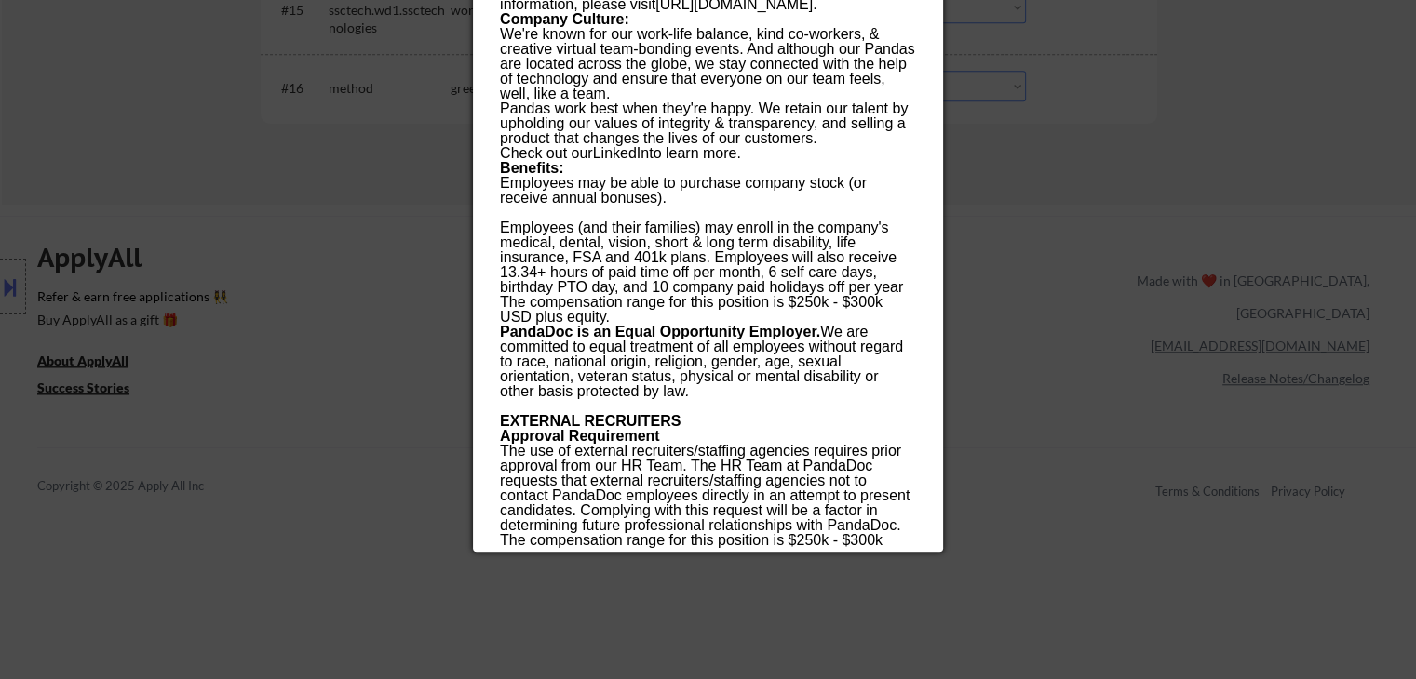
scroll to position [1610, 0]
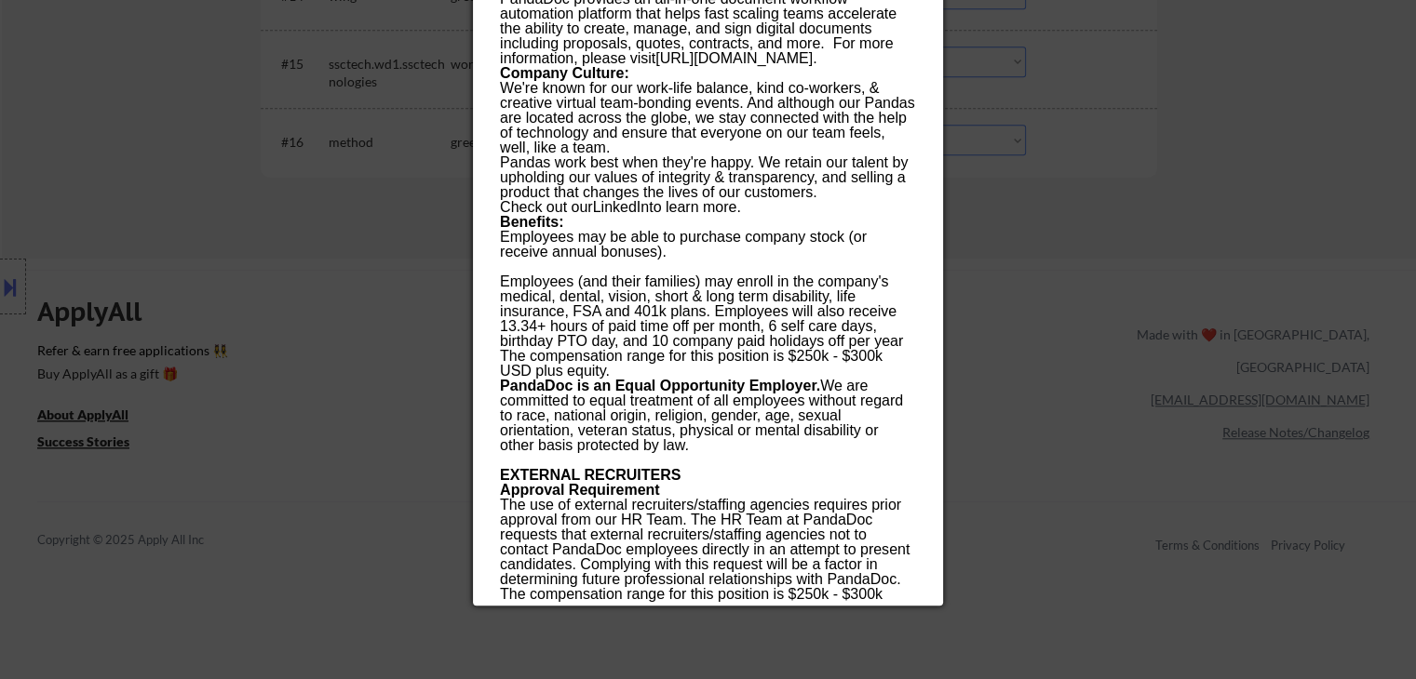
drag, startPoint x: 217, startPoint y: 366, endPoint x: 247, endPoint y: 337, distance: 41.5
click at [220, 362] on div at bounding box center [708, 339] width 1416 height 679
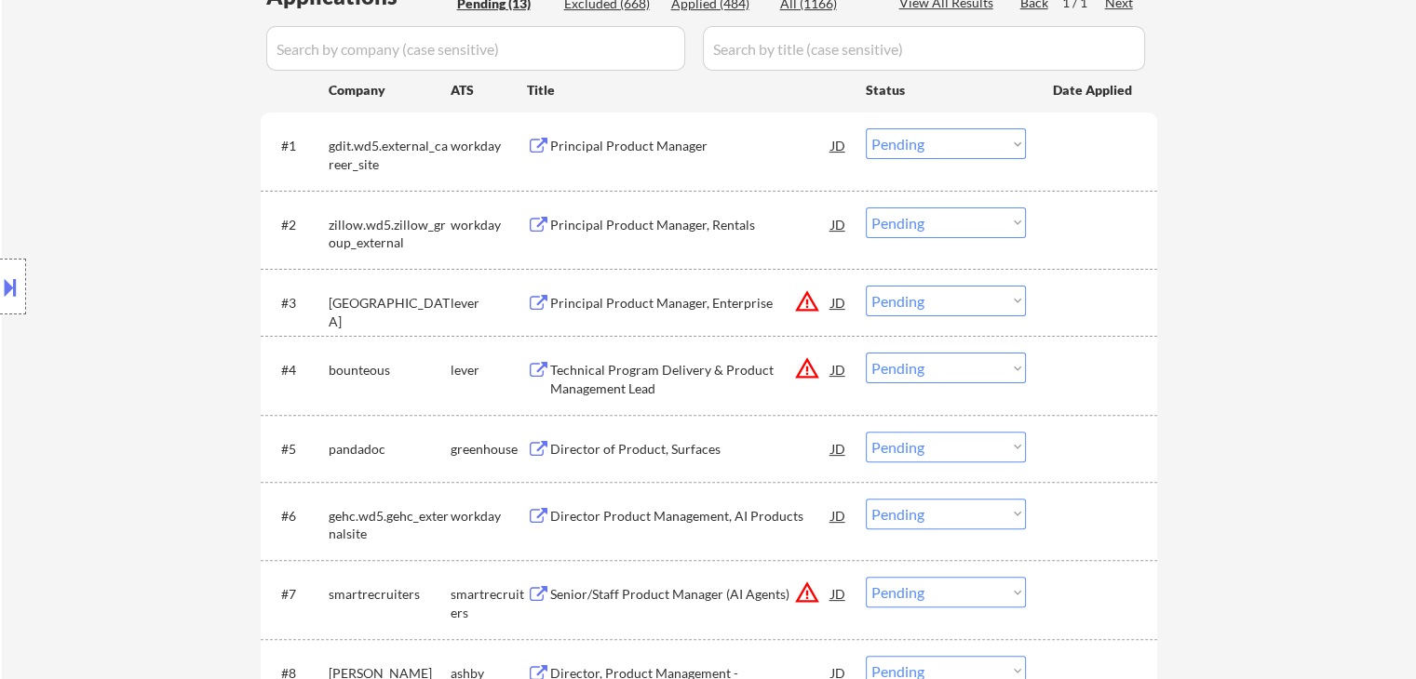
scroll to position [493, 0]
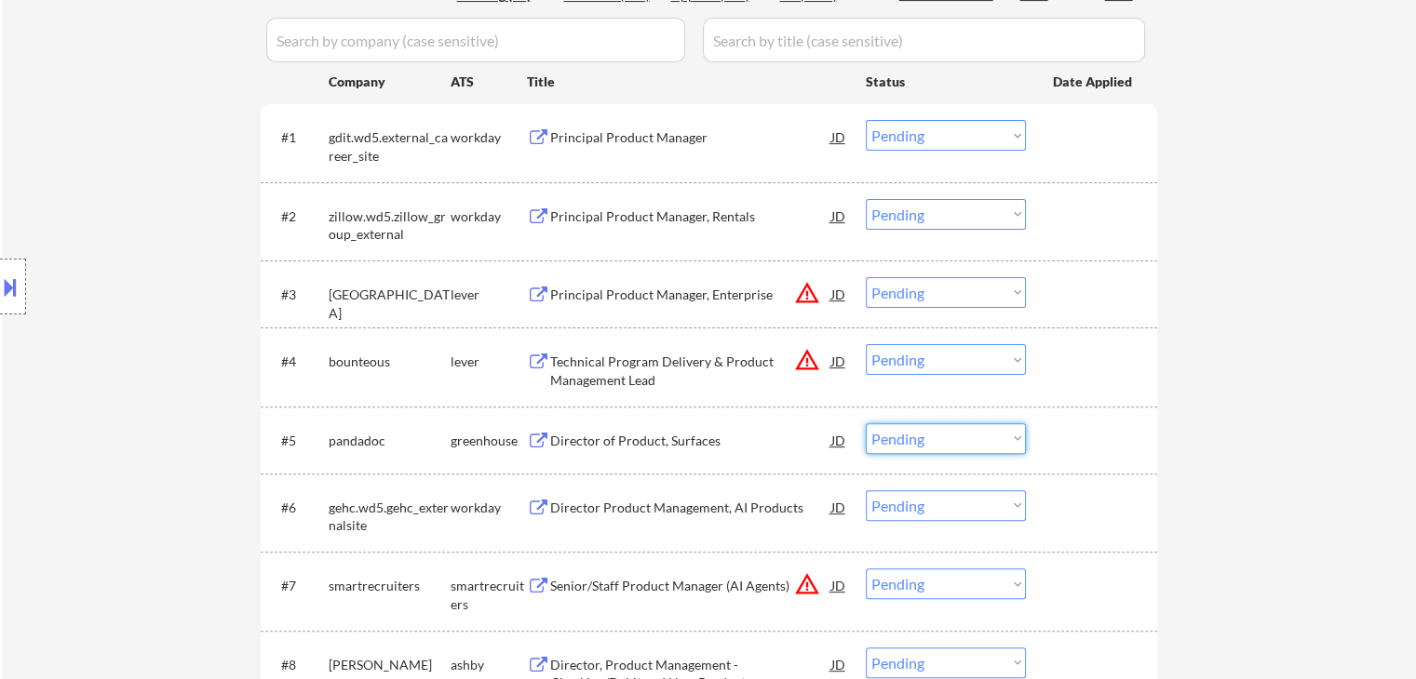
click at [916, 431] on select "Choose an option... Pending Applied Excluded (Questions) Excluded (Expired) Exc…" at bounding box center [946, 439] width 160 height 31
click at [866, 424] on select "Choose an option... Pending Applied Excluded (Questions) Excluded (Expired) Exc…" at bounding box center [946, 439] width 160 height 31
select select ""pending""
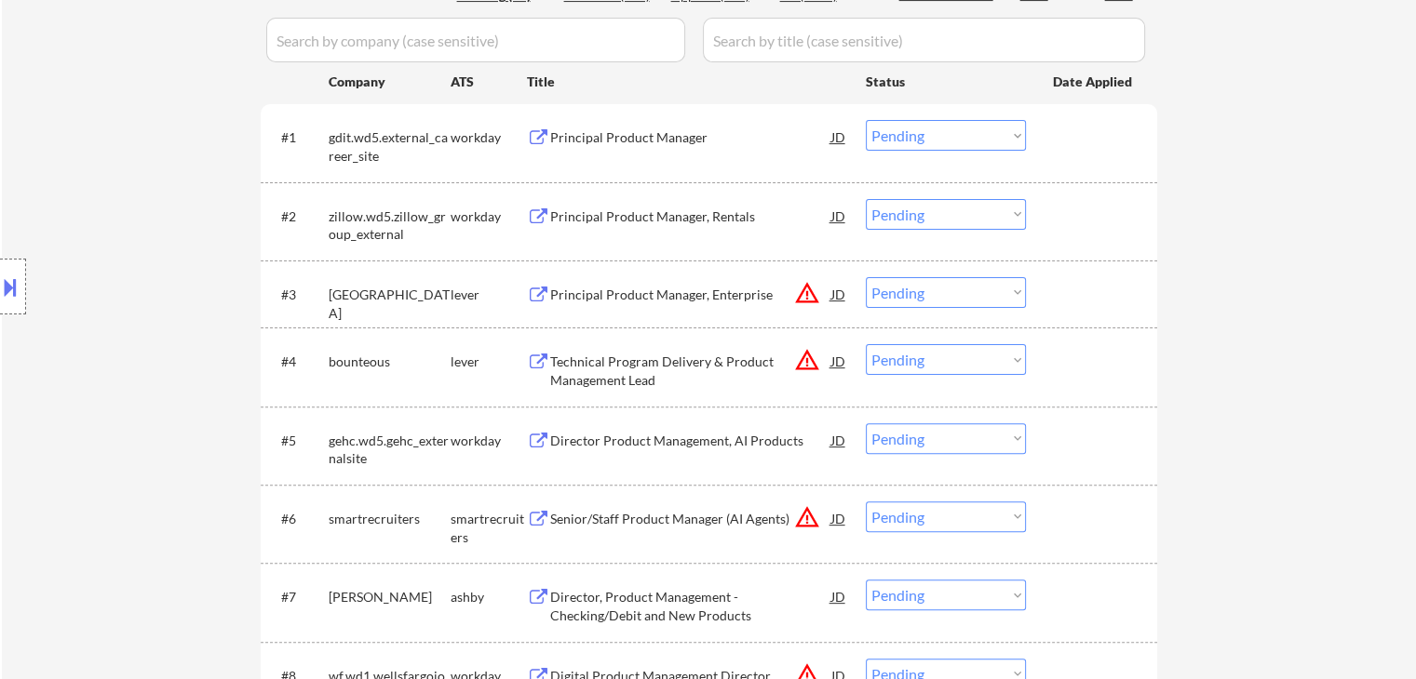
click at [652, 440] on div "Director Product Management, AI Products" at bounding box center [690, 441] width 281 height 19
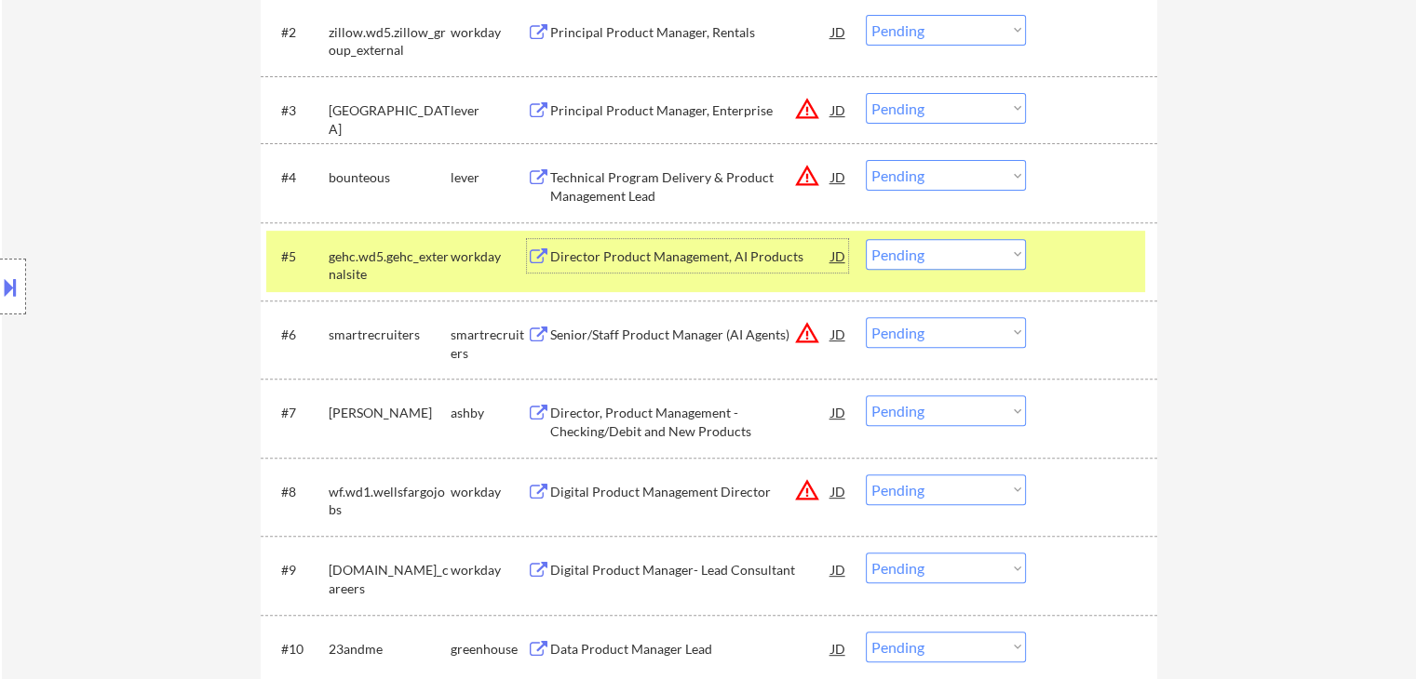
scroll to position [679, 0]
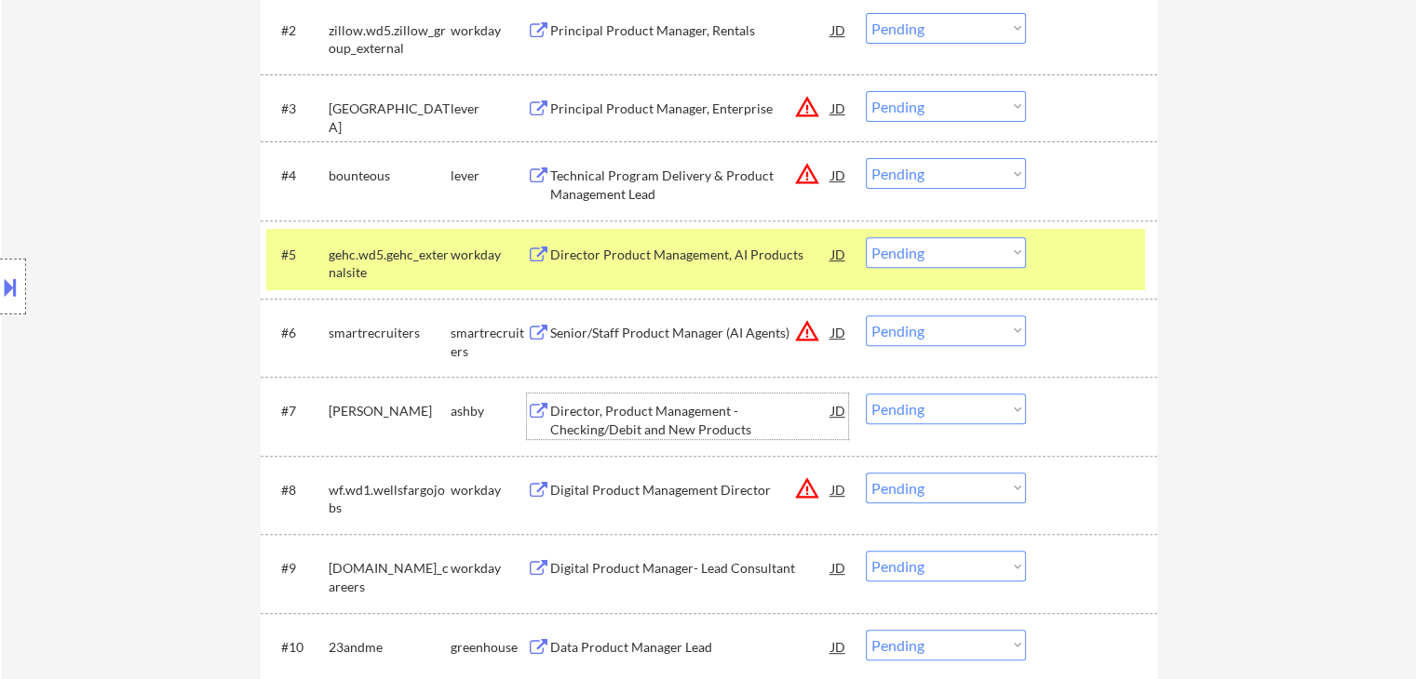
click at [674, 417] on div "Director, Product Management - Checking/Debit and New Products" at bounding box center [690, 420] width 281 height 36
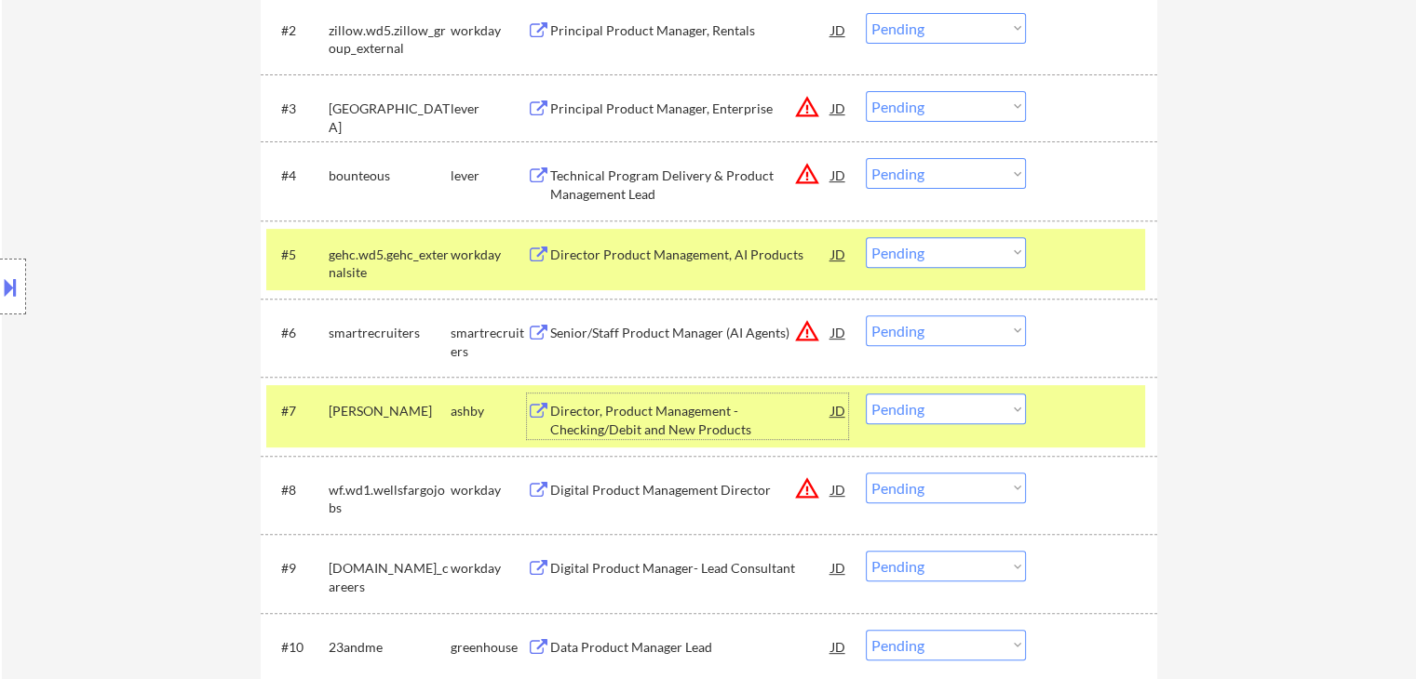
click at [491, 262] on div "workday" at bounding box center [489, 254] width 76 height 34
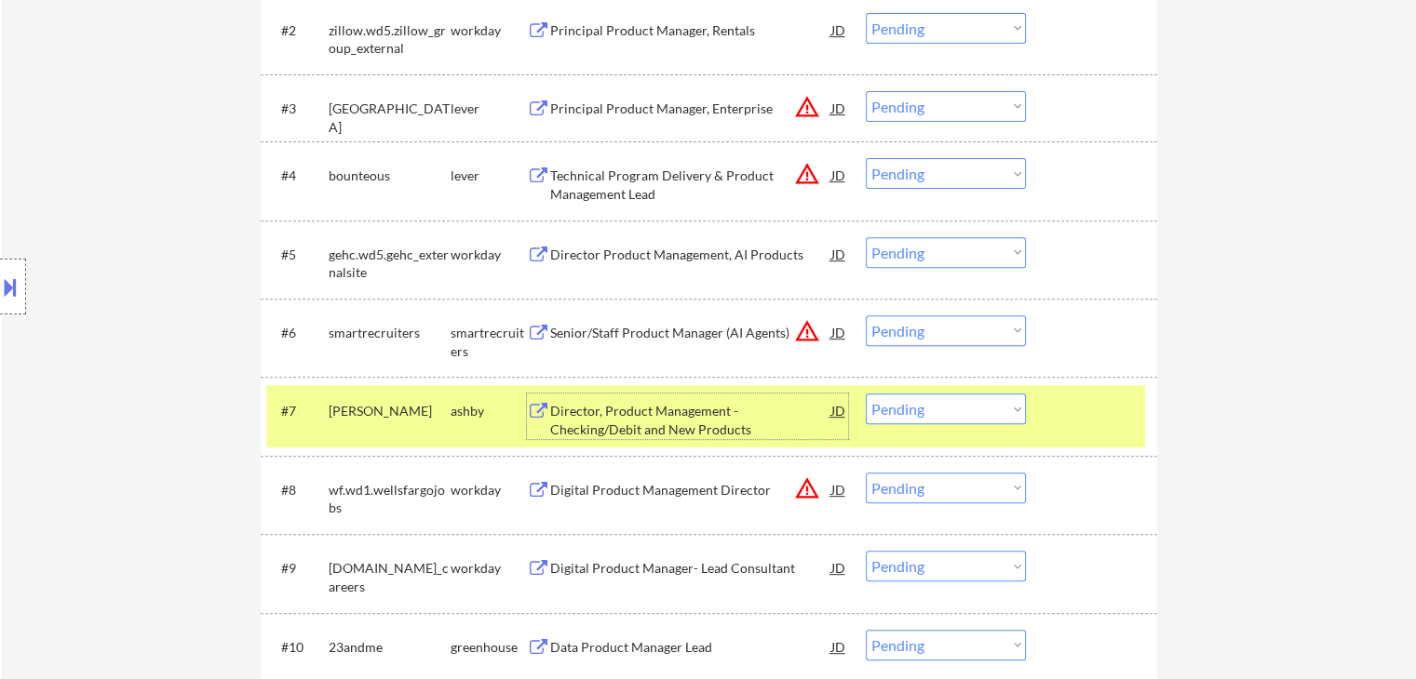
click at [620, 417] on div "Director, Product Management - Checking/Debit and New Products" at bounding box center [690, 420] width 281 height 36
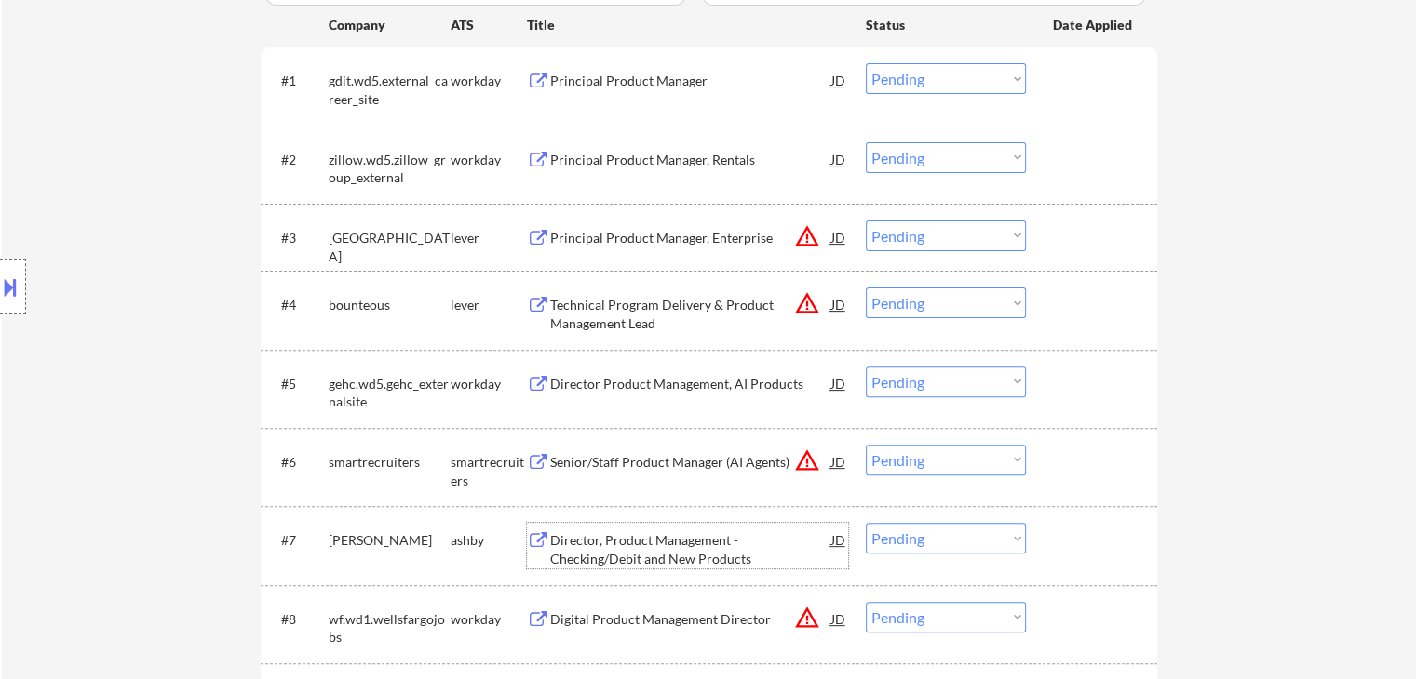
scroll to position [652, 0]
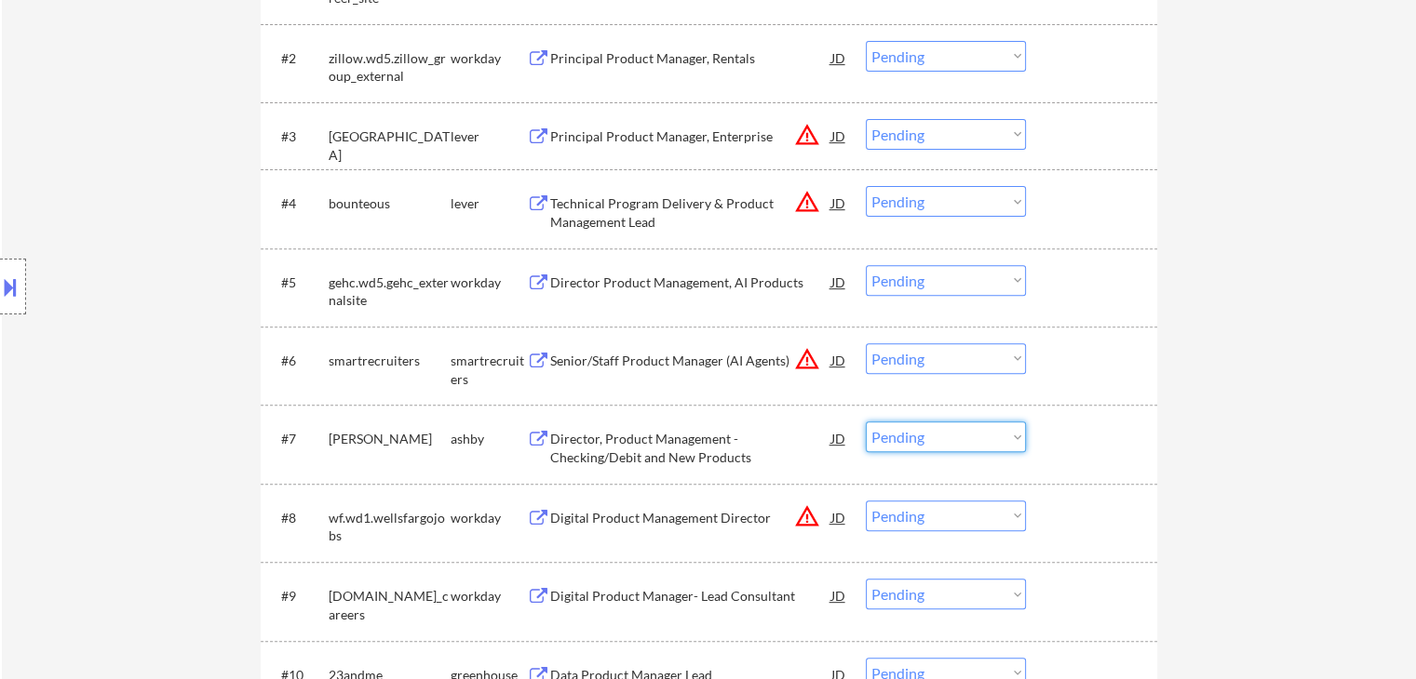
click at [939, 431] on select "Choose an option... Pending Applied Excluded (Questions) Excluded (Expired) Exc…" at bounding box center [946, 437] width 160 height 31
click at [866, 422] on select "Choose an option... Pending Applied Excluded (Questions) Excluded (Expired) Exc…" at bounding box center [946, 437] width 160 height 31
select select ""pending""
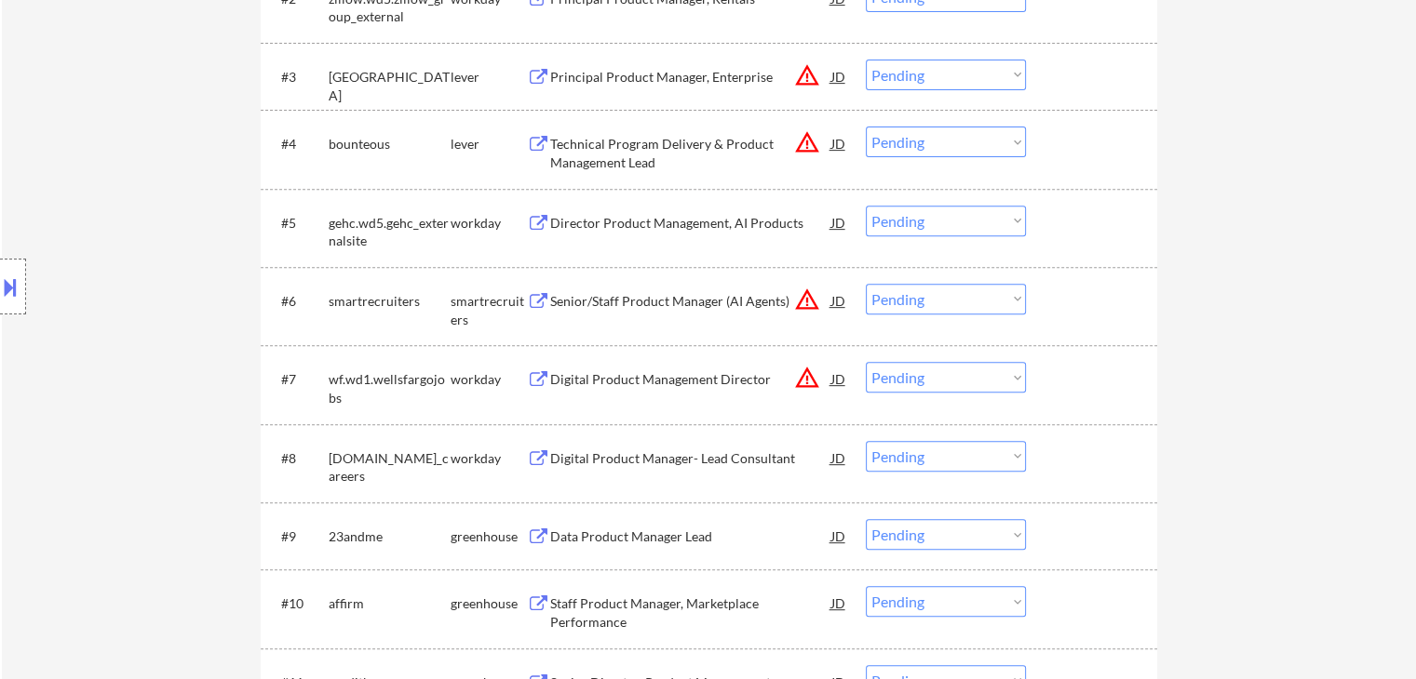
scroll to position [838, 0]
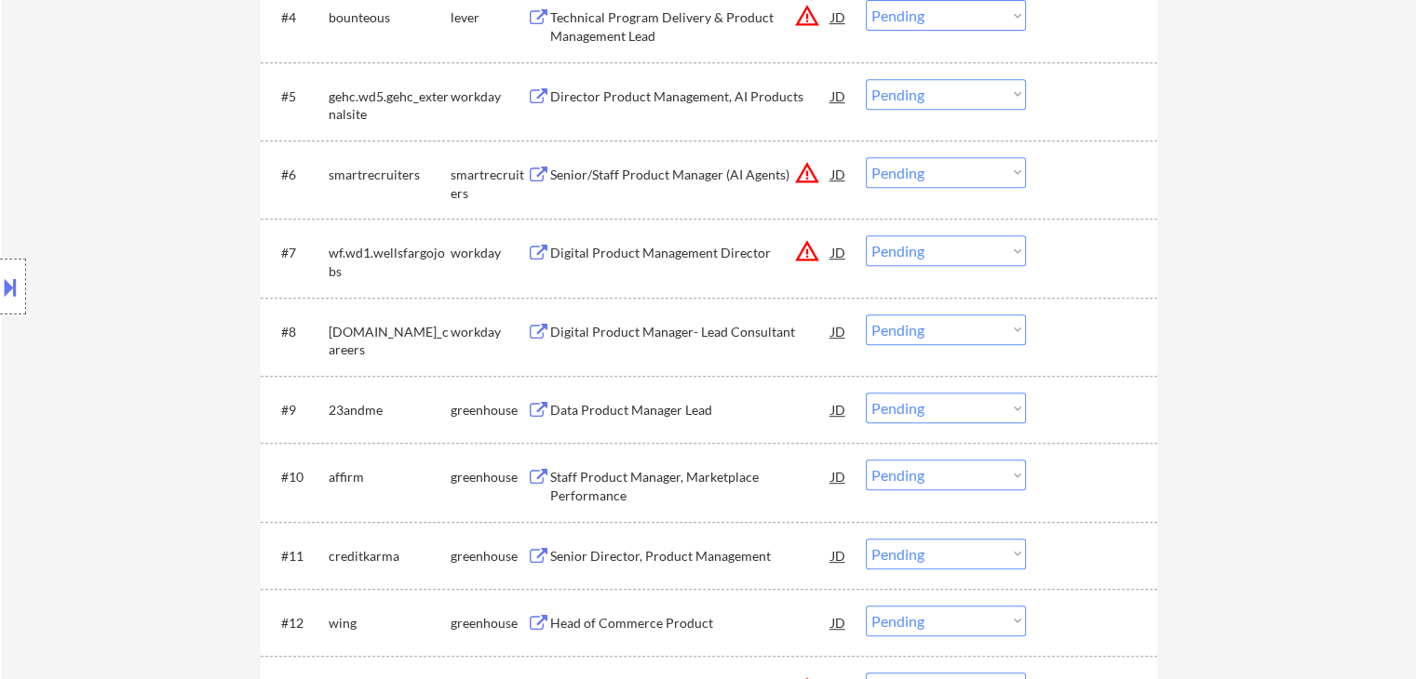
click at [640, 411] on div "Data Product Manager Lead" at bounding box center [690, 410] width 281 height 19
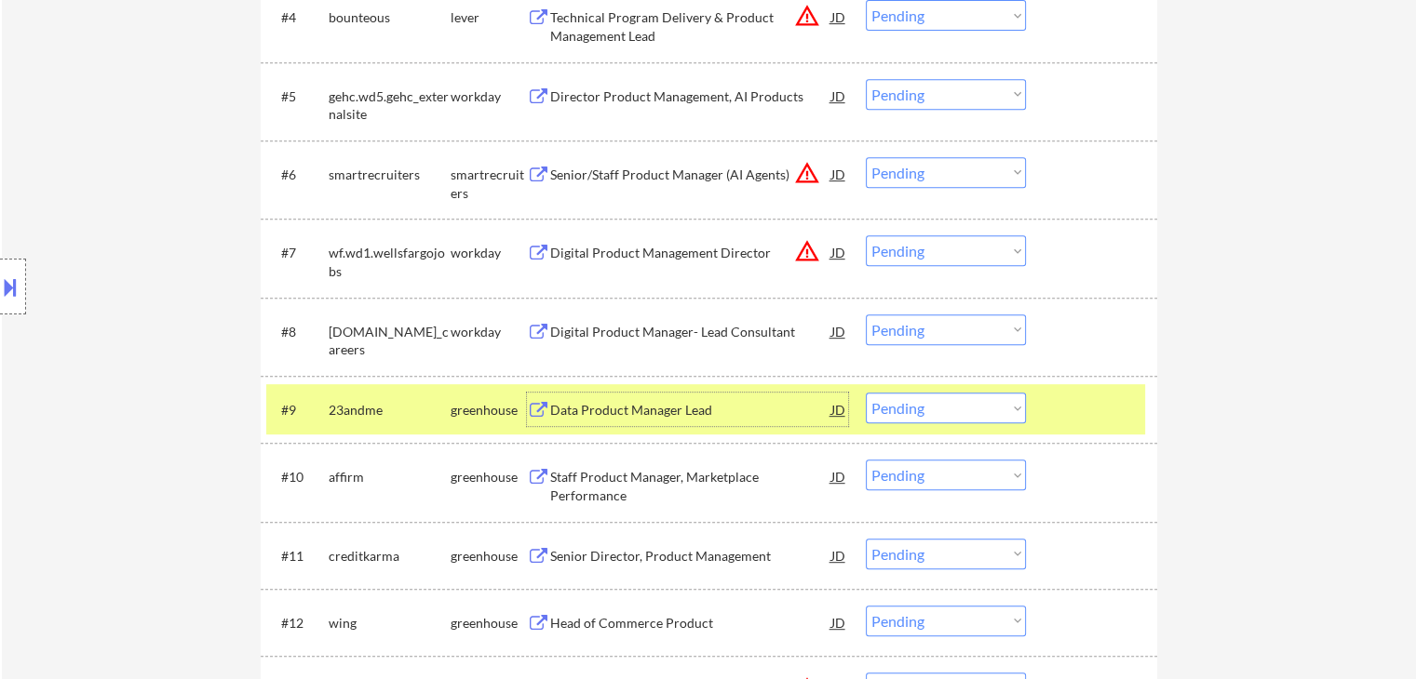
click at [946, 407] on select "Choose an option... Pending Applied Excluded (Questions) Excluded (Expired) Exc…" at bounding box center [946, 408] width 160 height 31
click at [866, 393] on select "Choose an option... Pending Applied Excluded (Questions) Excluded (Expired) Exc…" at bounding box center [946, 408] width 160 height 31
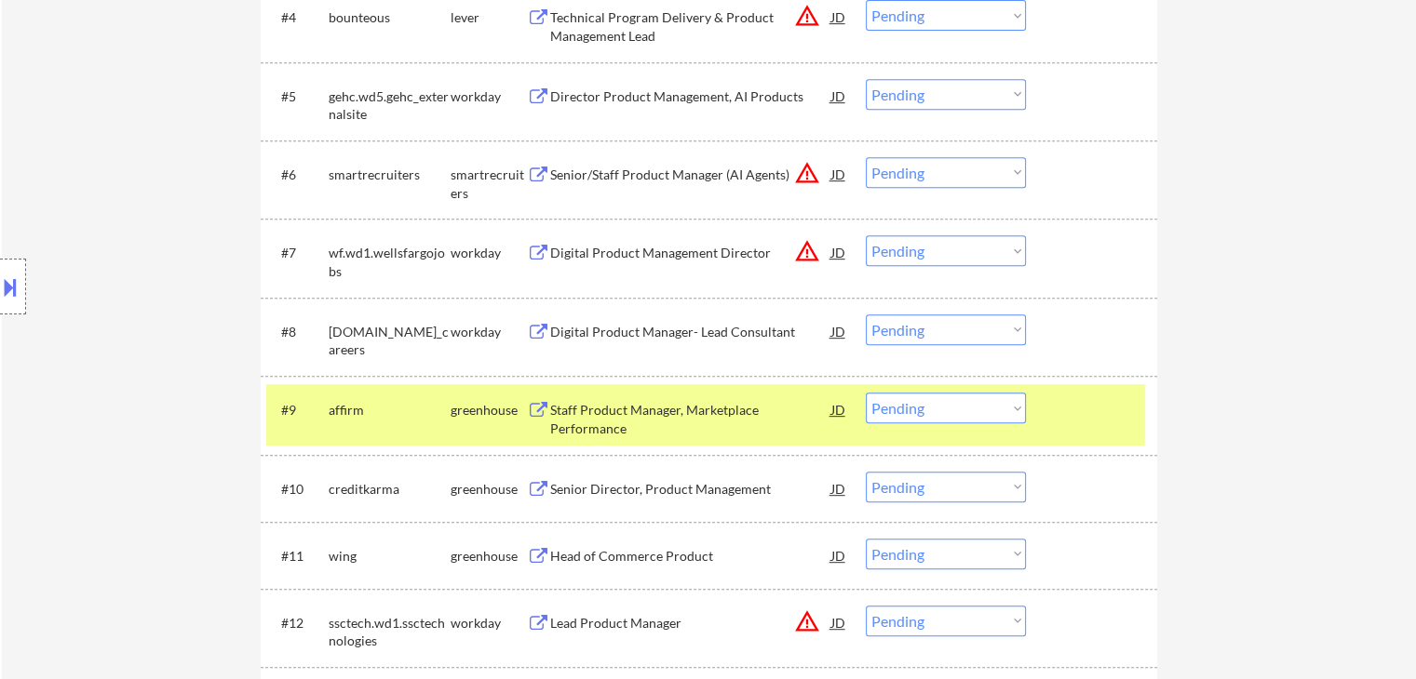
click at [585, 412] on div "Staff Product Manager, Marketplace Performance" at bounding box center [690, 419] width 281 height 36
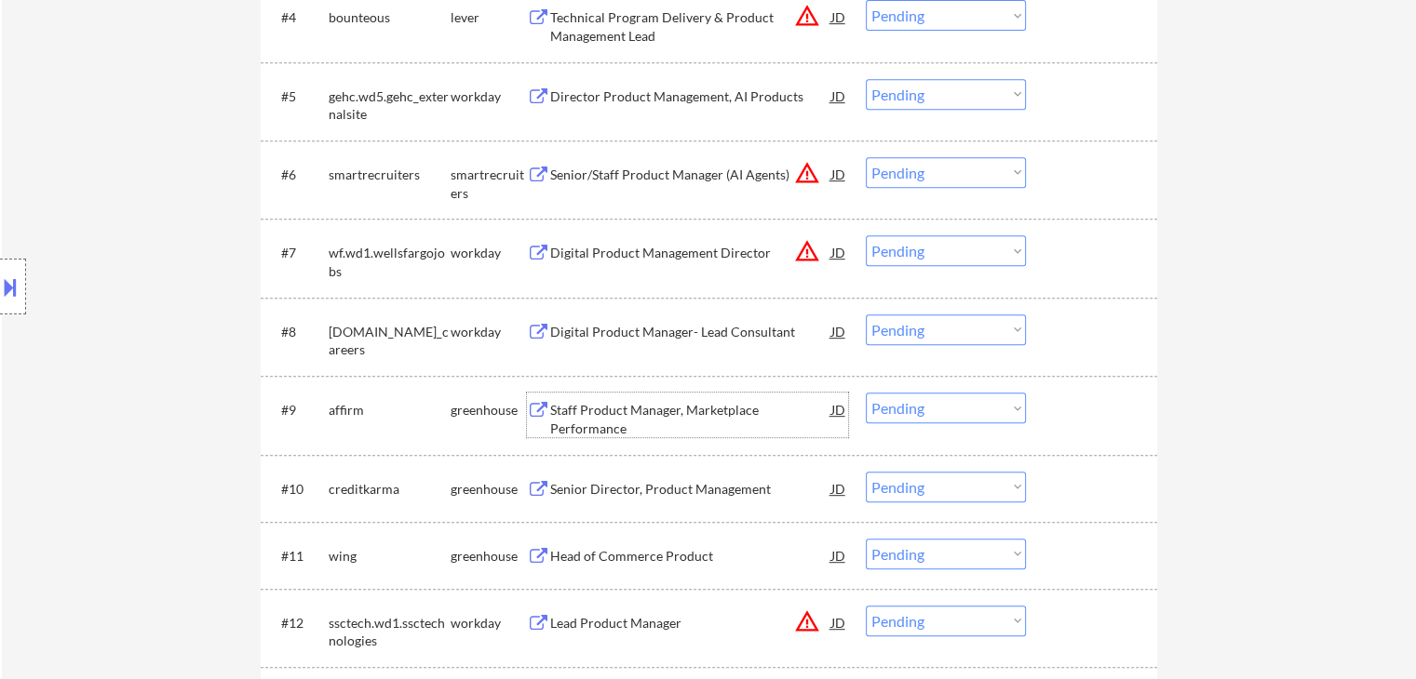
click at [935, 402] on select "Choose an option... Pending Applied Excluded (Questions) Excluded (Expired) Exc…" at bounding box center [946, 408] width 160 height 31
click at [866, 393] on select "Choose an option... Pending Applied Excluded (Questions) Excluded (Expired) Exc…" at bounding box center [946, 408] width 160 height 31
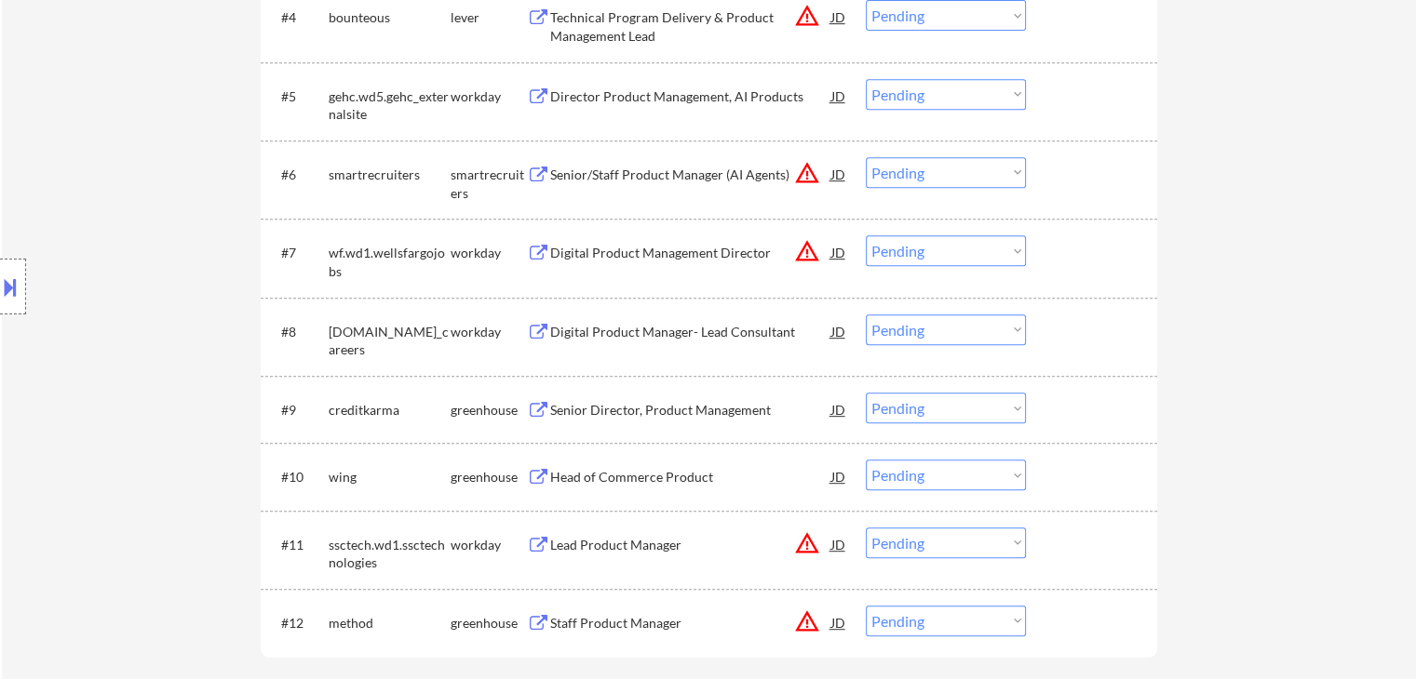
click at [681, 403] on div "Senior Director, Product Management" at bounding box center [690, 410] width 281 height 19
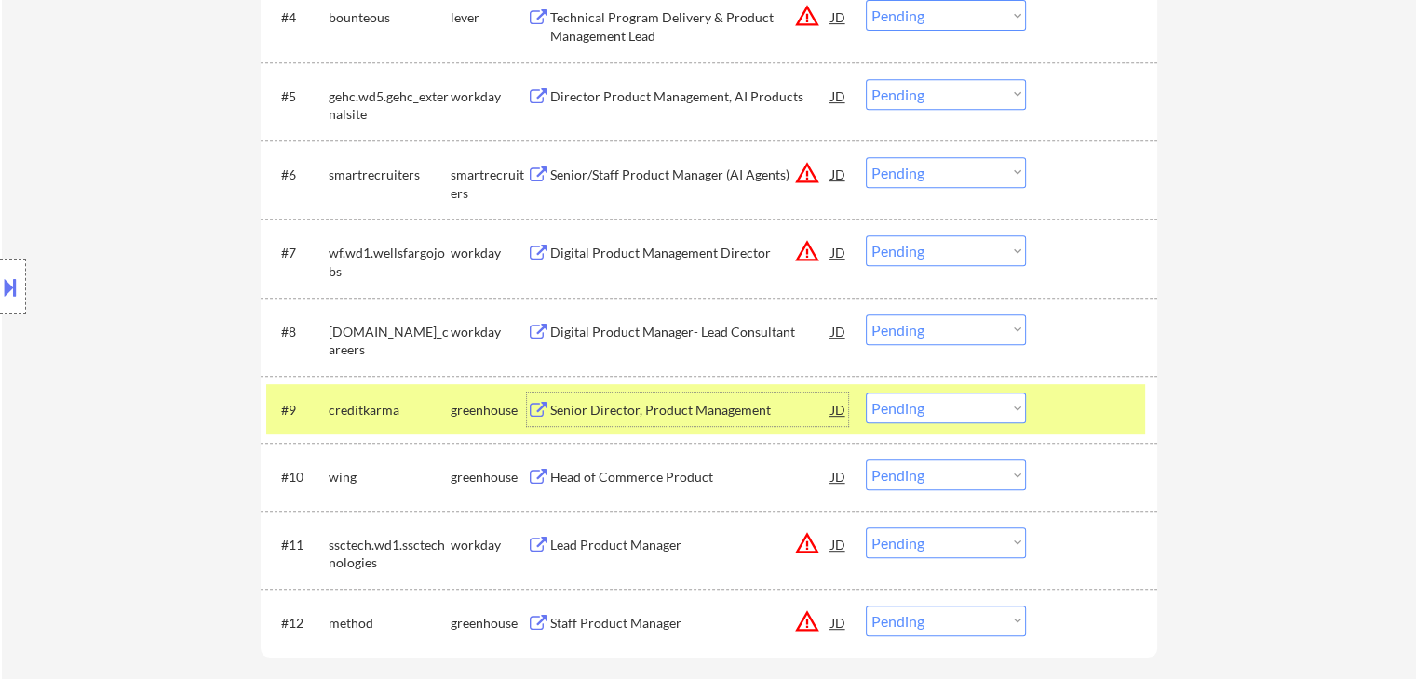
click at [597, 412] on div "Senior Director, Product Management" at bounding box center [690, 410] width 281 height 19
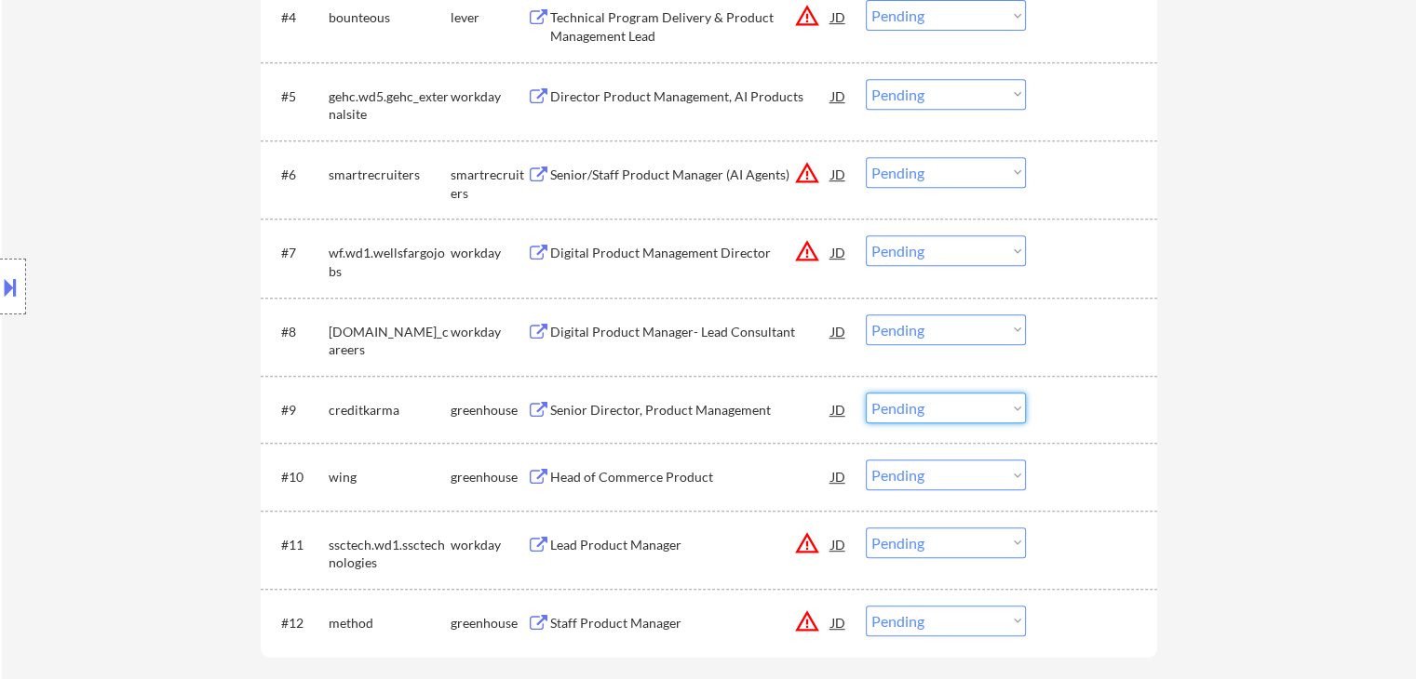
click at [962, 407] on select "Choose an option... Pending Applied Excluded (Questions) Excluded (Expired) Exc…" at bounding box center [946, 408] width 160 height 31
click at [866, 393] on select "Choose an option... Pending Applied Excluded (Questions) Excluded (Expired) Exc…" at bounding box center [946, 408] width 160 height 31
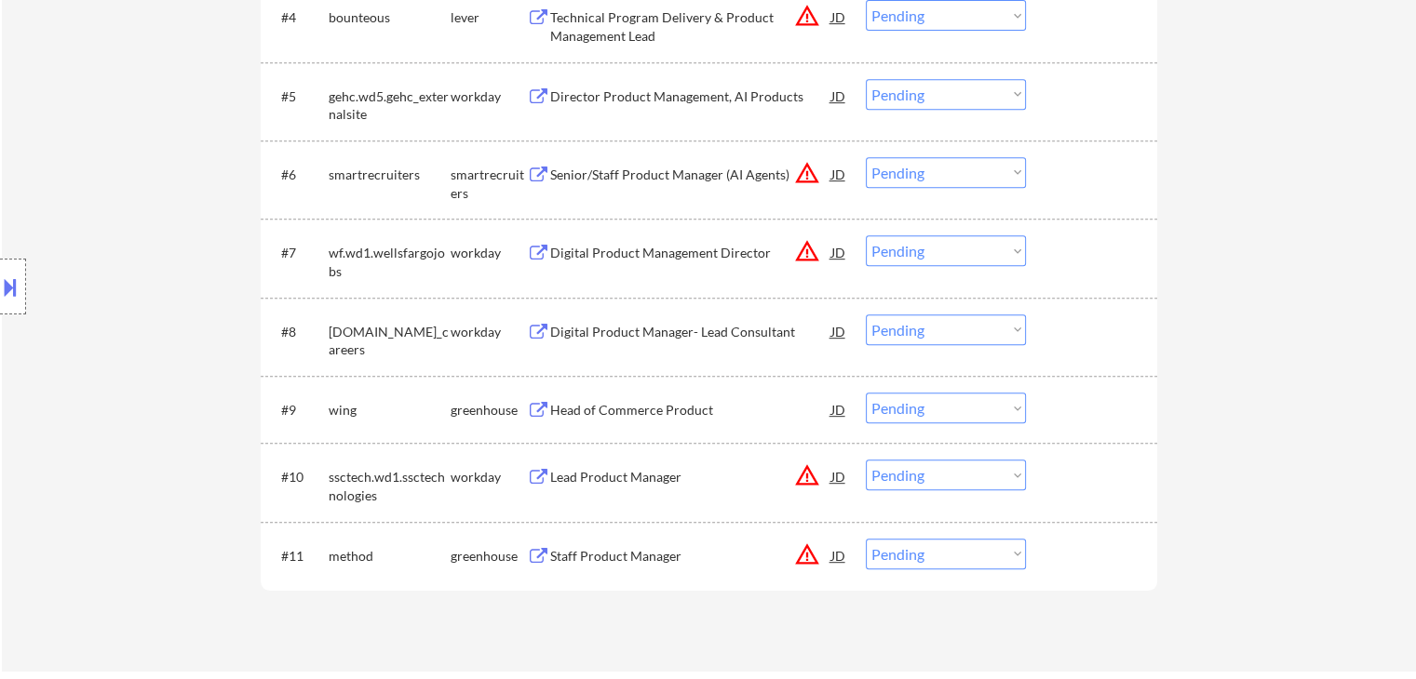
click at [625, 409] on div "Head of Commerce Product" at bounding box center [690, 410] width 281 height 19
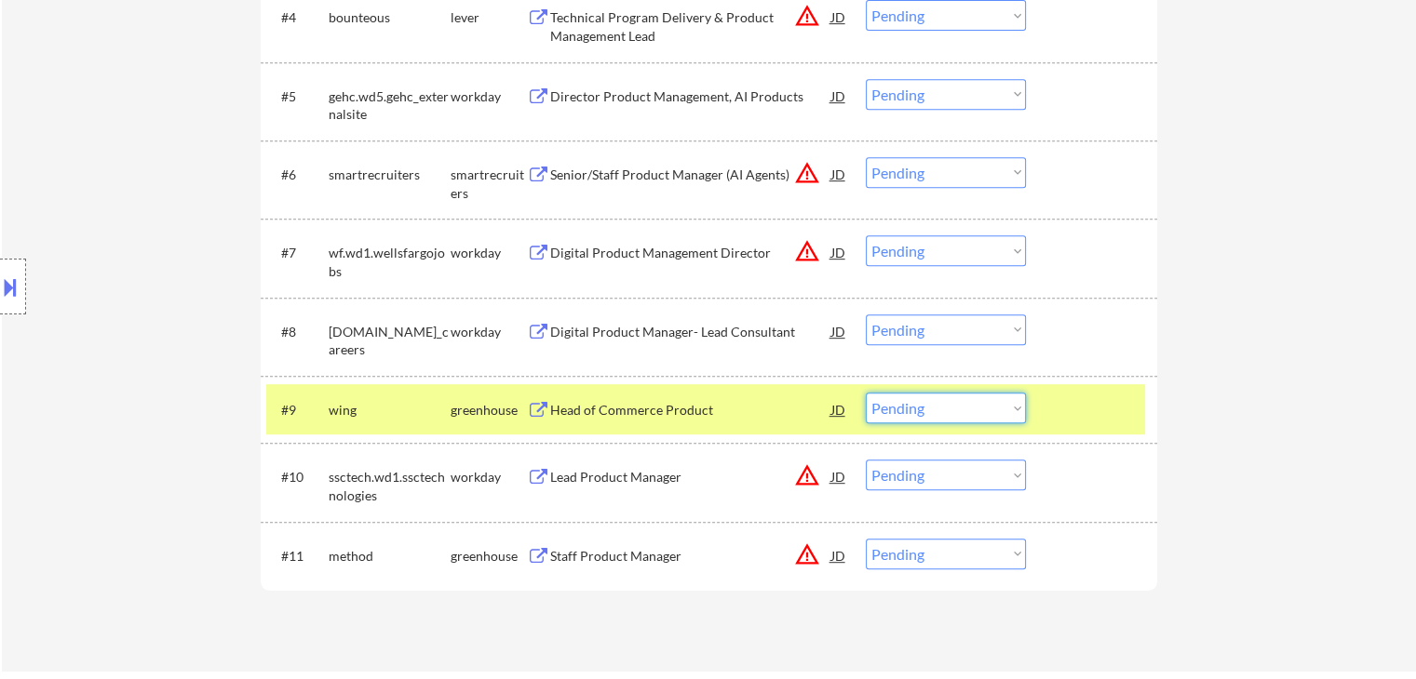
click at [949, 413] on select "Choose an option... Pending Applied Excluded (Questions) Excluded (Expired) Exc…" at bounding box center [946, 408] width 160 height 31
click at [866, 393] on select "Choose an option... Pending Applied Excluded (Questions) Excluded (Expired) Exc…" at bounding box center [946, 408] width 160 height 31
select select ""pending""
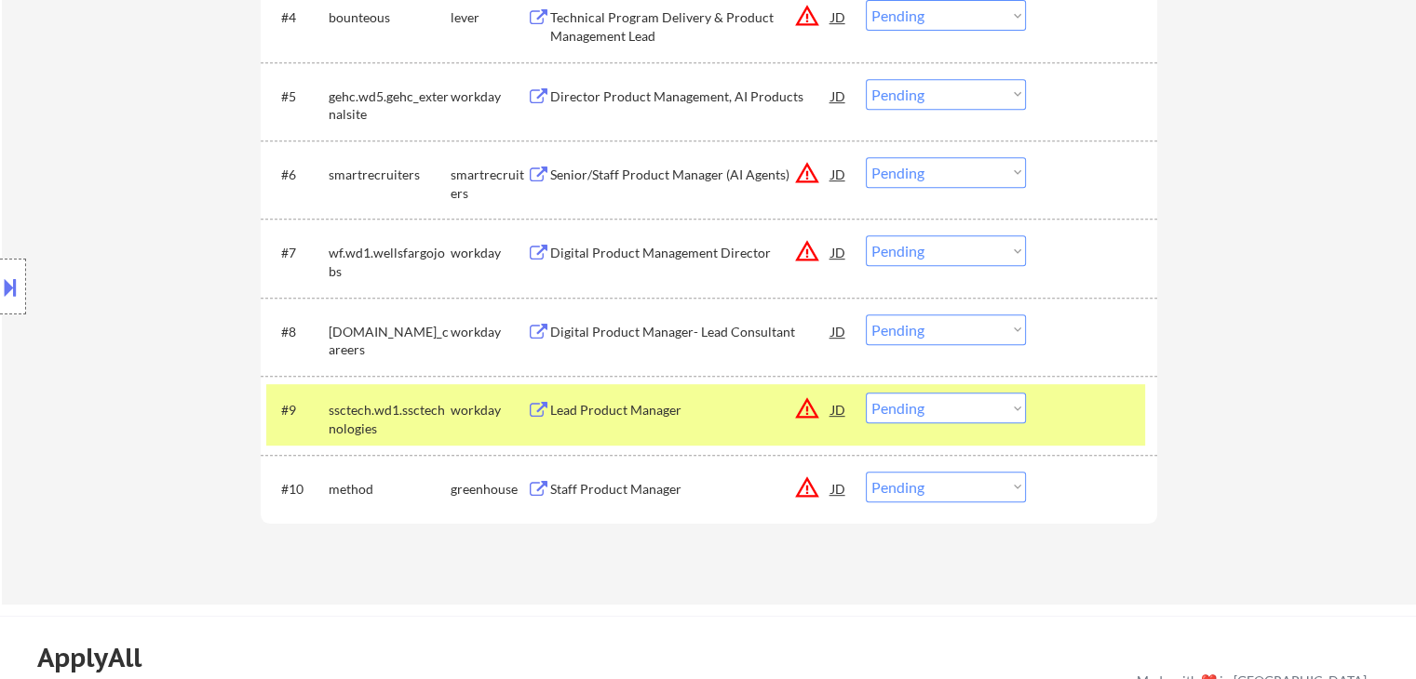
click at [433, 427] on div "ssctech.wd1.ssctechnologies" at bounding box center [390, 419] width 122 height 36
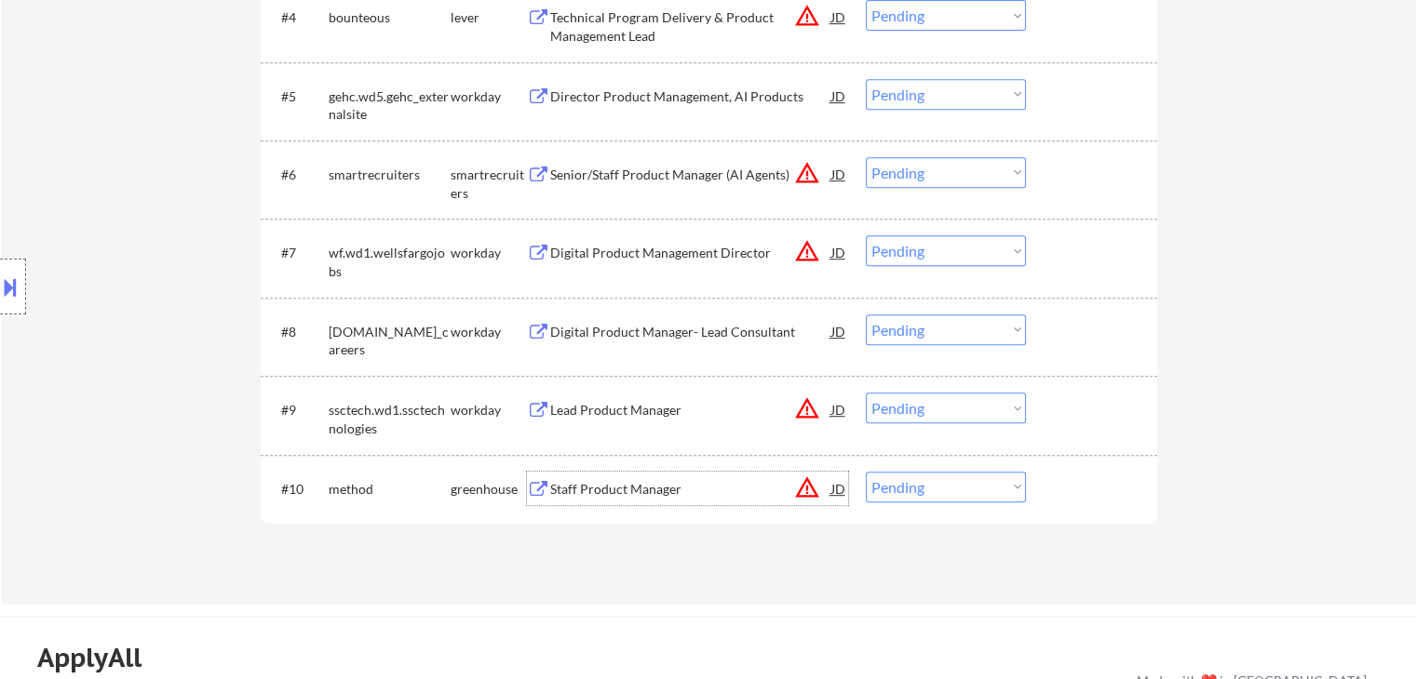
click at [631, 483] on div "Staff Product Manager" at bounding box center [690, 489] width 281 height 19
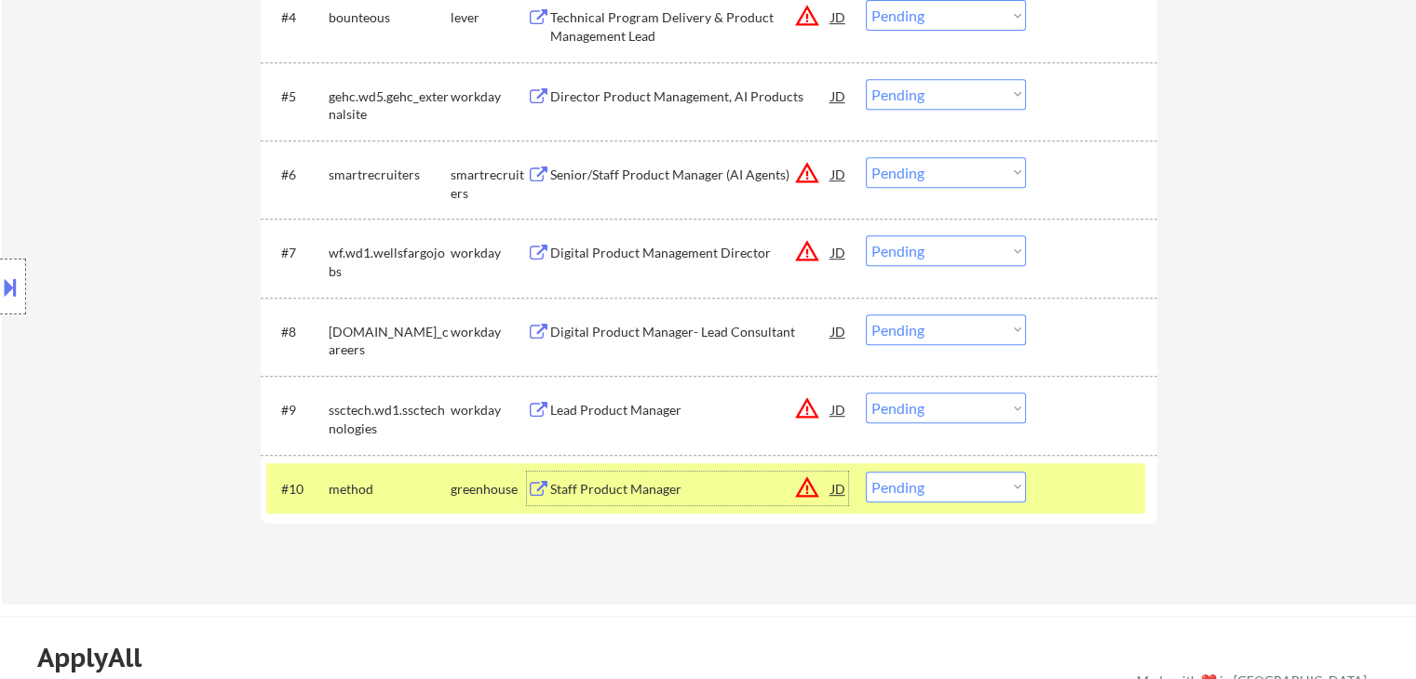
click at [945, 494] on select "Choose an option... Pending Applied Excluded (Questions) Excluded (Expired) Exc…" at bounding box center [946, 487] width 160 height 31
select select ""applied""
click at [866, 472] on select "Choose an option... Pending Applied Excluded (Questions) Excluded (Expired) Exc…" at bounding box center [946, 487] width 160 height 31
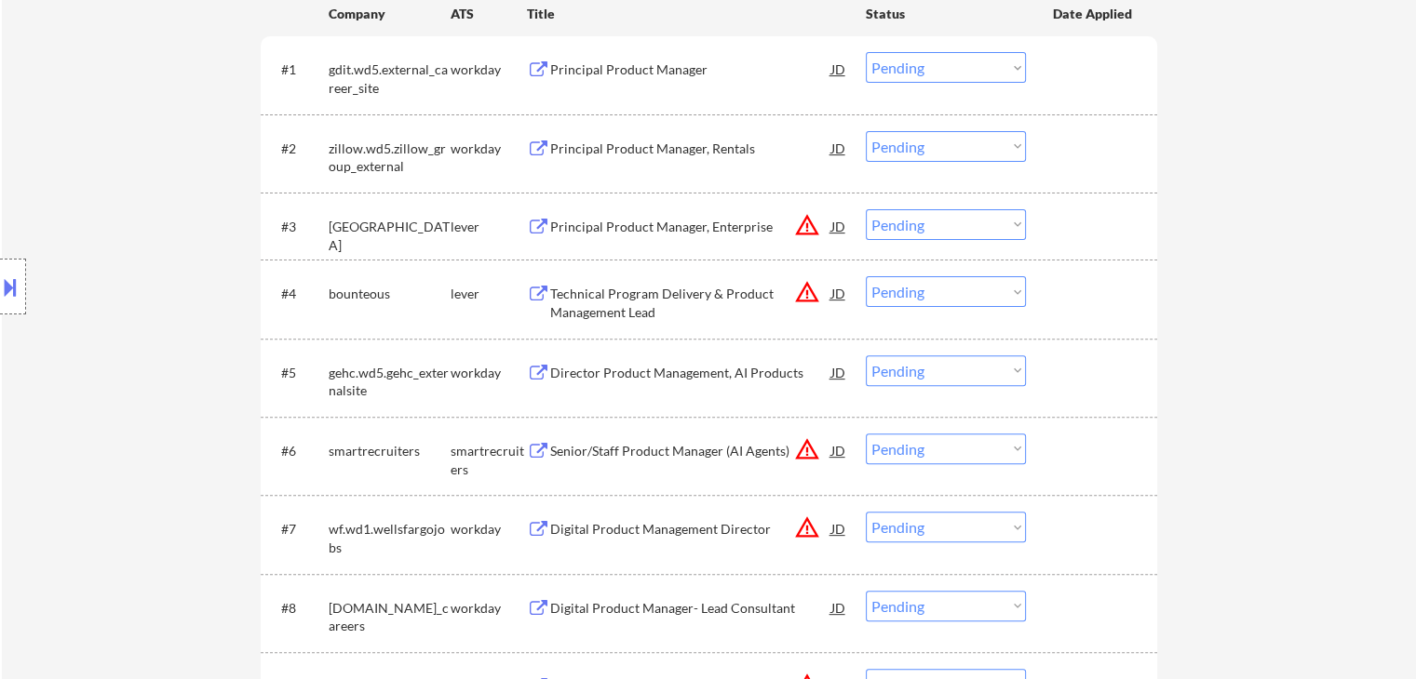
scroll to position [558, 0]
click at [633, 451] on div "Senior/Staff Product Manager (AI Agents)" at bounding box center [690, 454] width 281 height 19
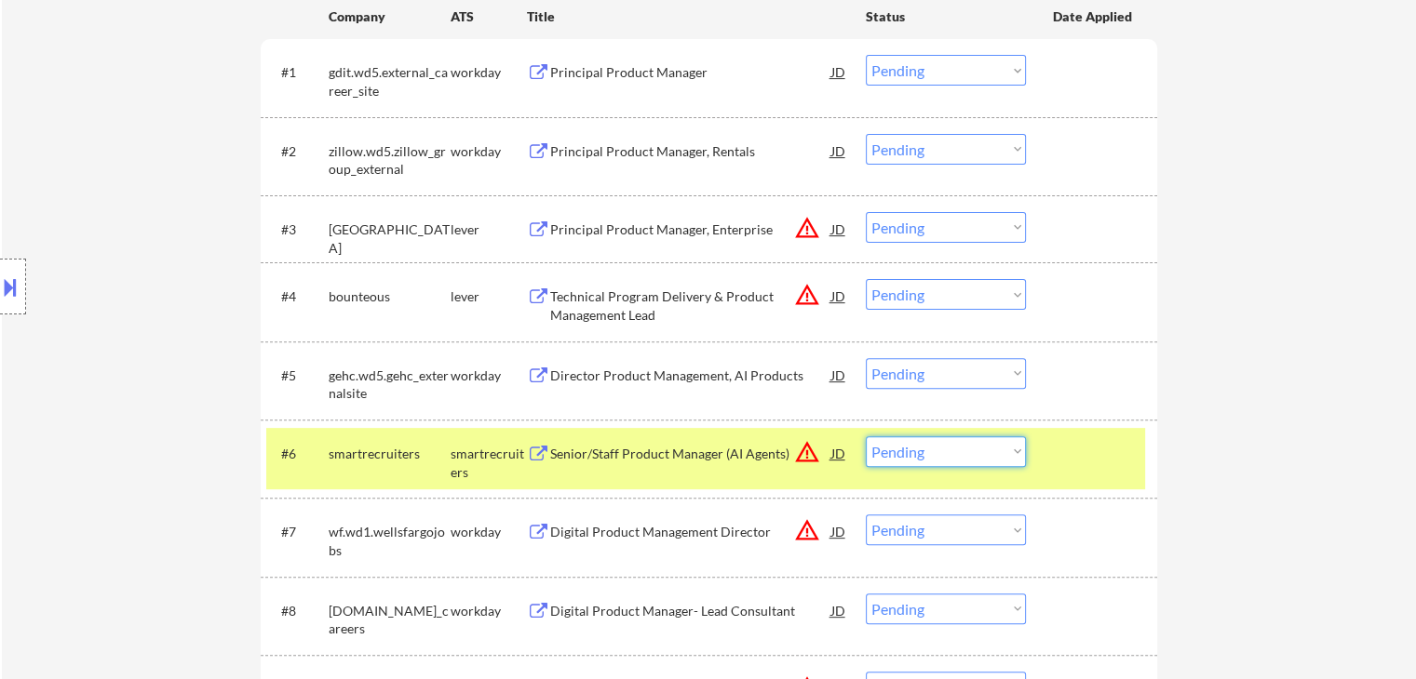
click at [966, 457] on select "Choose an option... Pending Applied Excluded (Questions) Excluded (Expired) Exc…" at bounding box center [946, 452] width 160 height 31
click at [866, 437] on select "Choose an option... Pending Applied Excluded (Questions) Excluded (Expired) Exc…" at bounding box center [946, 452] width 160 height 31
select select ""pending""
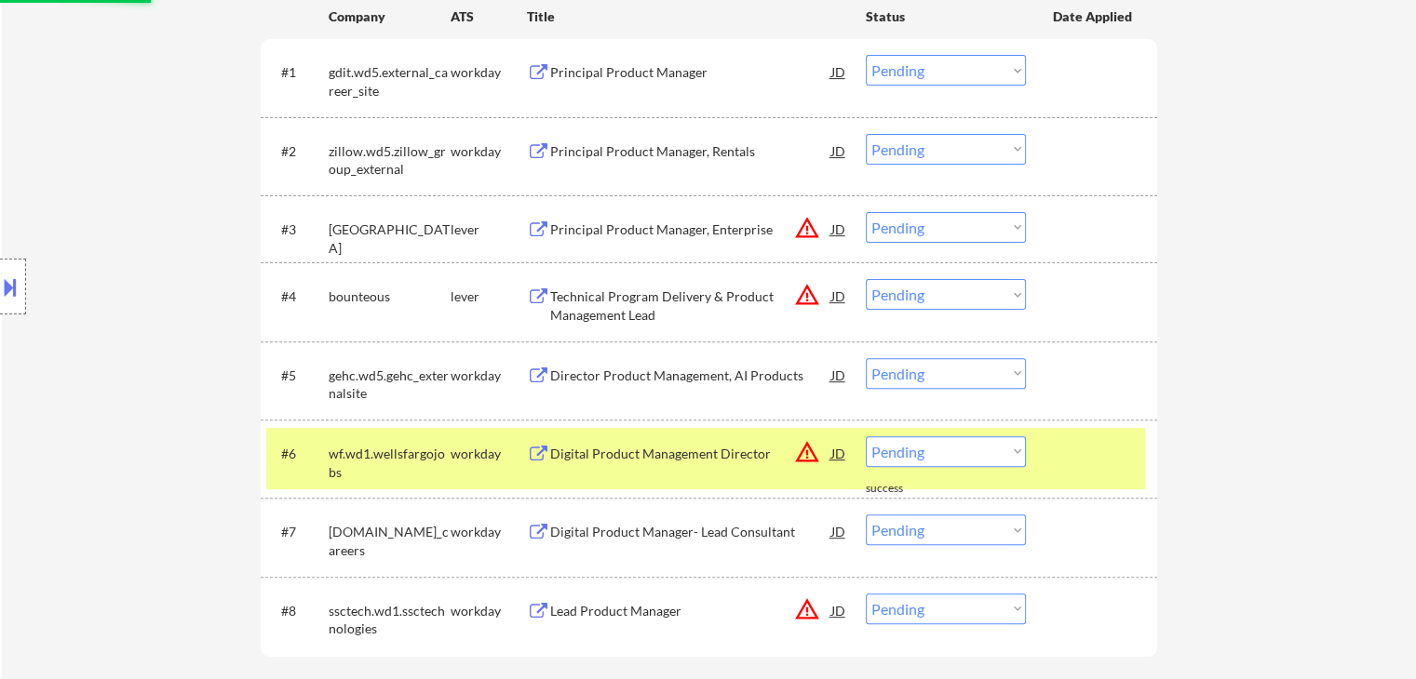
click at [471, 453] on div "workday" at bounding box center [489, 454] width 76 height 19
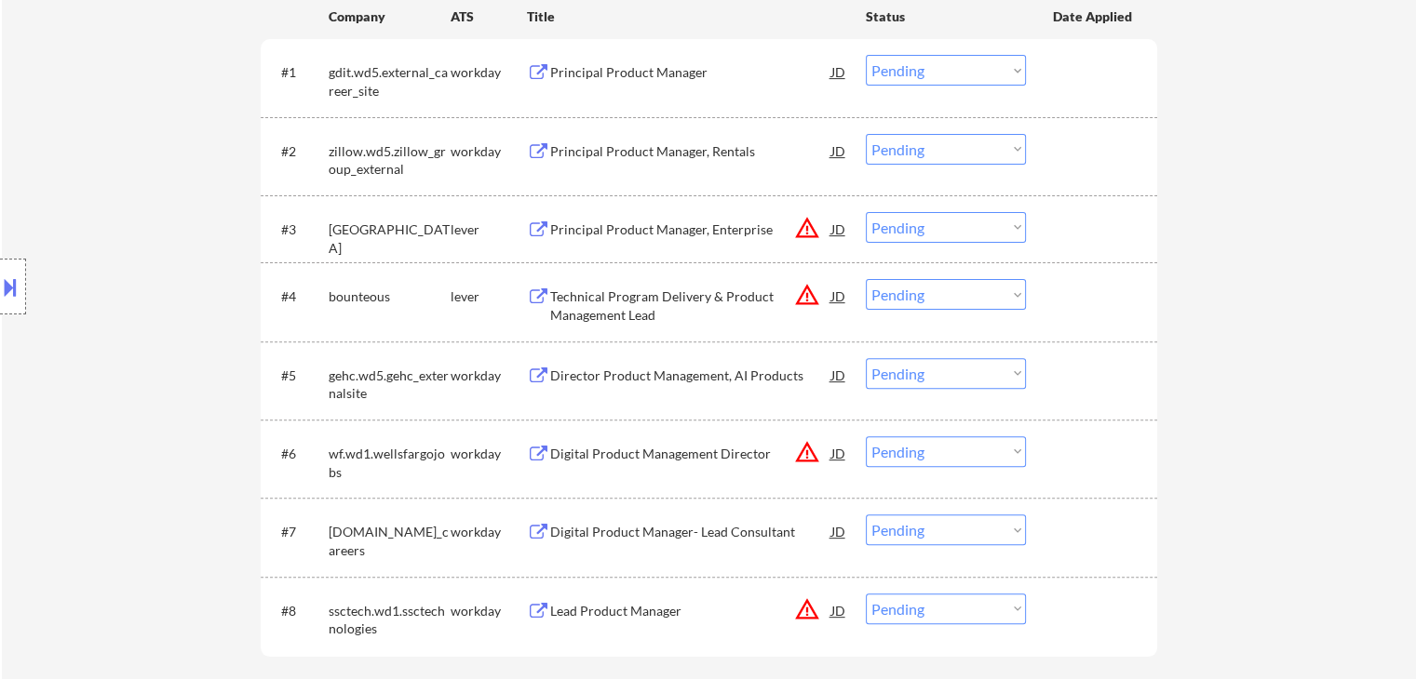
click at [632, 291] on div "Technical Program Delivery & Product Management Lead" at bounding box center [690, 306] width 281 height 36
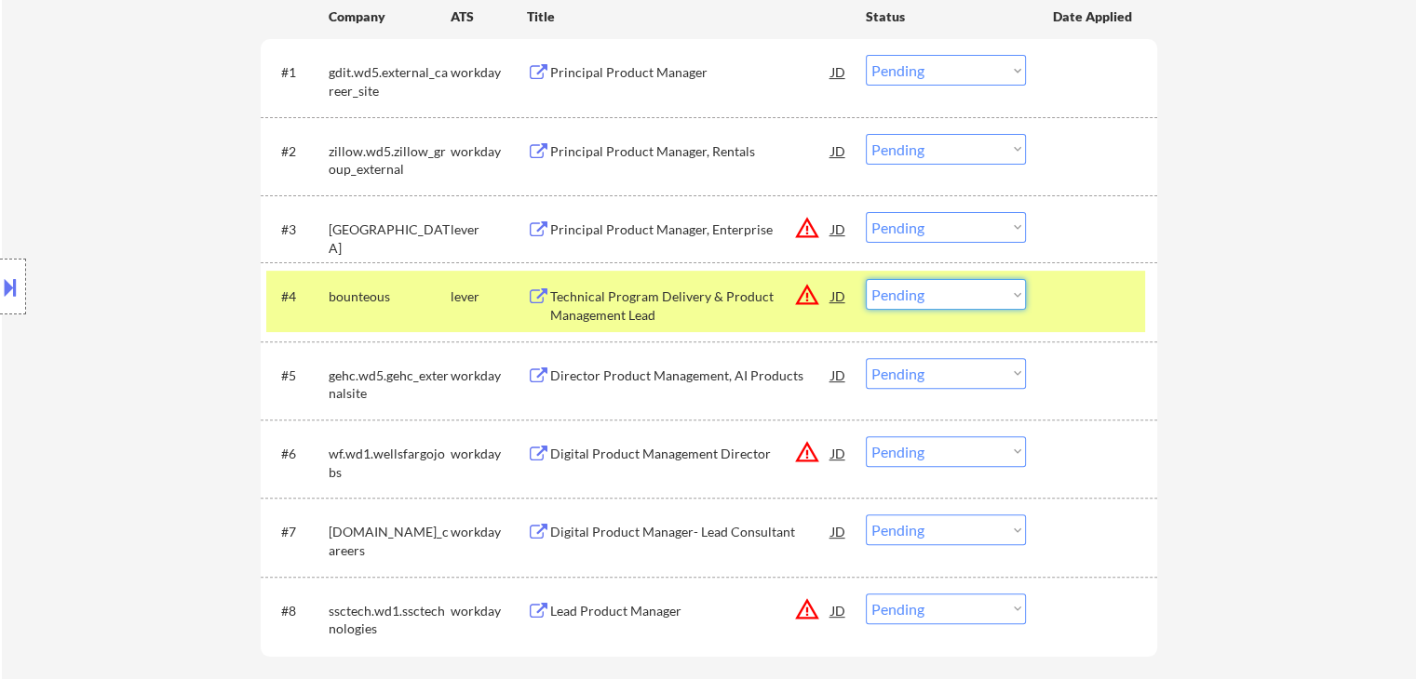
click at [920, 304] on select "Choose an option... Pending Applied Excluded (Questions) Excluded (Expired) Exc…" at bounding box center [946, 294] width 160 height 31
click at [866, 279] on select "Choose an option... Pending Applied Excluded (Questions) Excluded (Expired) Exc…" at bounding box center [946, 294] width 160 height 31
select select ""pending""
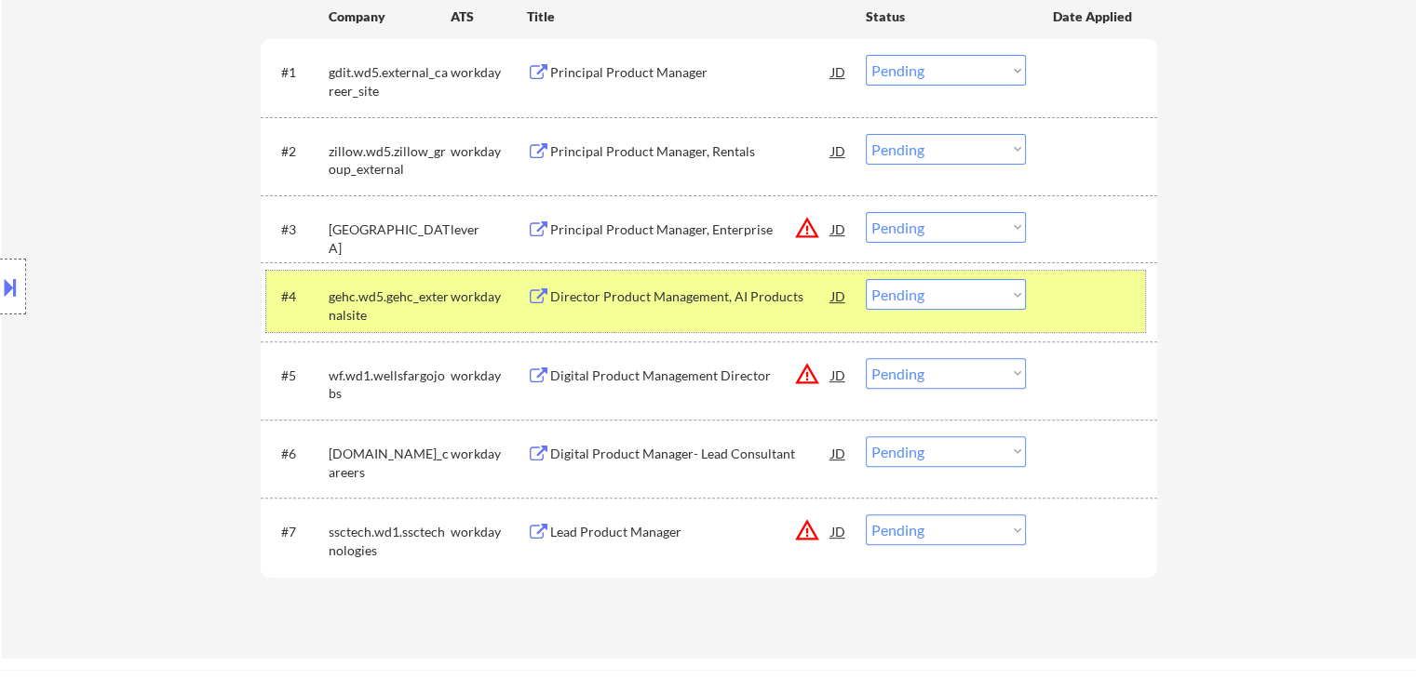
drag, startPoint x: 487, startPoint y: 293, endPoint x: 503, endPoint y: 247, distance: 49.2
click at [486, 291] on div "workday" at bounding box center [489, 297] width 76 height 19
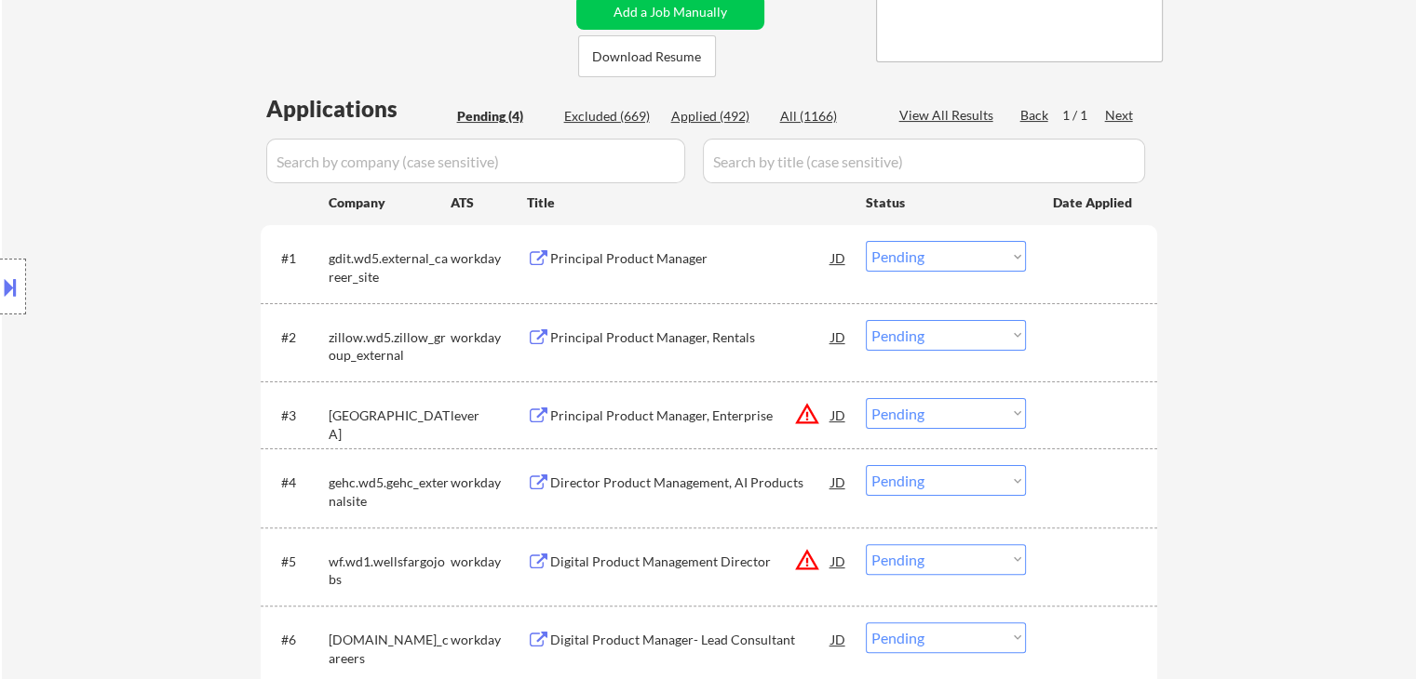
scroll to position [465, 0]
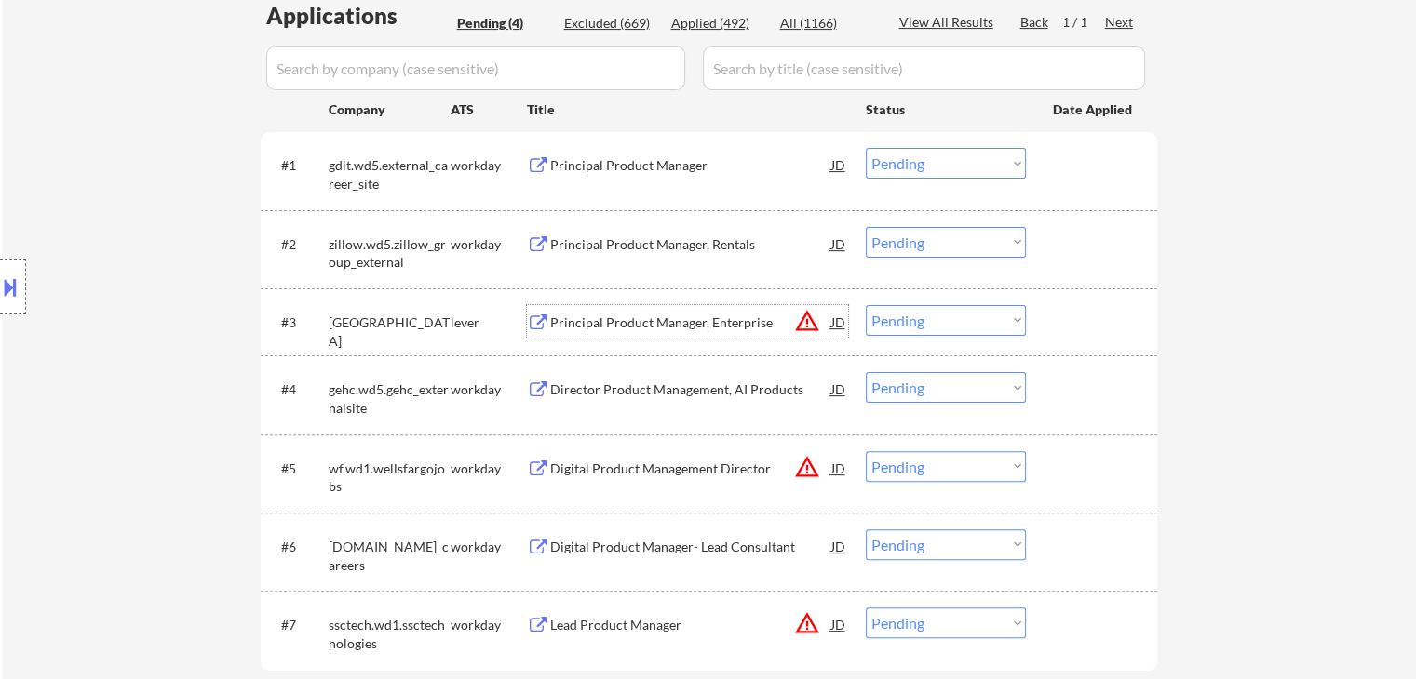
click at [658, 333] on div "Principal Product Manager, Enterprise" at bounding box center [690, 322] width 281 height 34
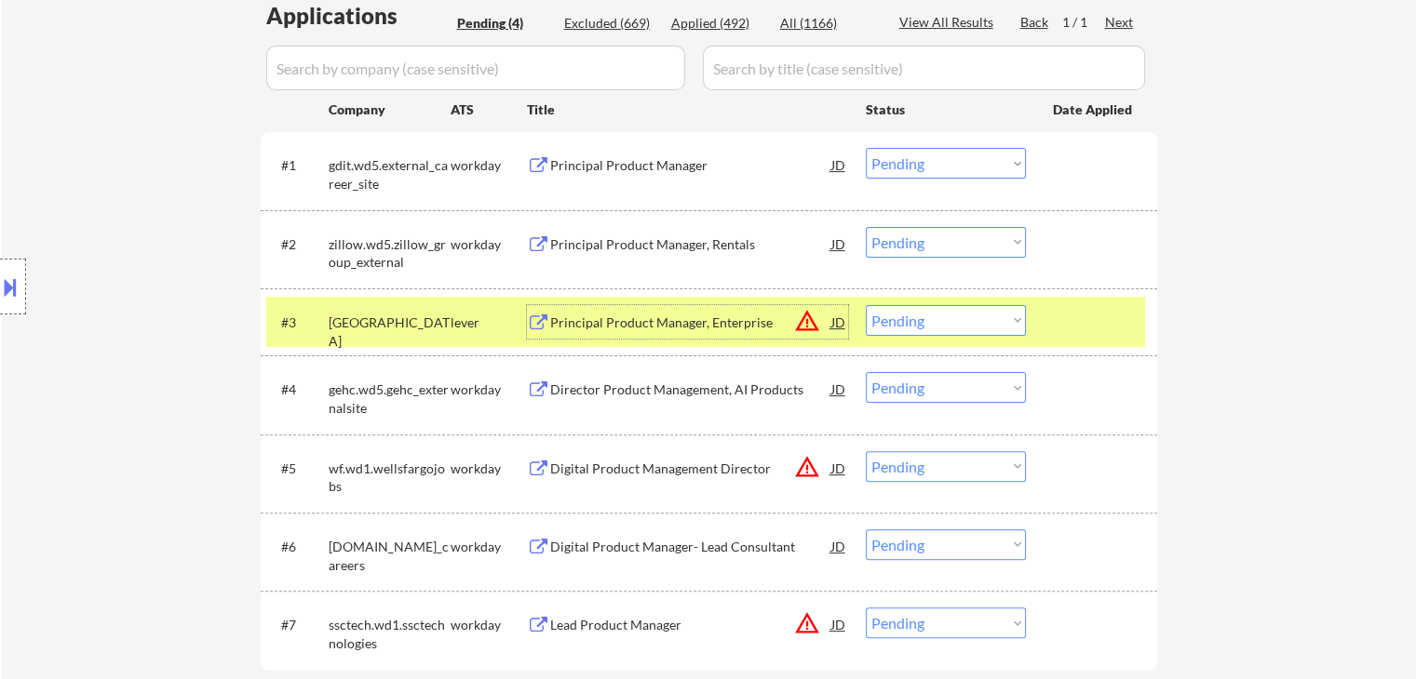
click at [622, 328] on div "Principal Product Manager, Enterprise" at bounding box center [690, 323] width 281 height 19
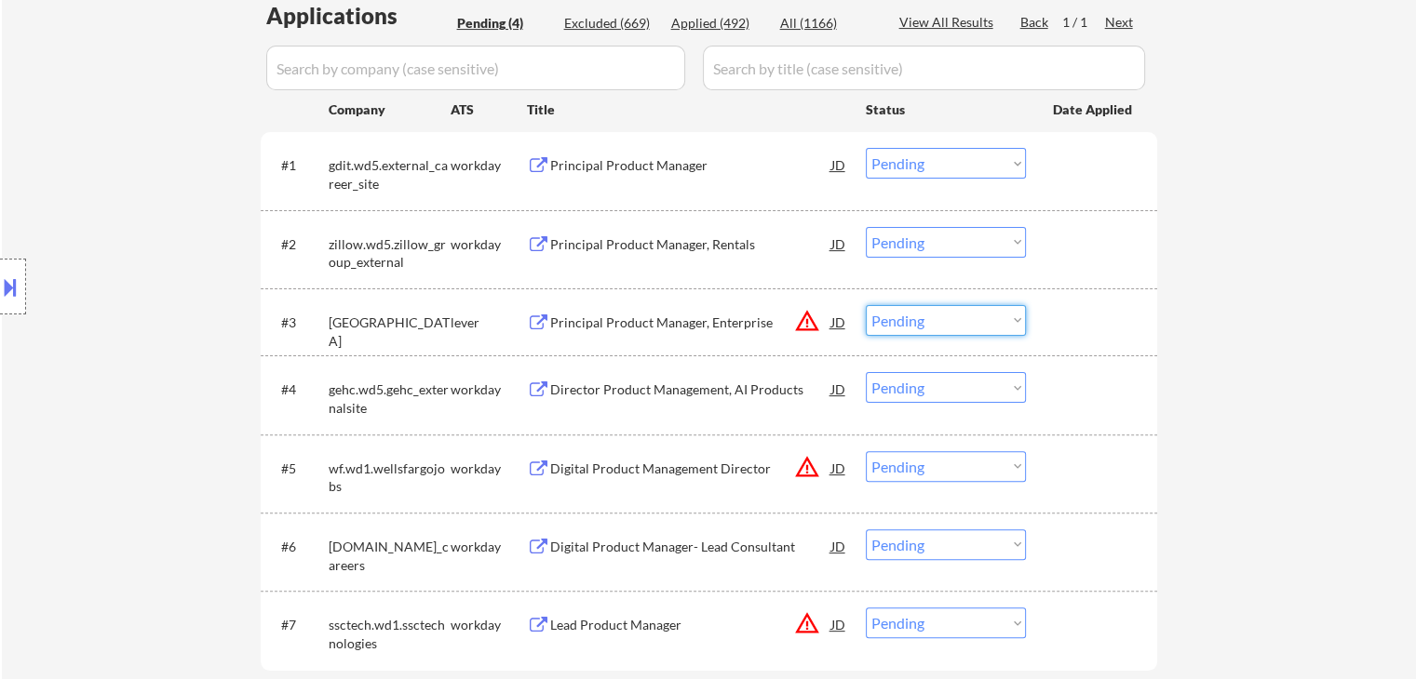
click at [896, 325] on select "Choose an option... Pending Applied Excluded (Questions) Excluded (Expired) Exc…" at bounding box center [946, 320] width 160 height 31
click at [866, 305] on select "Choose an option... Pending Applied Excluded (Questions) Excluded (Expired) Exc…" at bounding box center [946, 320] width 160 height 31
select select ""pending""
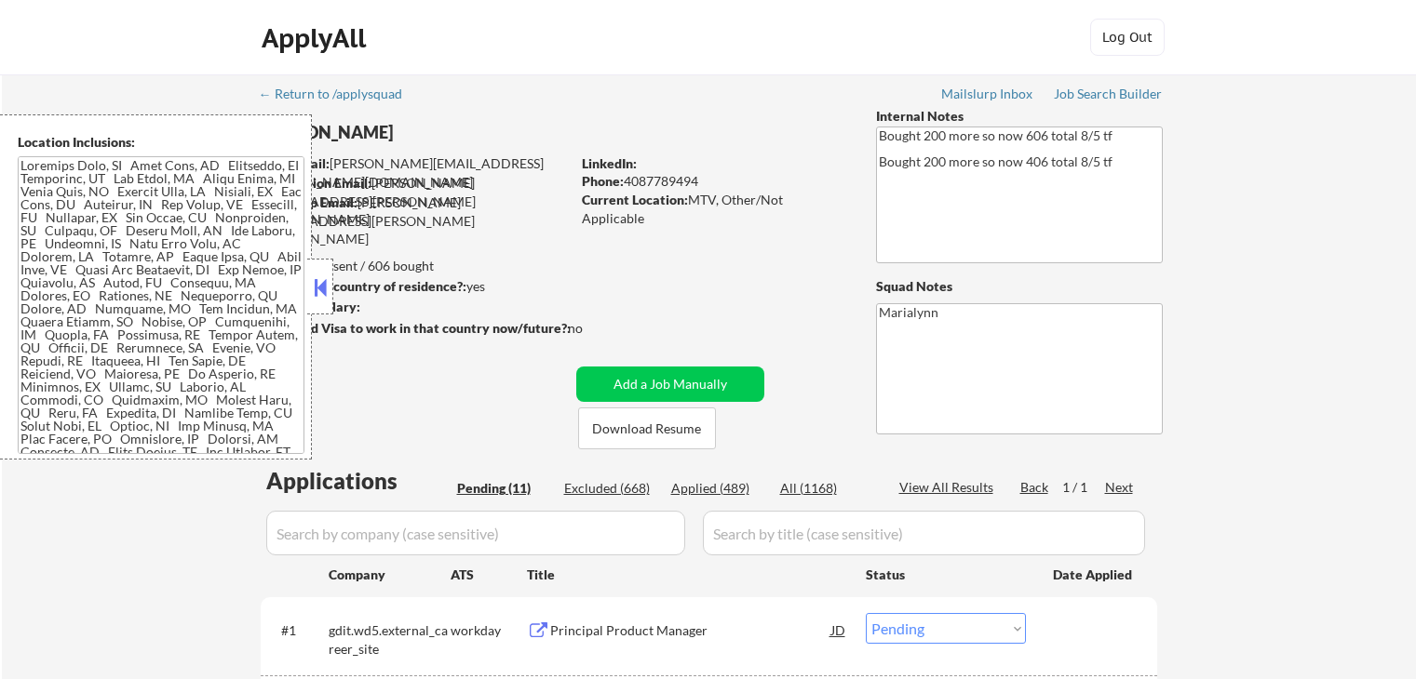
select select ""pending""
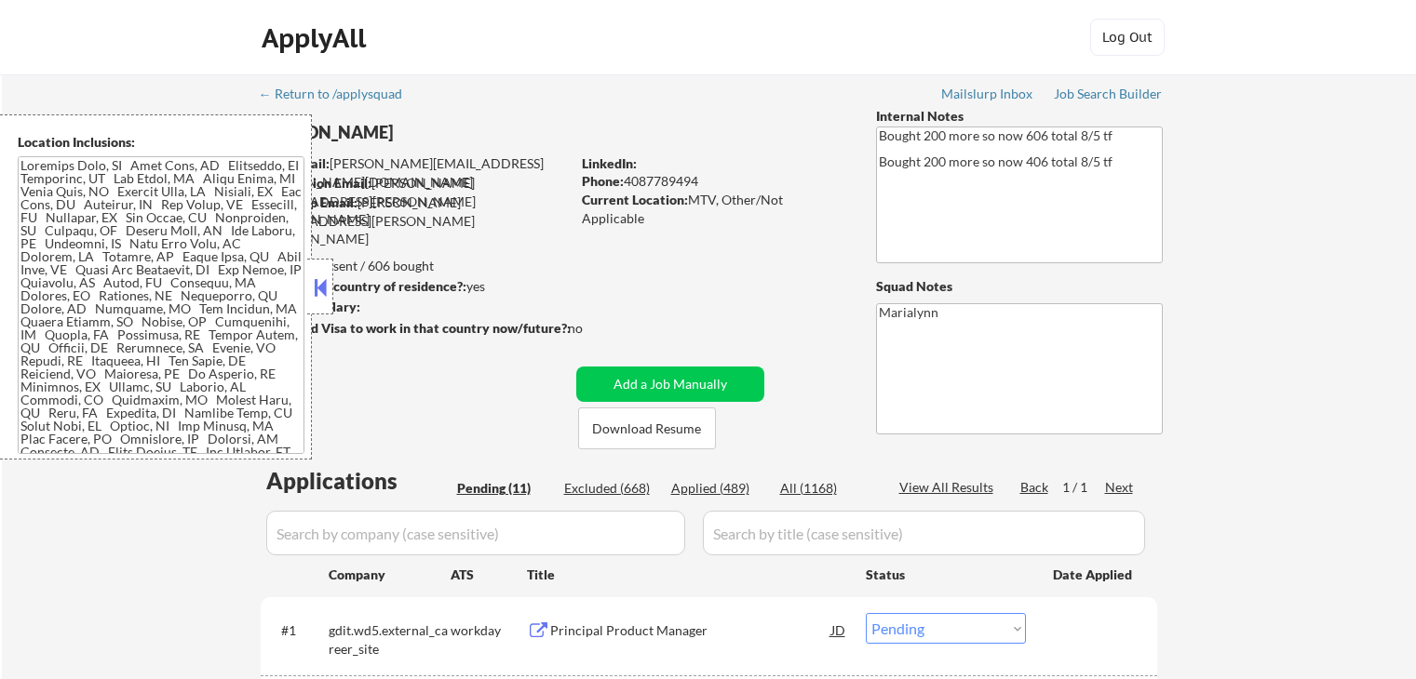
select select ""pending""
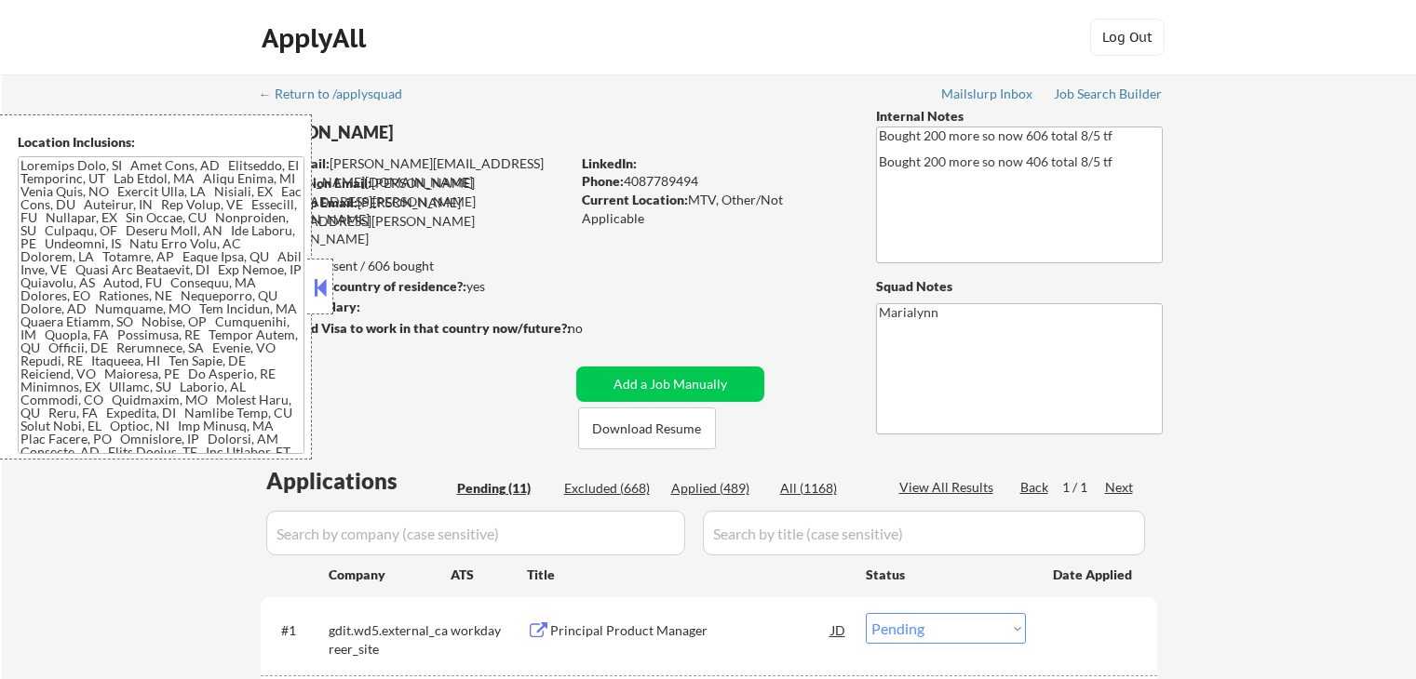
select select ""pending""
click at [723, 488] on div "Applied (490)" at bounding box center [717, 488] width 93 height 19
click at [320, 290] on button at bounding box center [320, 288] width 20 height 28
select select ""applied""
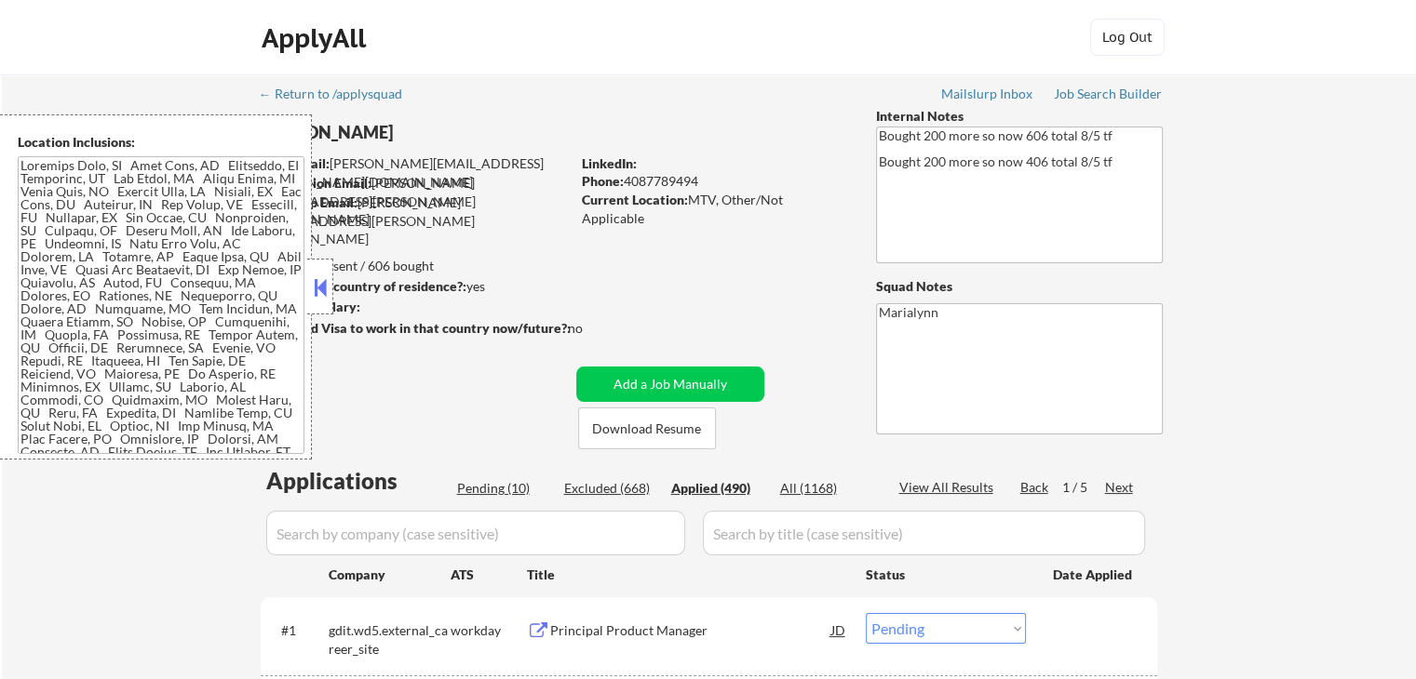
select select ""applied""
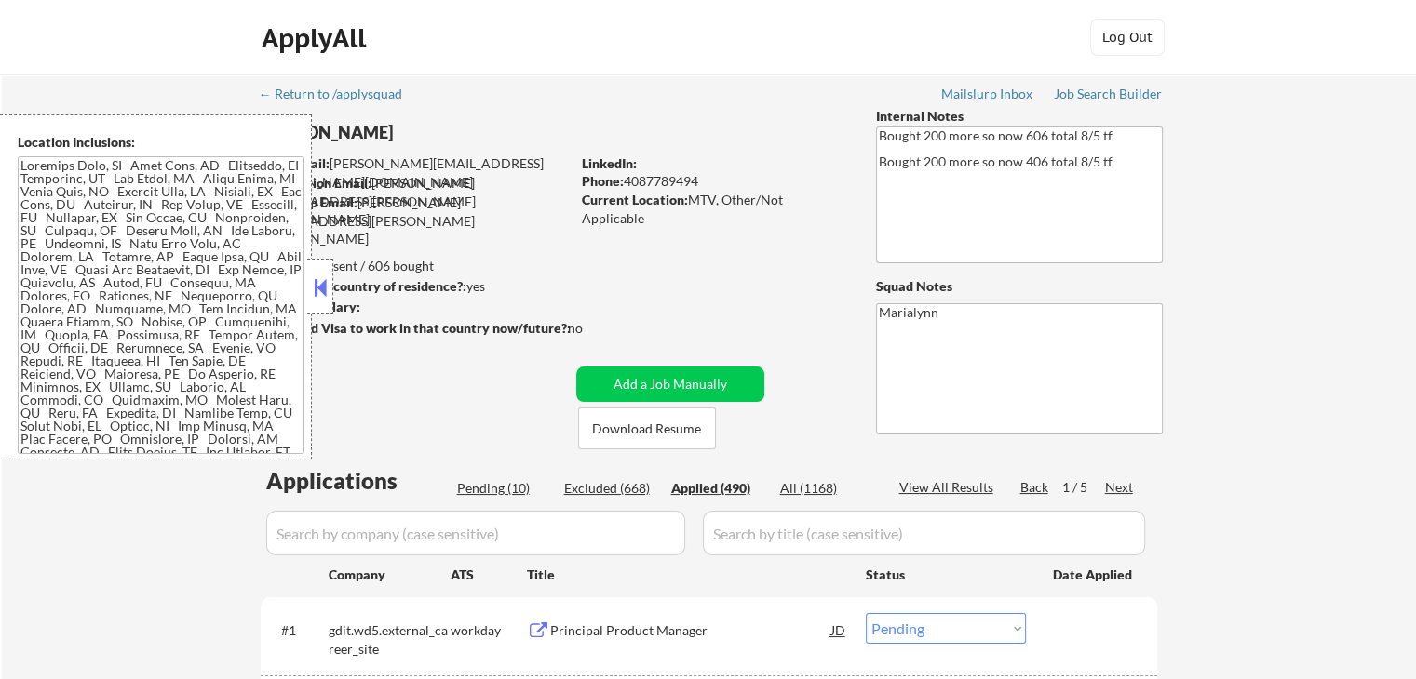
select select ""applied""
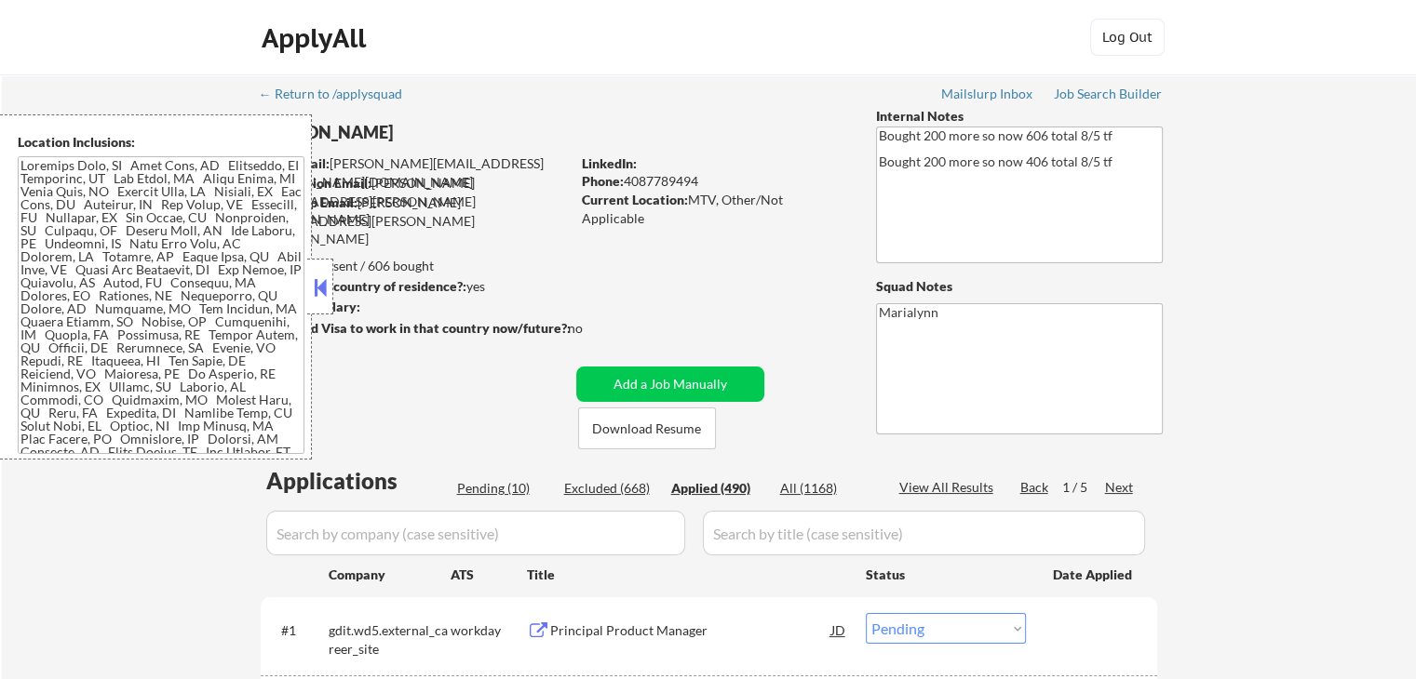
select select ""applied""
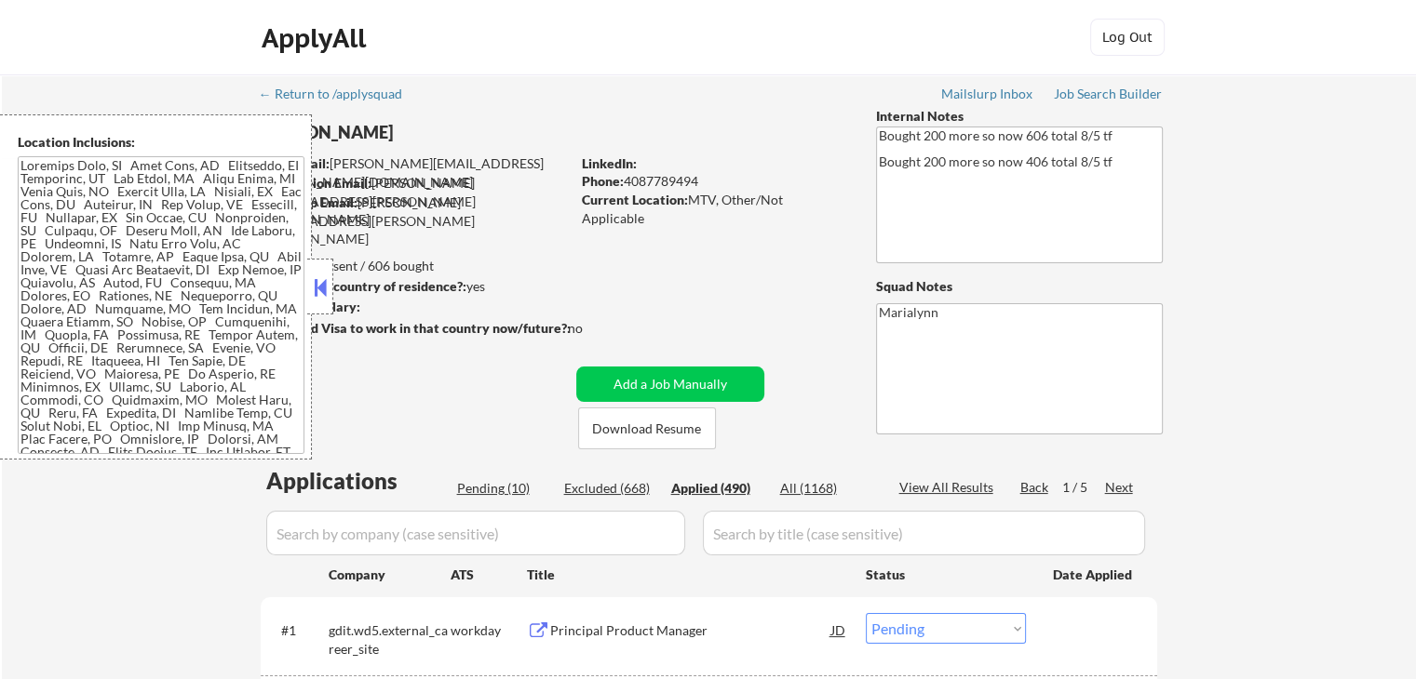
select select ""applied""
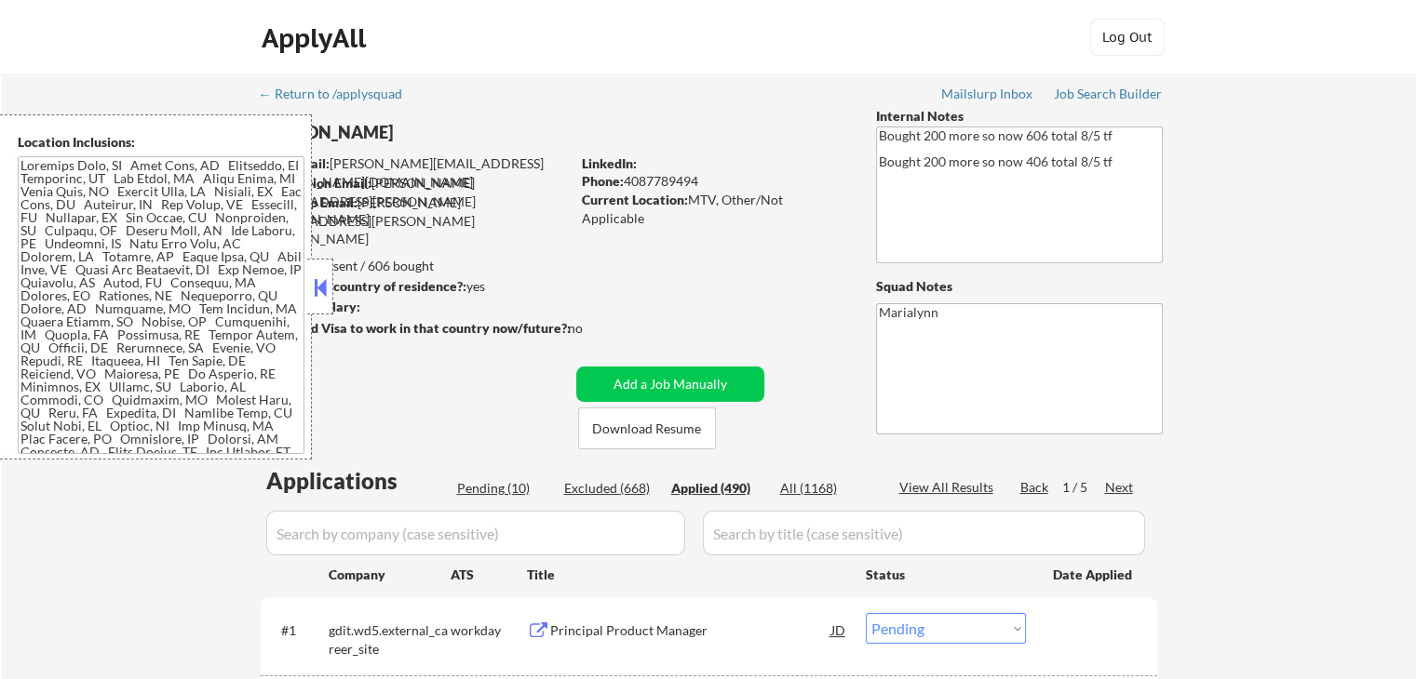
select select ""applied""
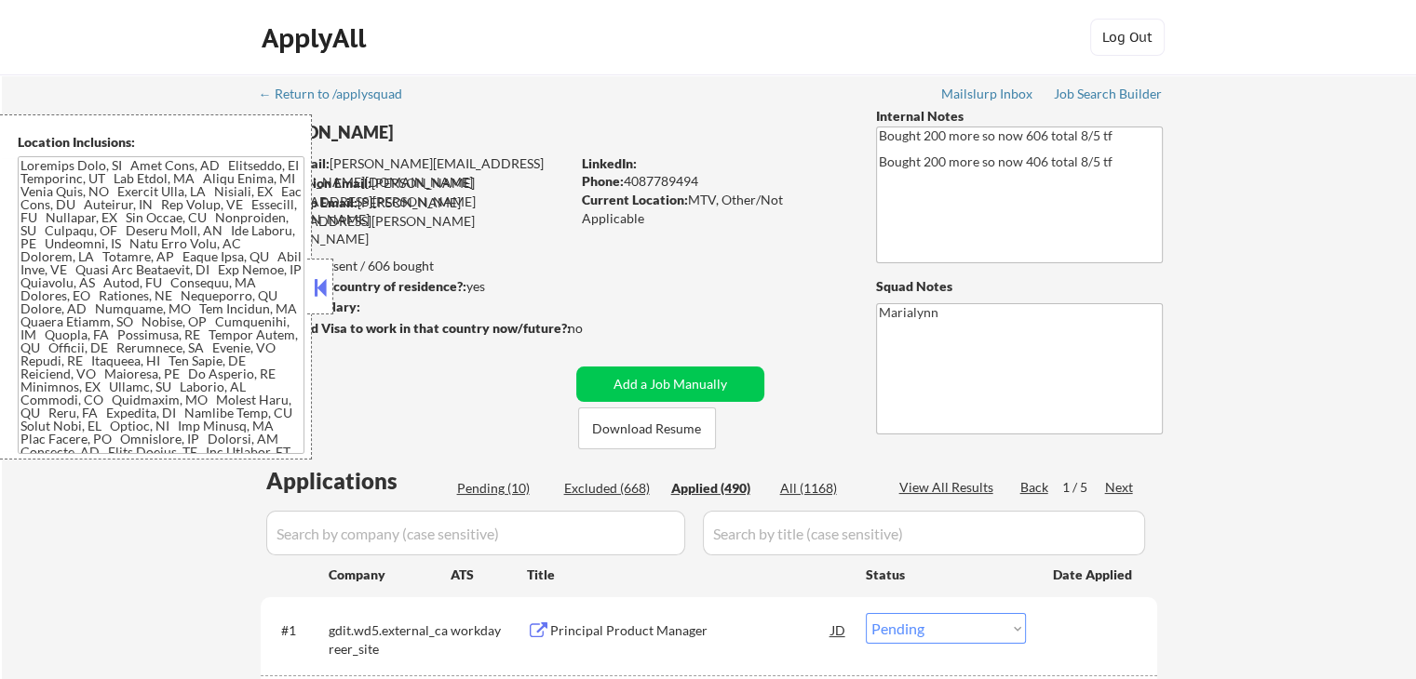
select select ""applied""
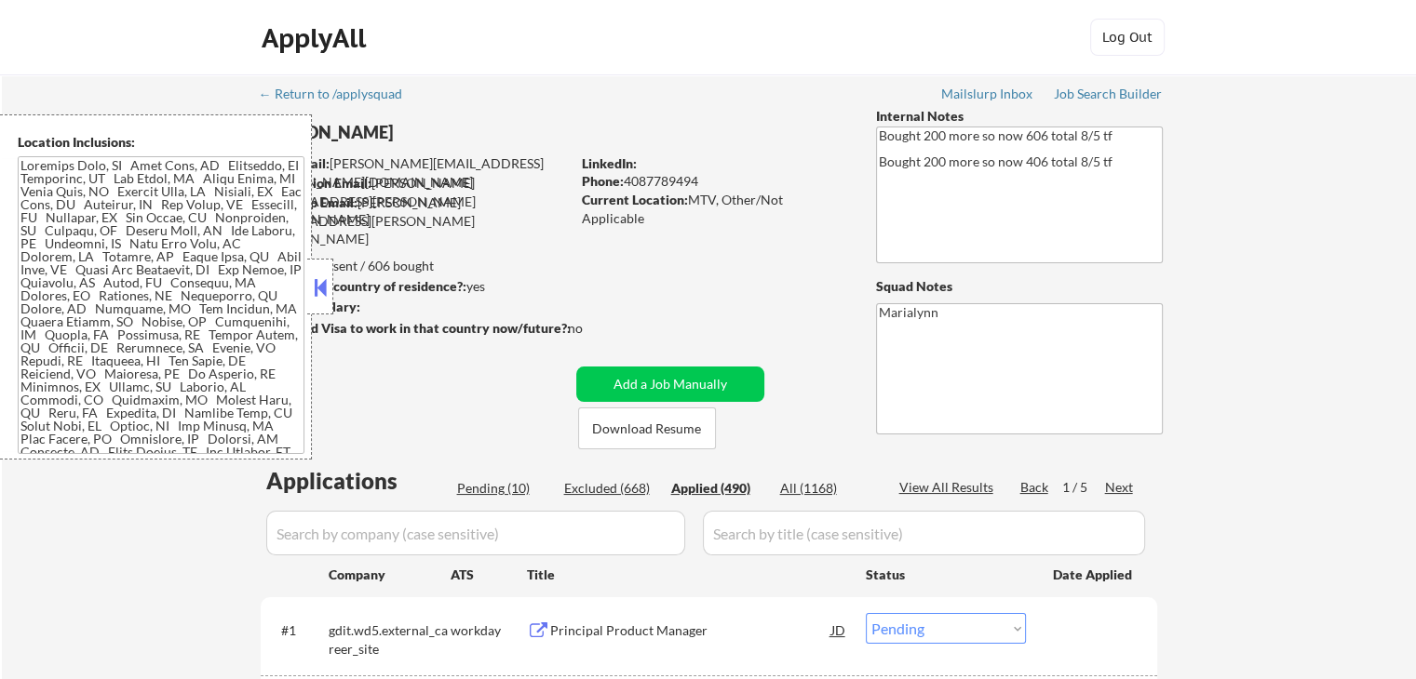
select select ""applied""
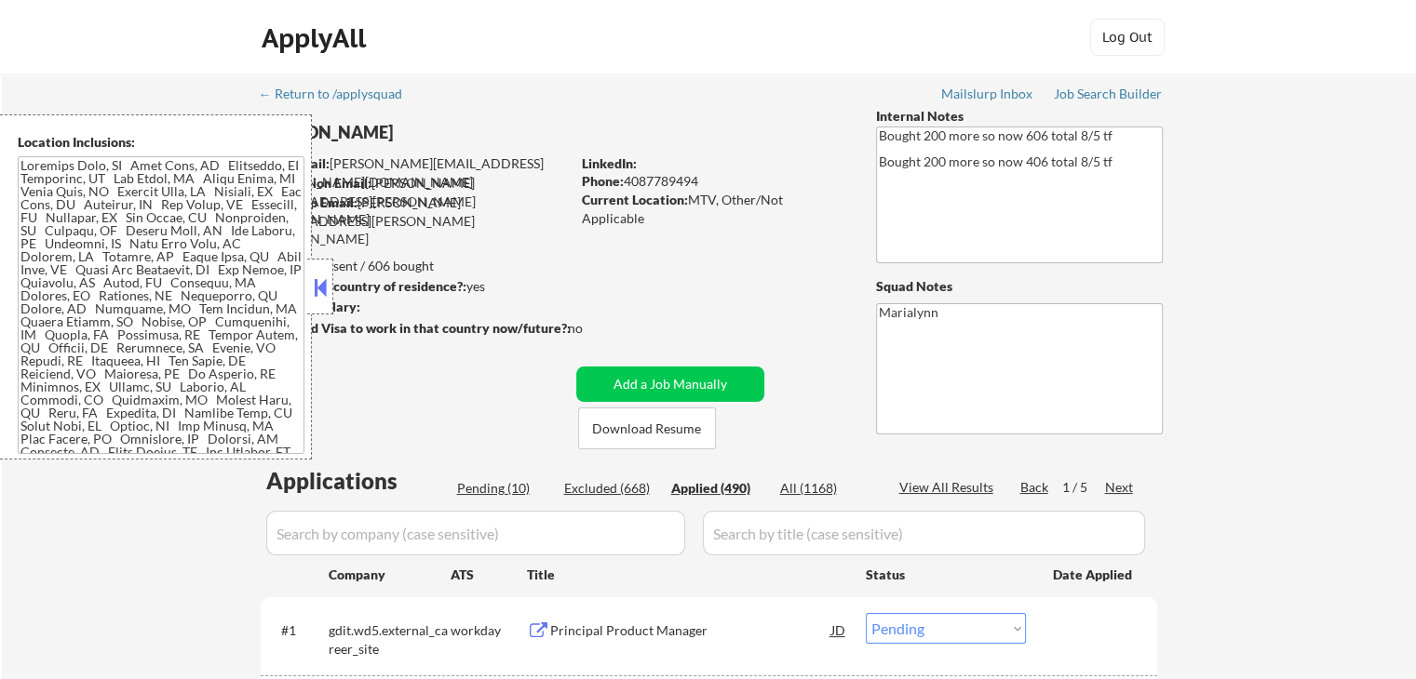
select select ""applied""
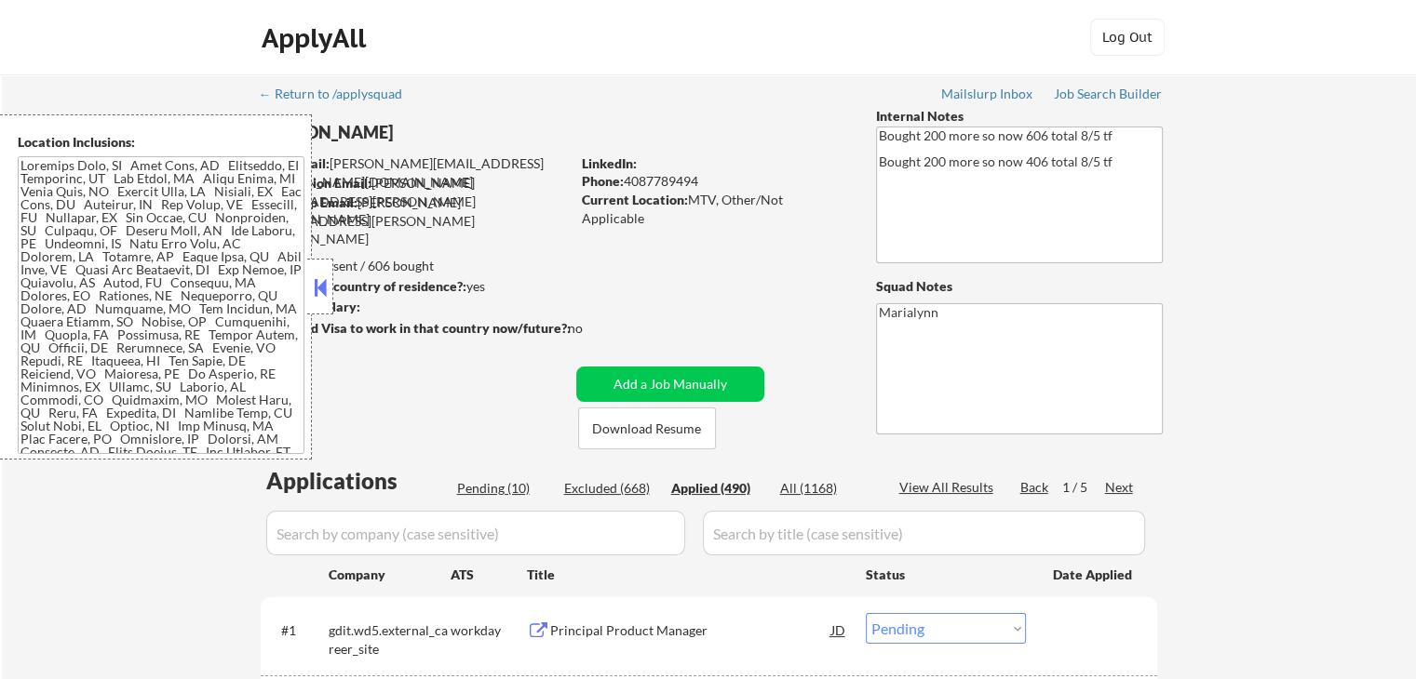
select select ""applied""
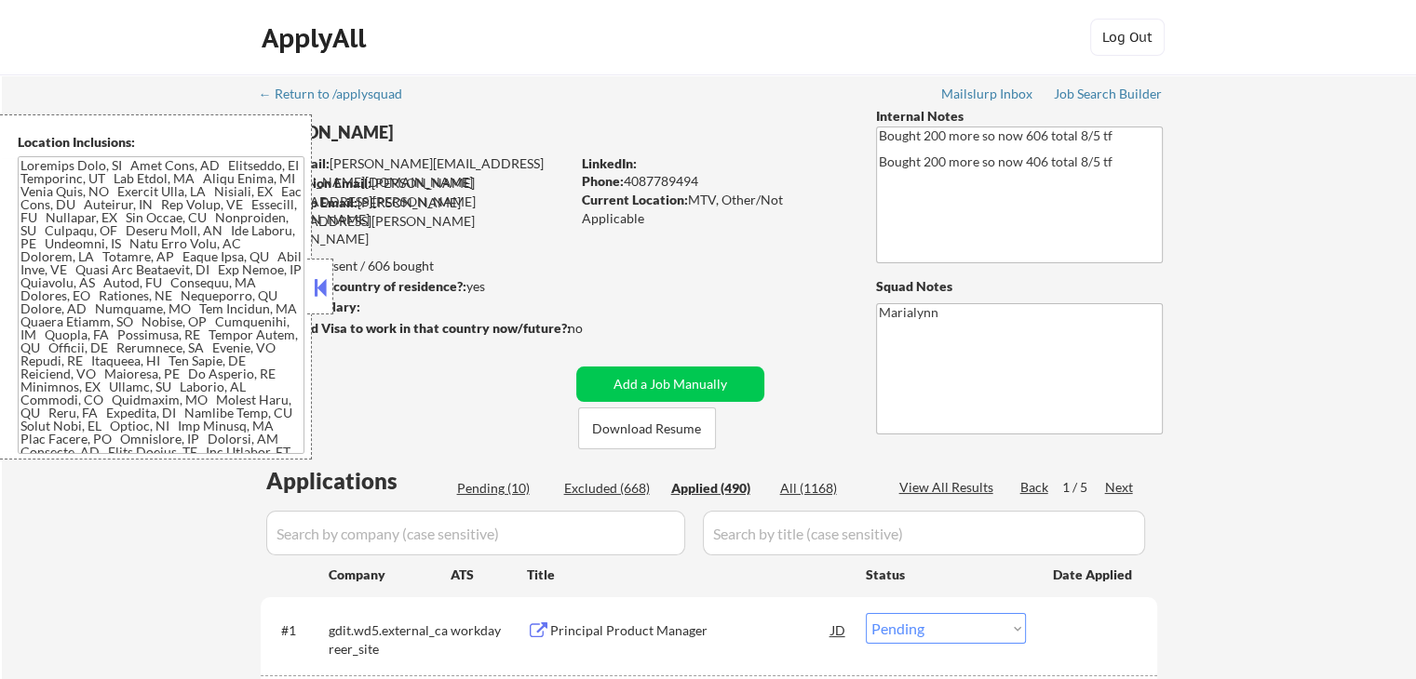
select select ""applied""
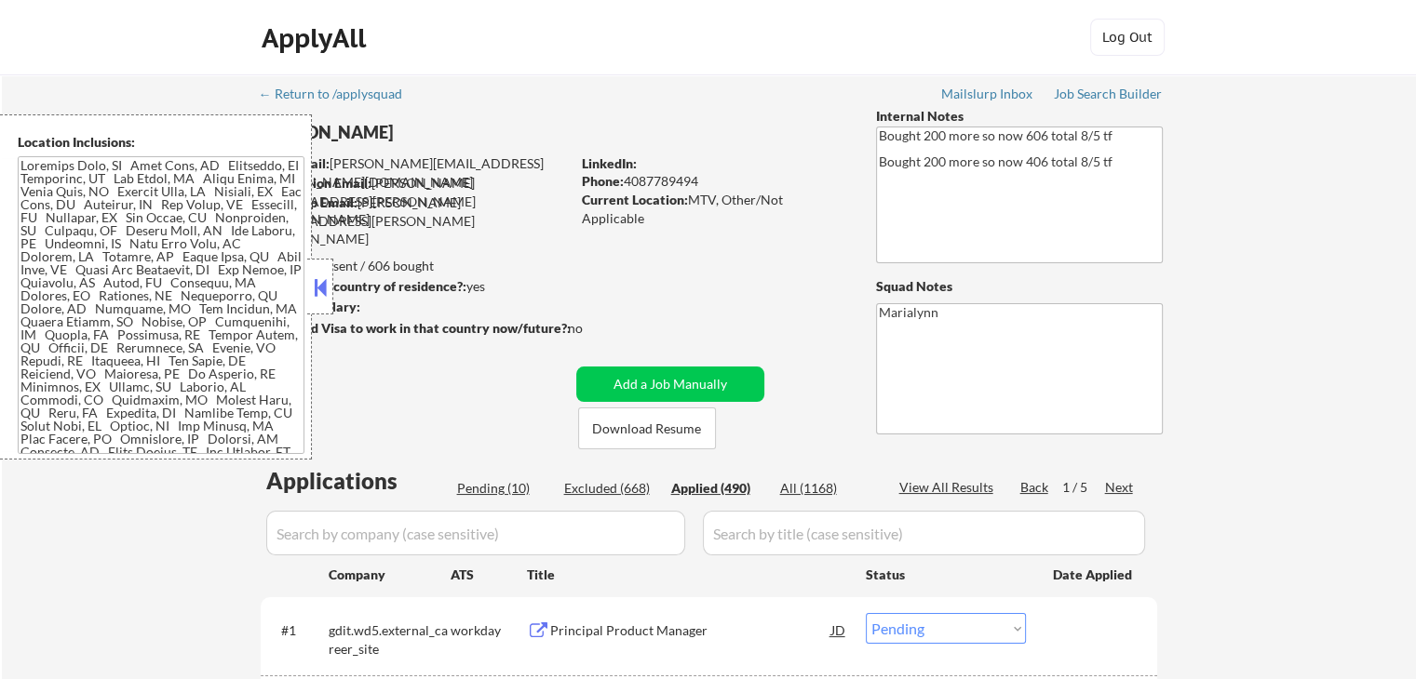
select select ""applied""
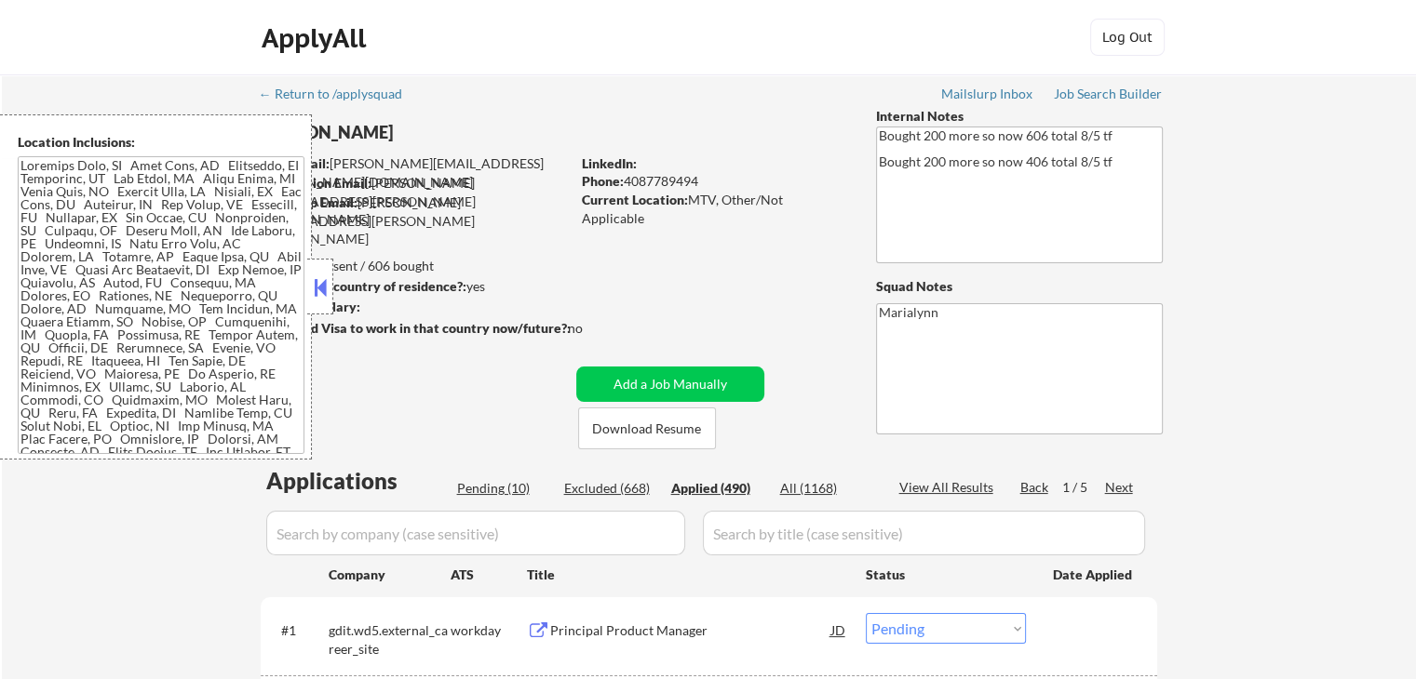
select select ""applied""
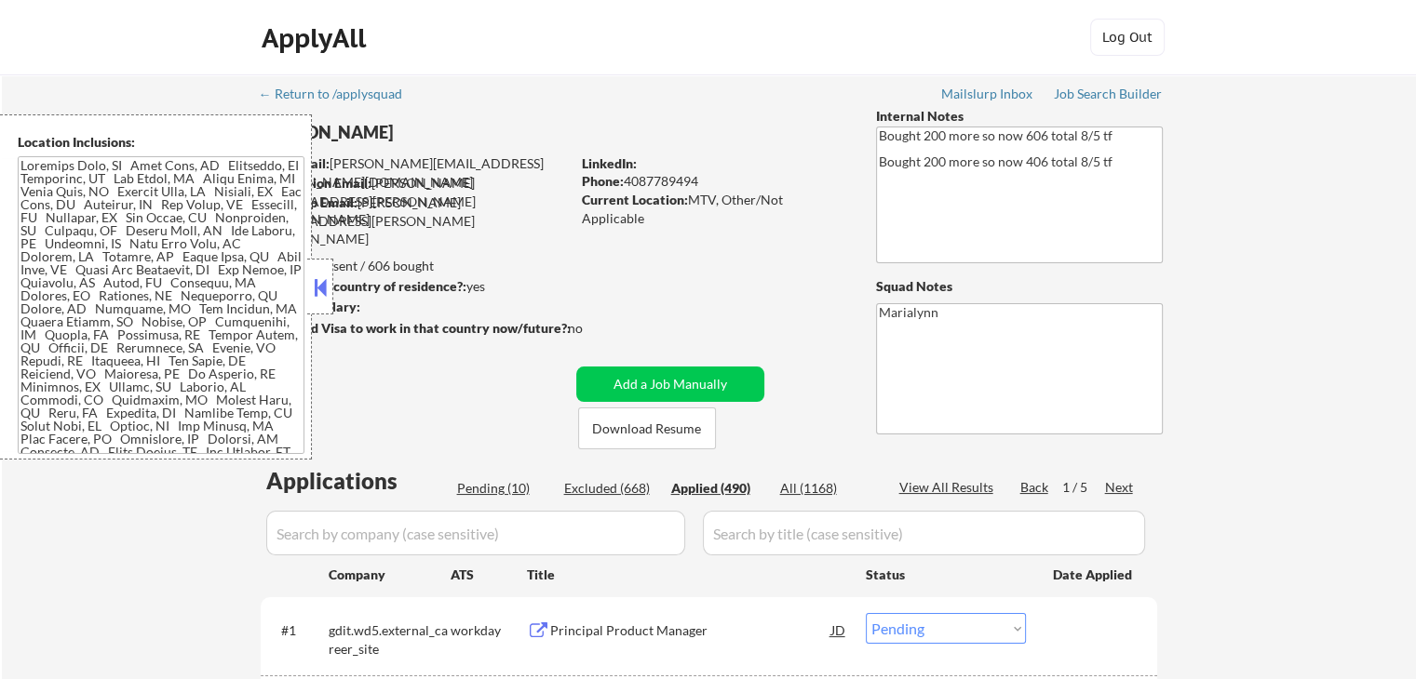
select select ""applied""
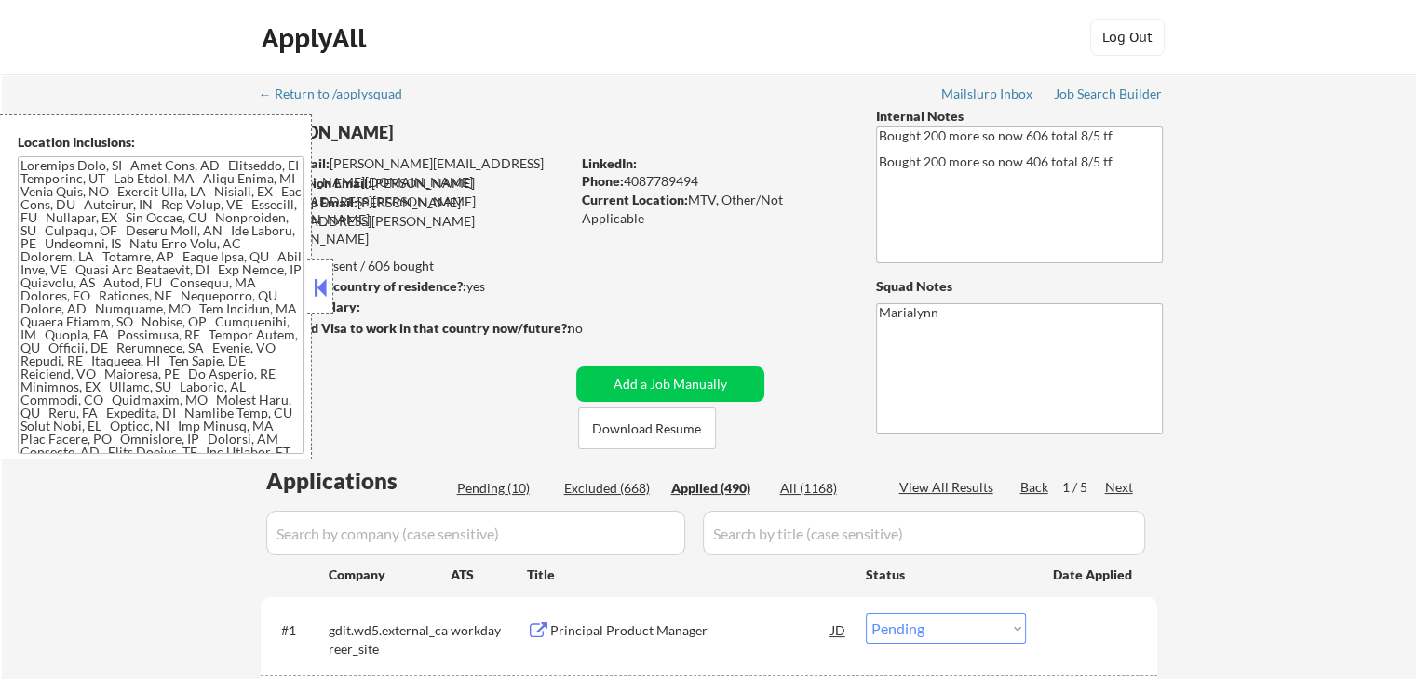
select select ""applied""
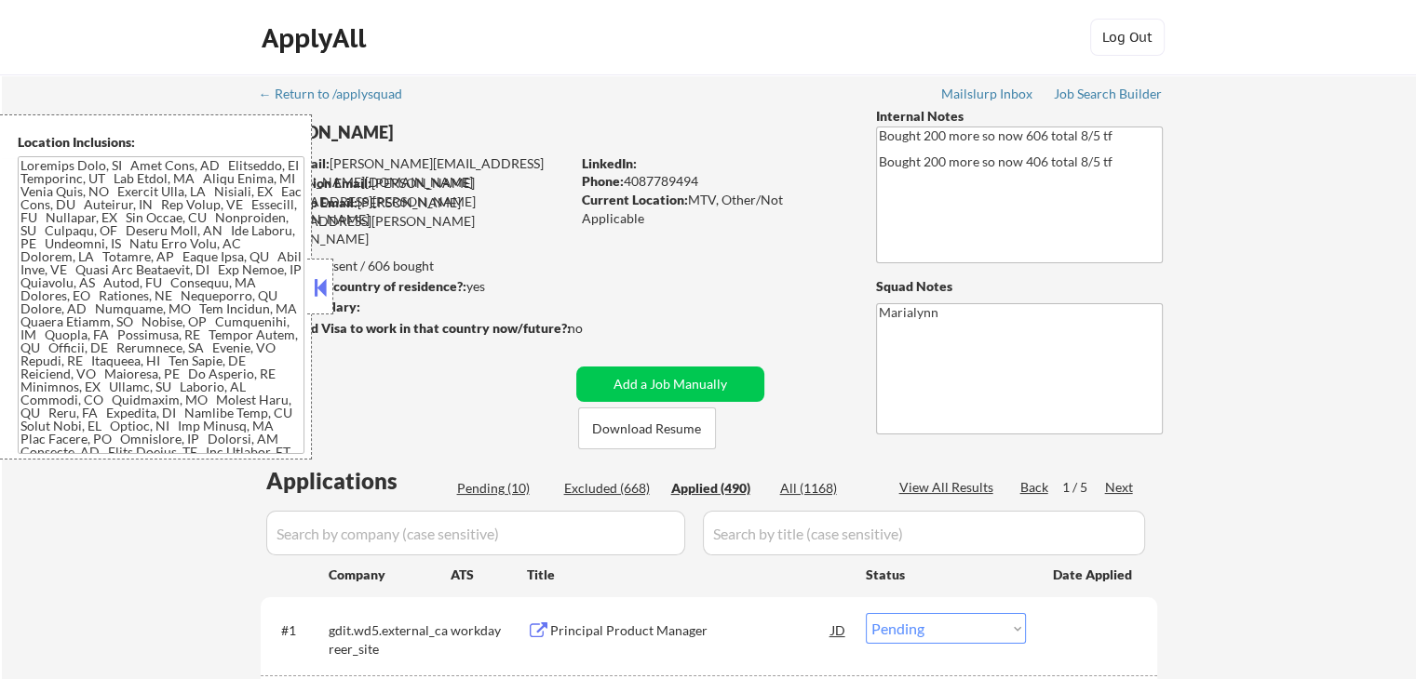
select select ""applied""
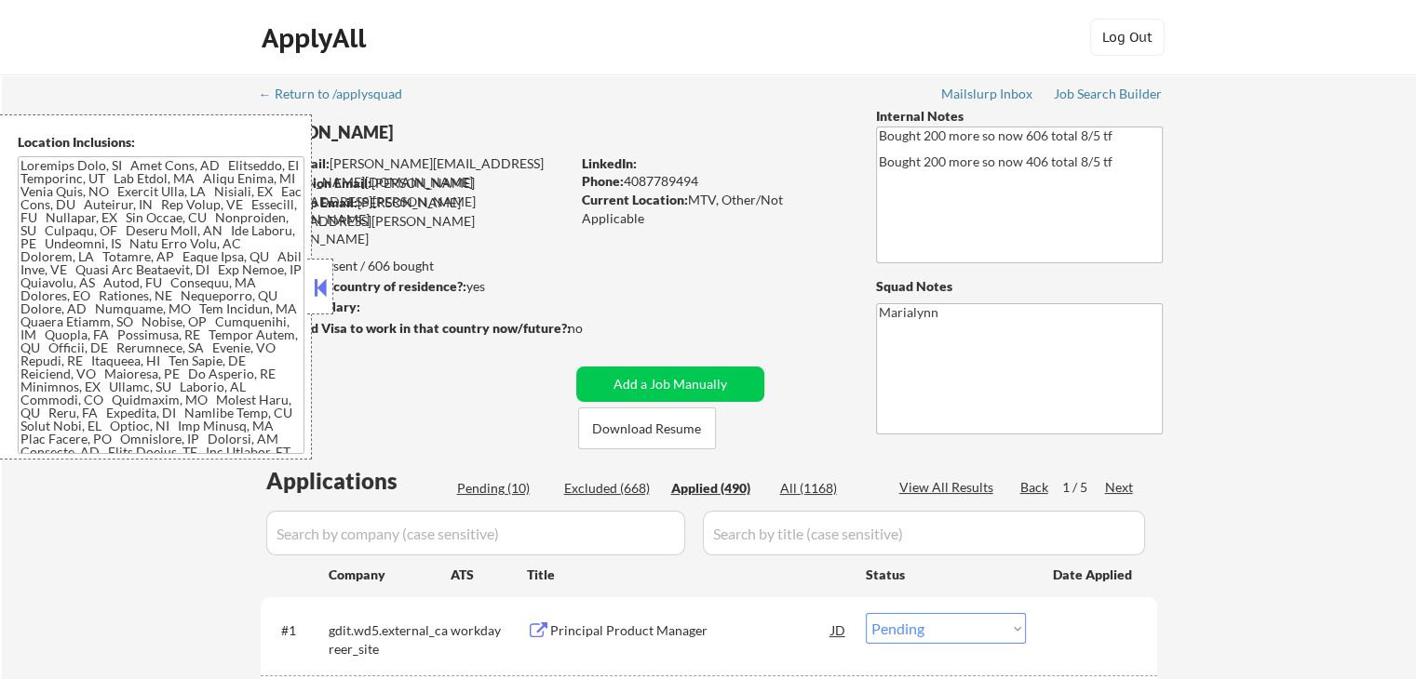
select select ""applied""
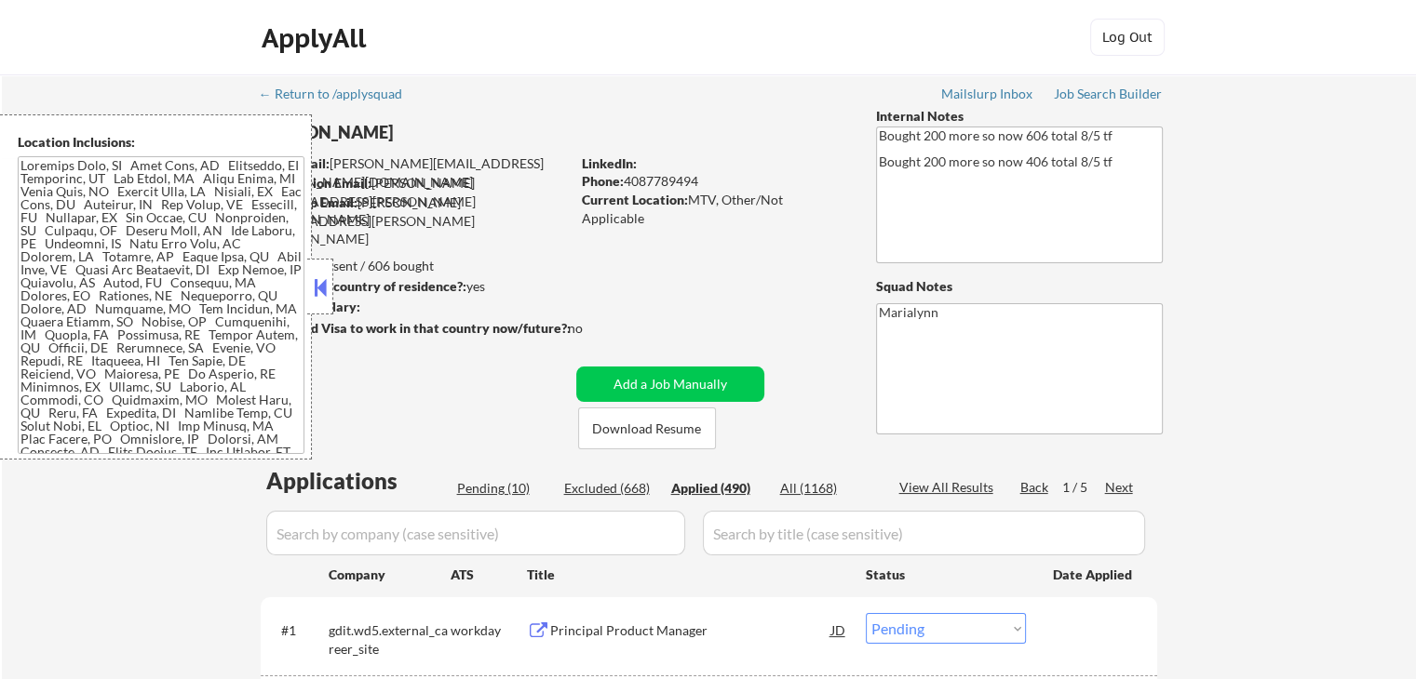
select select ""applied""
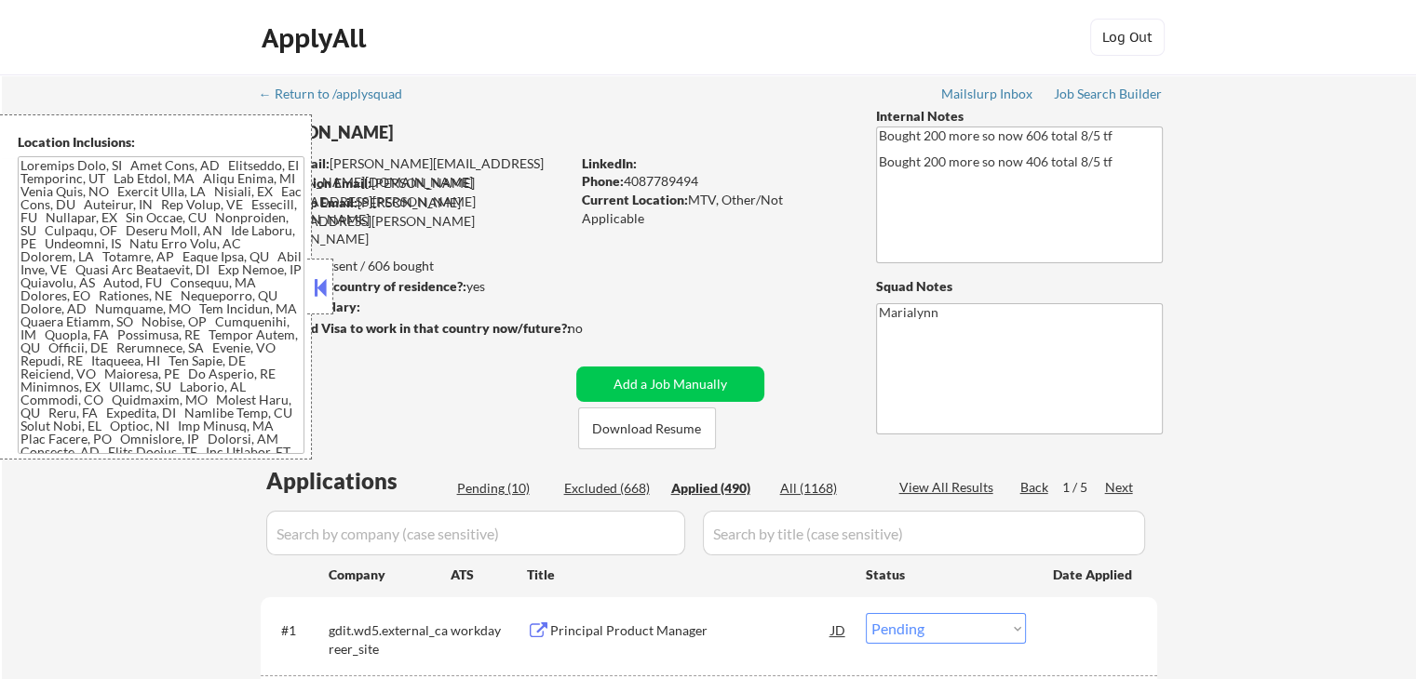
select select ""applied""
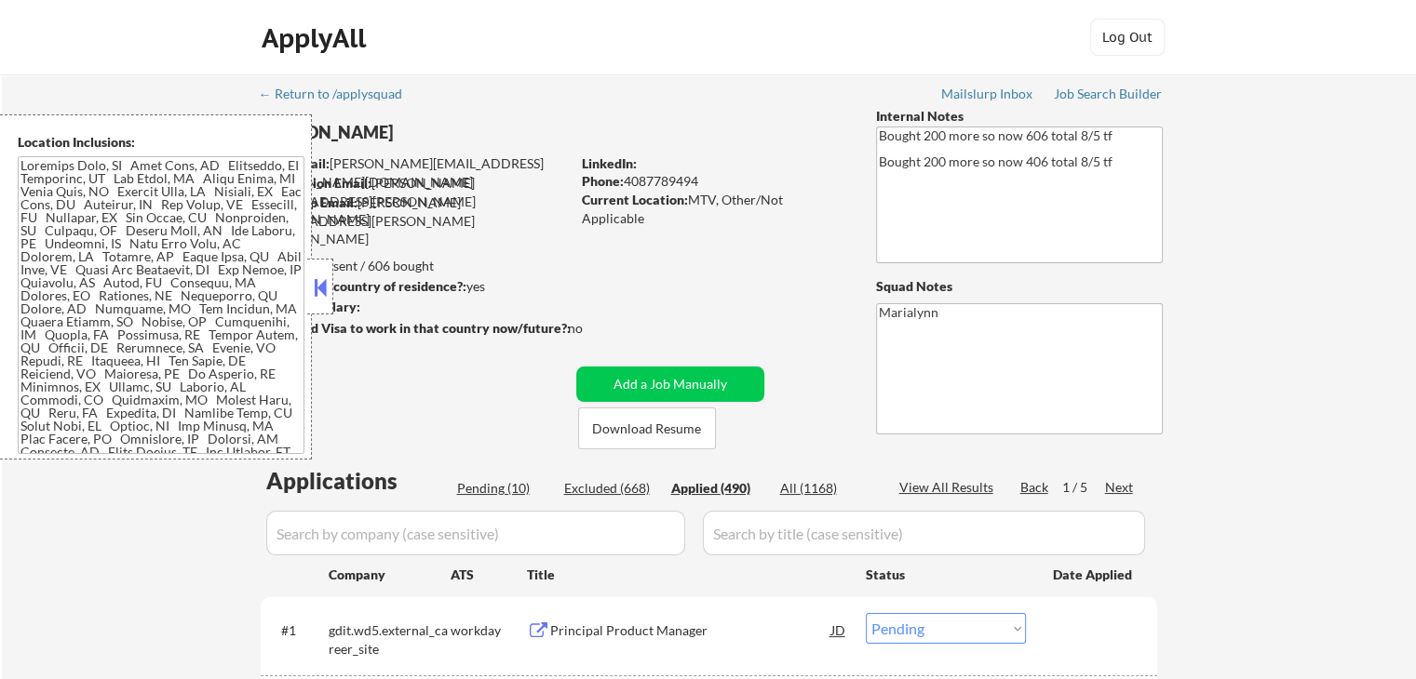
select select ""applied""
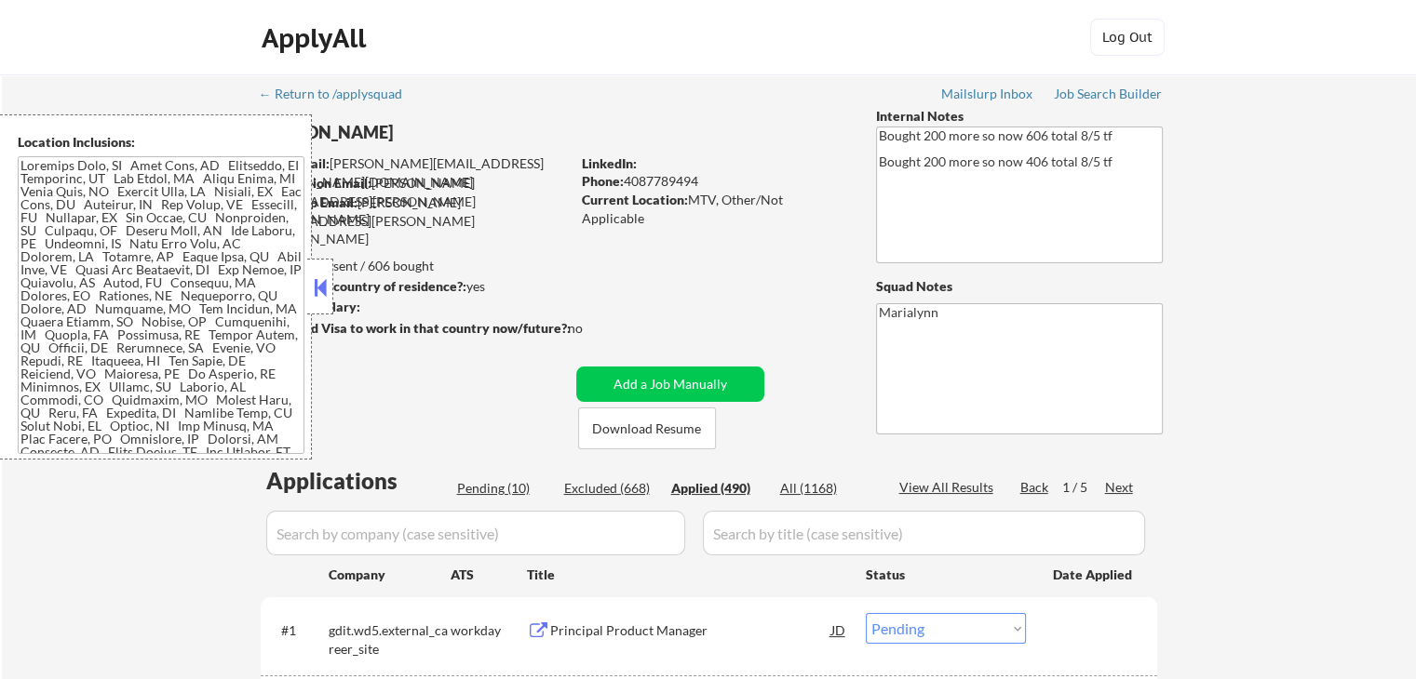
select select ""applied""
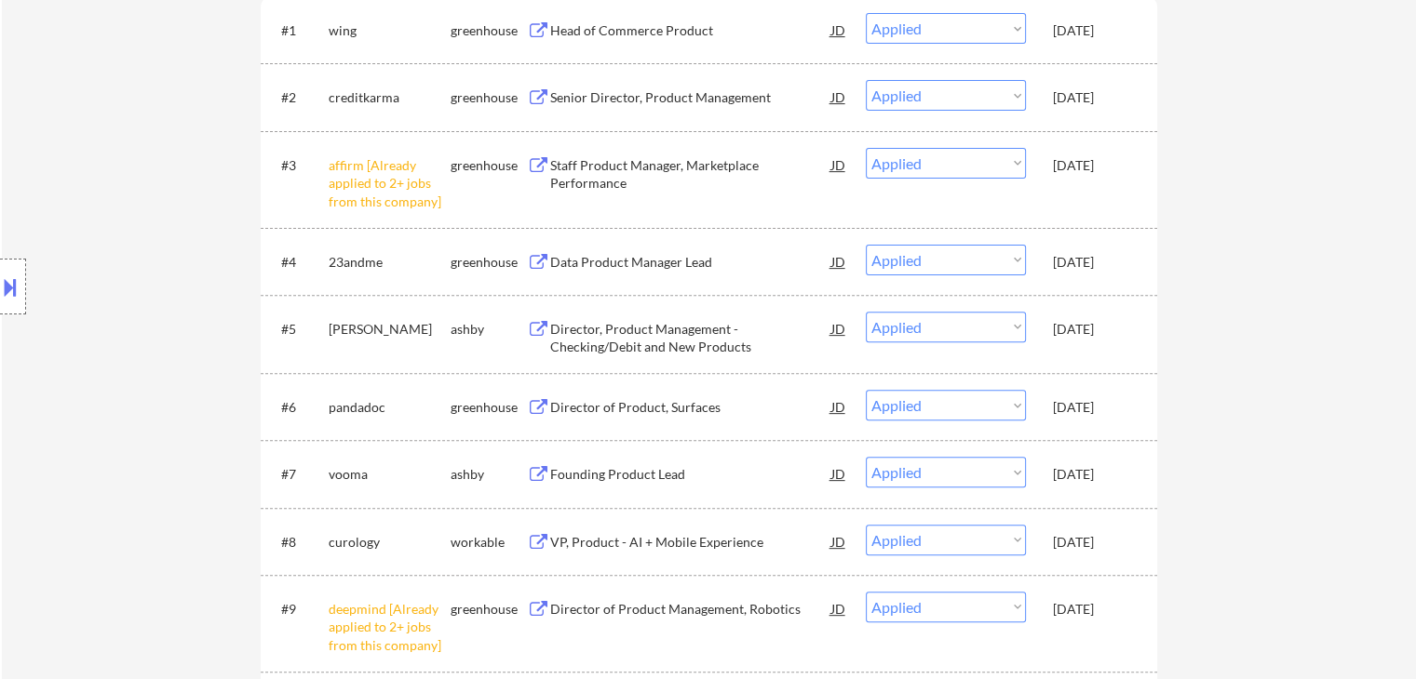
scroll to position [745, 0]
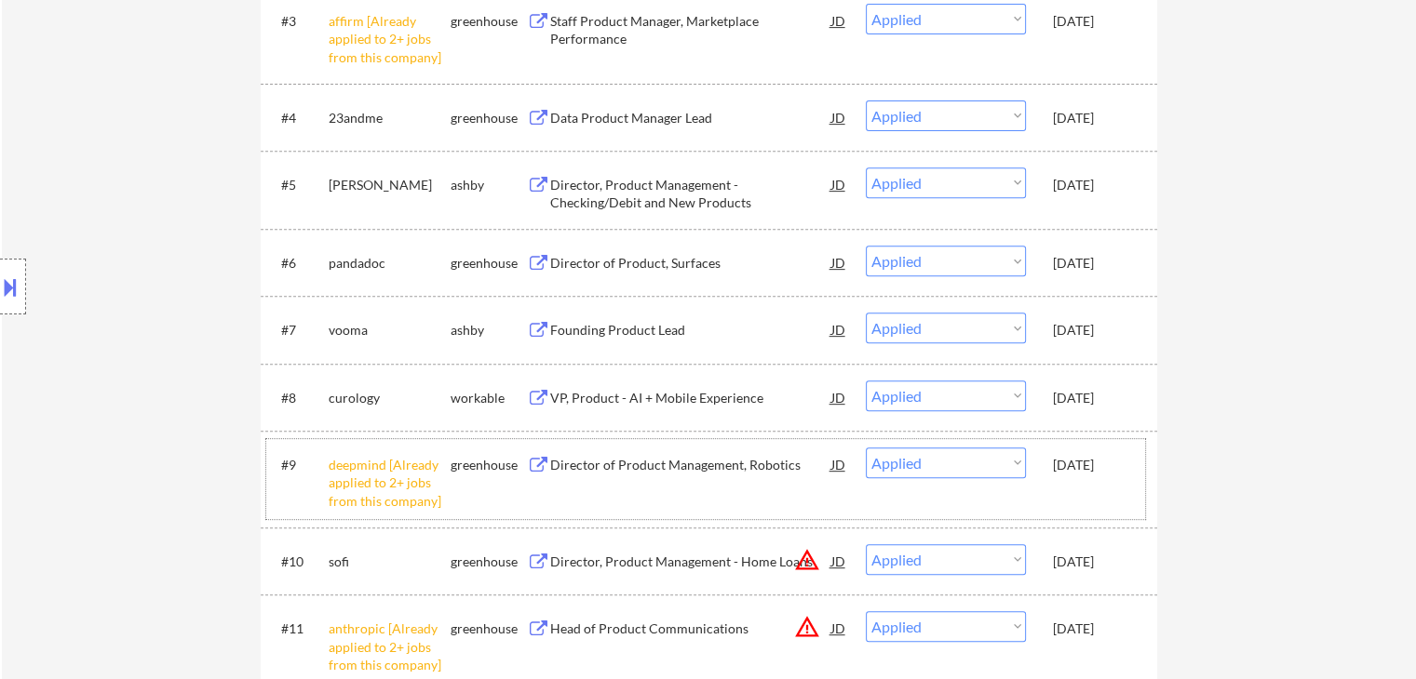
click at [1104, 459] on div "Sep 27, 2025" at bounding box center [1094, 465] width 82 height 19
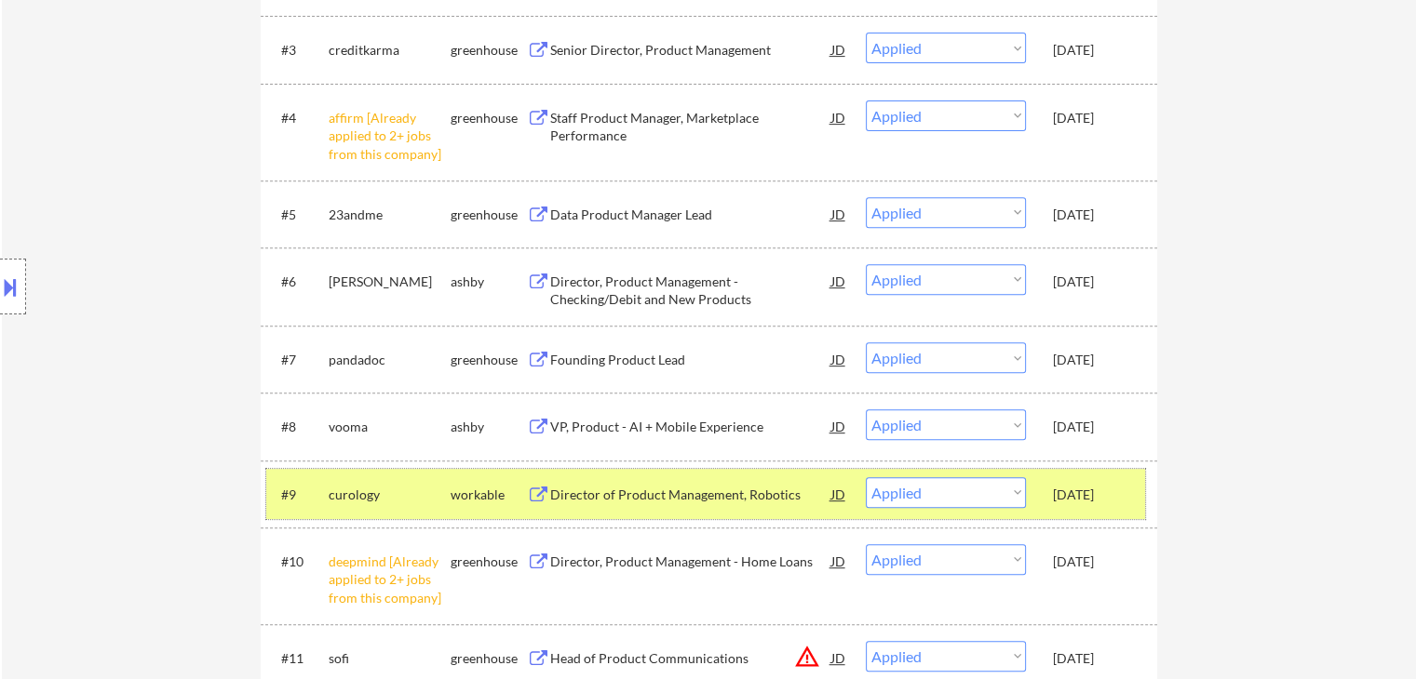
scroll to position [1024, 0]
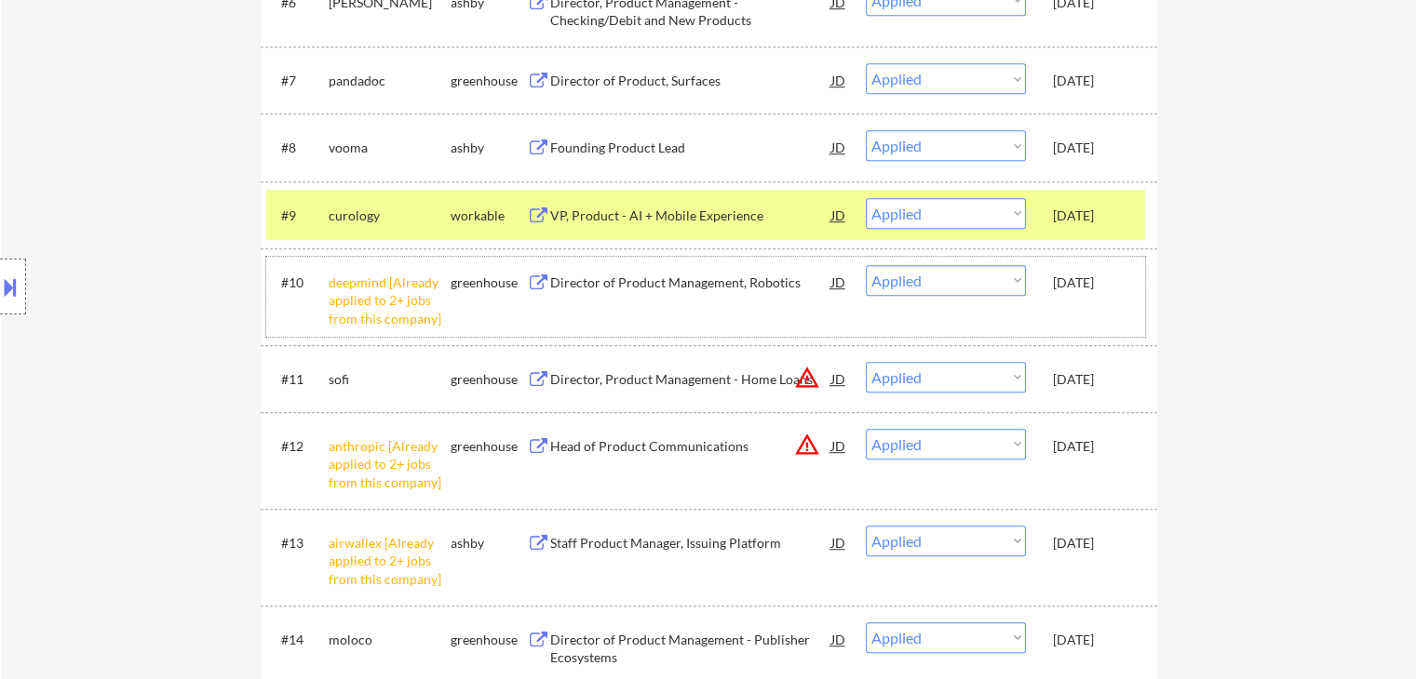
click at [1089, 278] on div "Sep 27, 2025" at bounding box center [1094, 283] width 82 height 19
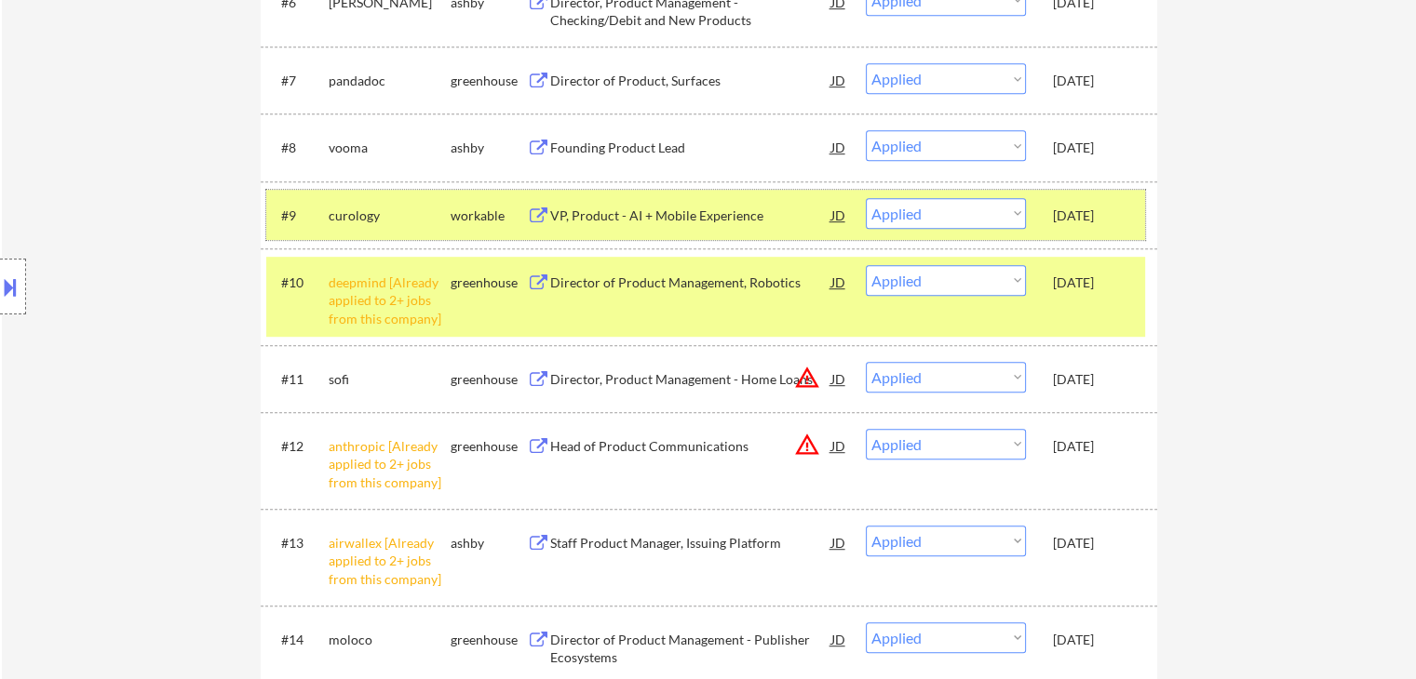
click at [1098, 218] on div "Sep 27, 2025" at bounding box center [1094, 216] width 82 height 19
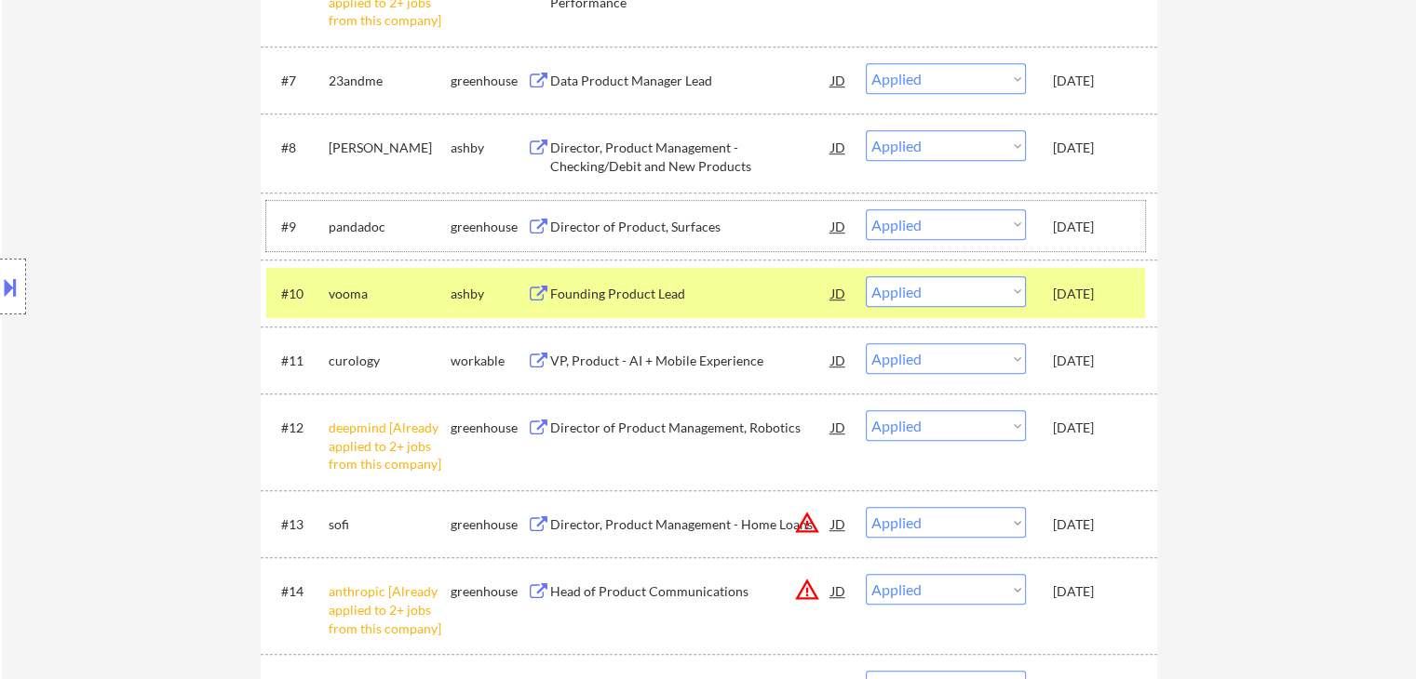
click at [1090, 425] on div "Sep 27, 2025" at bounding box center [1094, 428] width 82 height 19
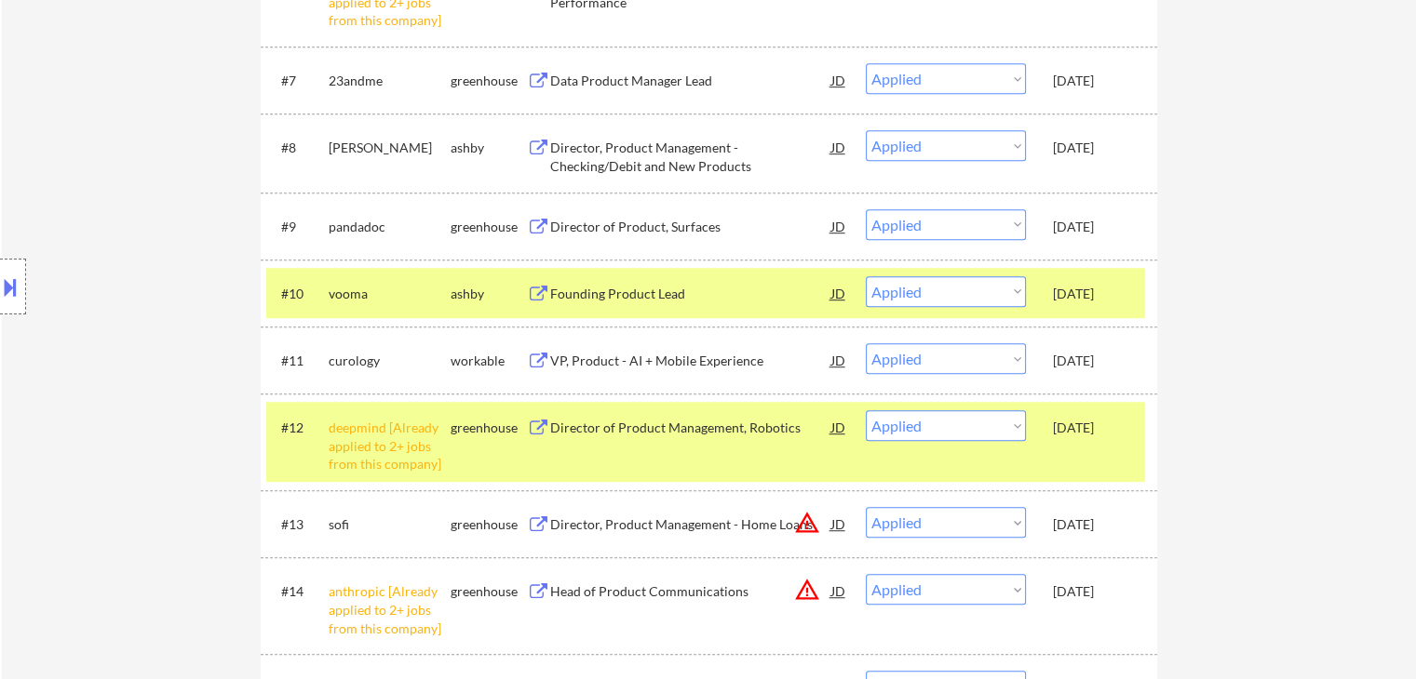
click at [1102, 294] on div "Sep 27, 2025" at bounding box center [1094, 294] width 82 height 19
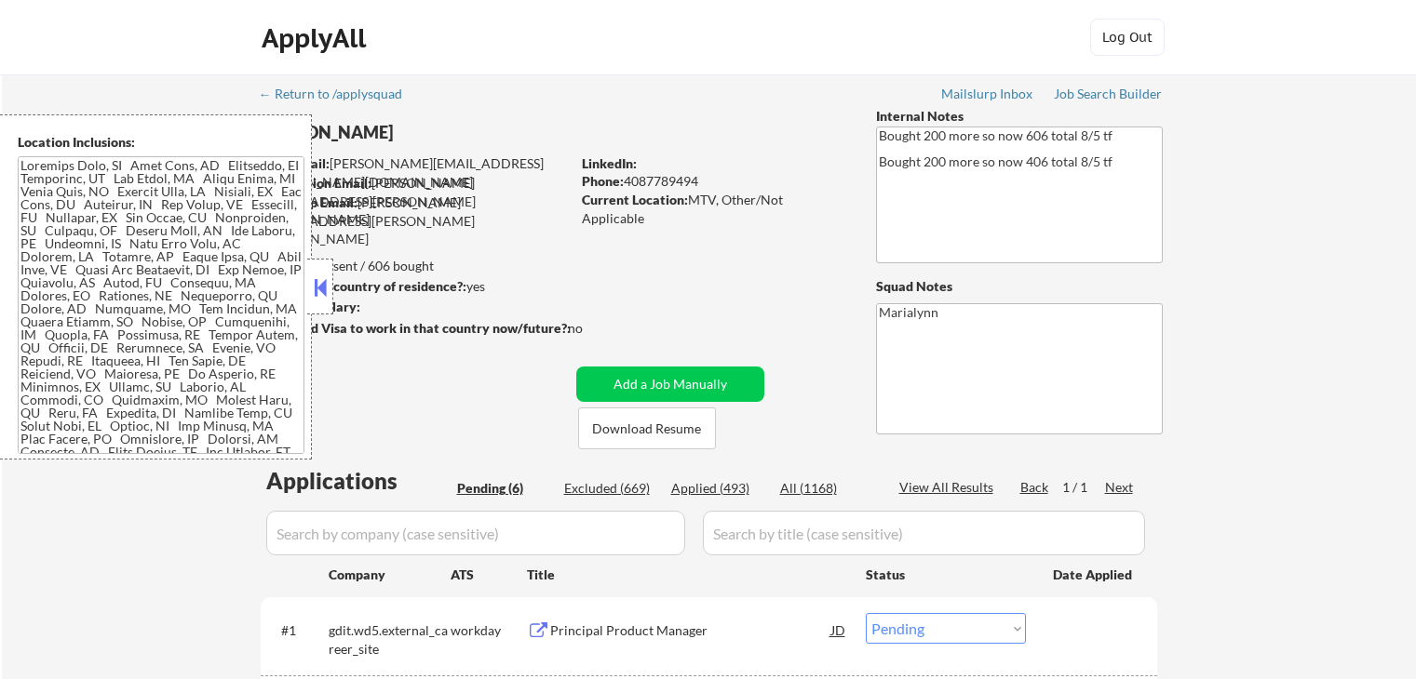
select select ""pending""
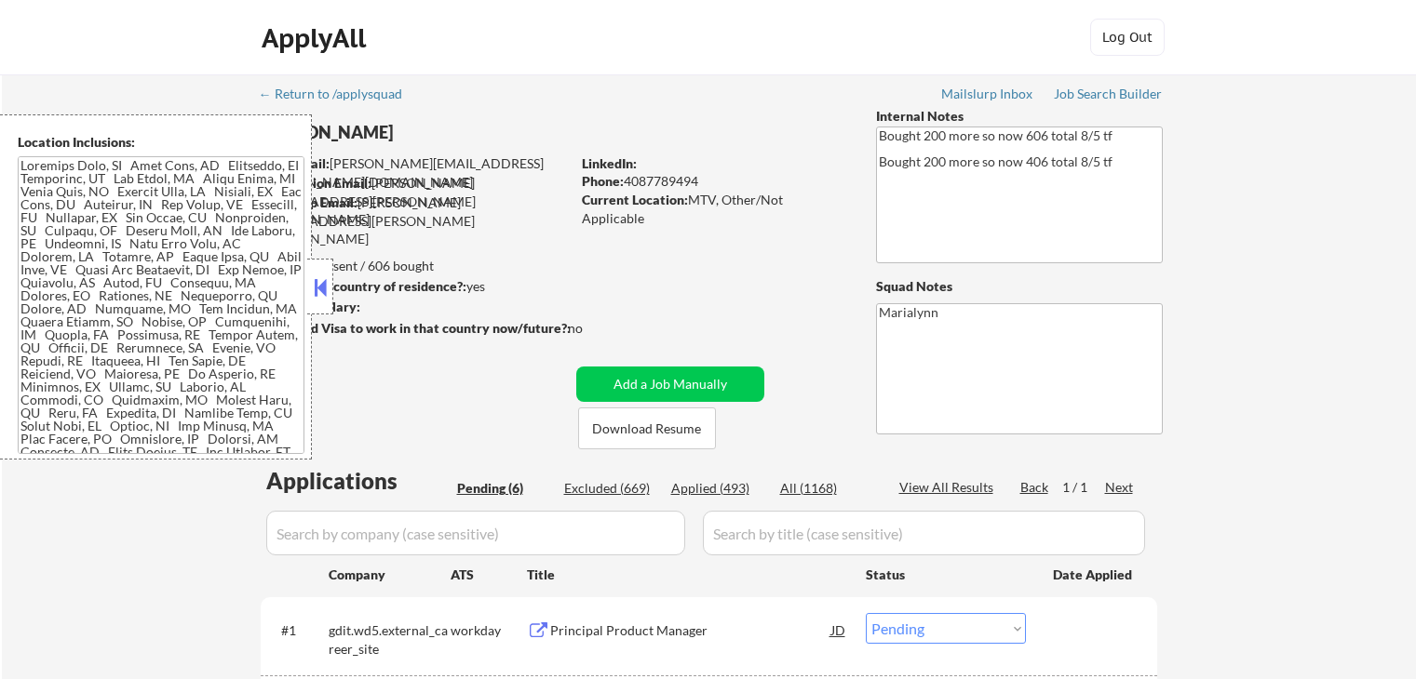
select select ""pending""
